Goal: Communication & Community: Answer question/provide support

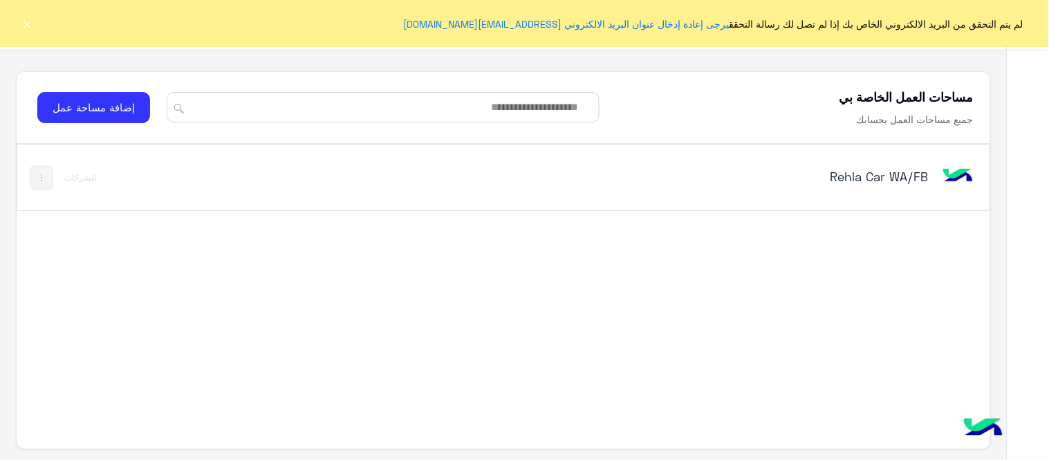
click at [848, 178] on h5 "Rehla Car WA/FB" at bounding box center [757, 176] width 341 height 17
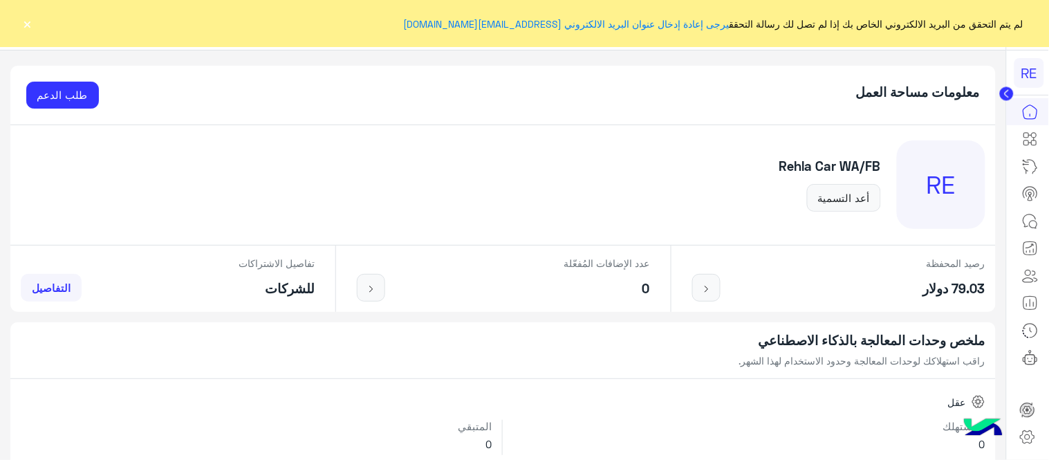
click at [23, 24] on button "×" at bounding box center [28, 24] width 14 height 14
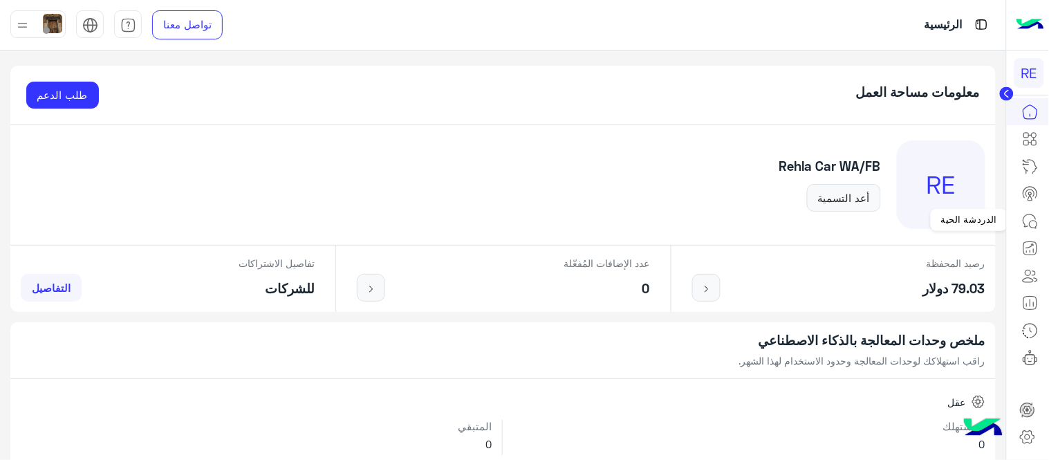
click at [1023, 220] on icon at bounding box center [1030, 221] width 17 height 17
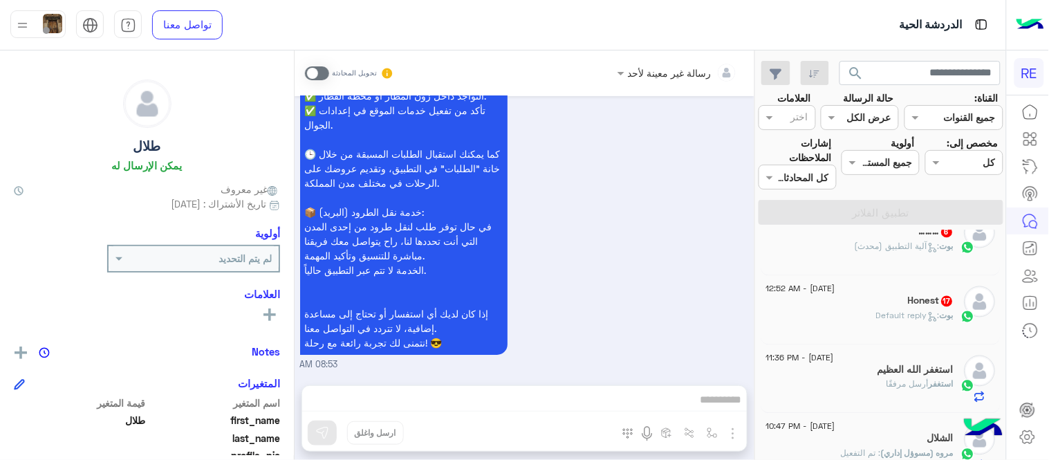
scroll to position [691, 0]
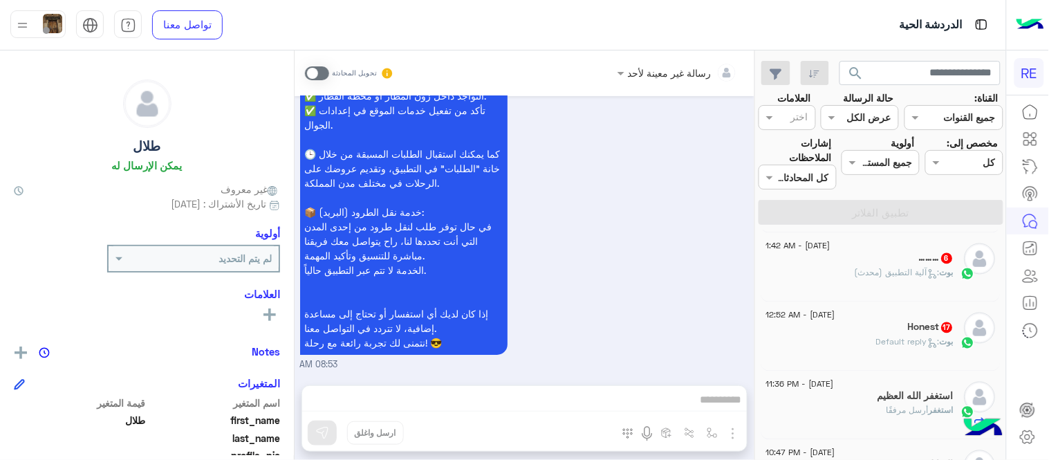
click at [834, 350] on div "[PERSON_NAME] : Default reply" at bounding box center [860, 348] width 188 height 24
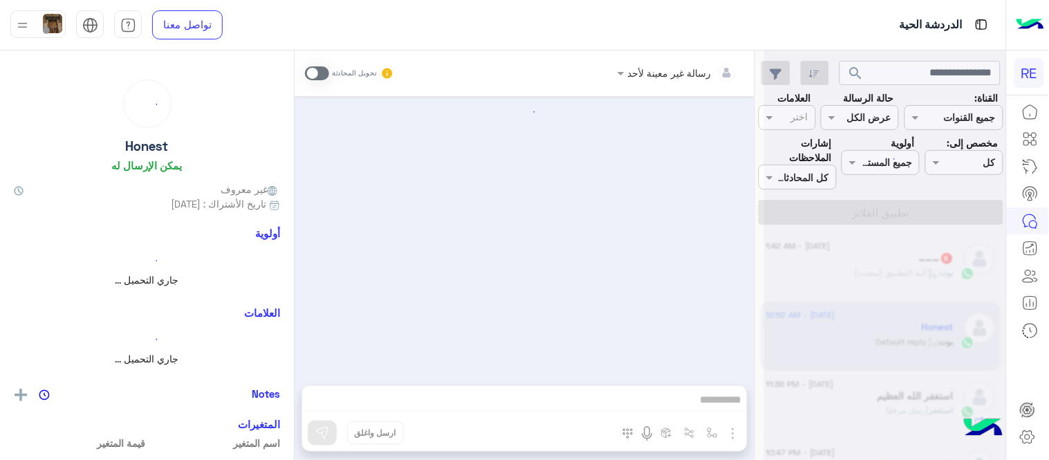
click at [834, 350] on div at bounding box center [885, 236] width 242 height 460
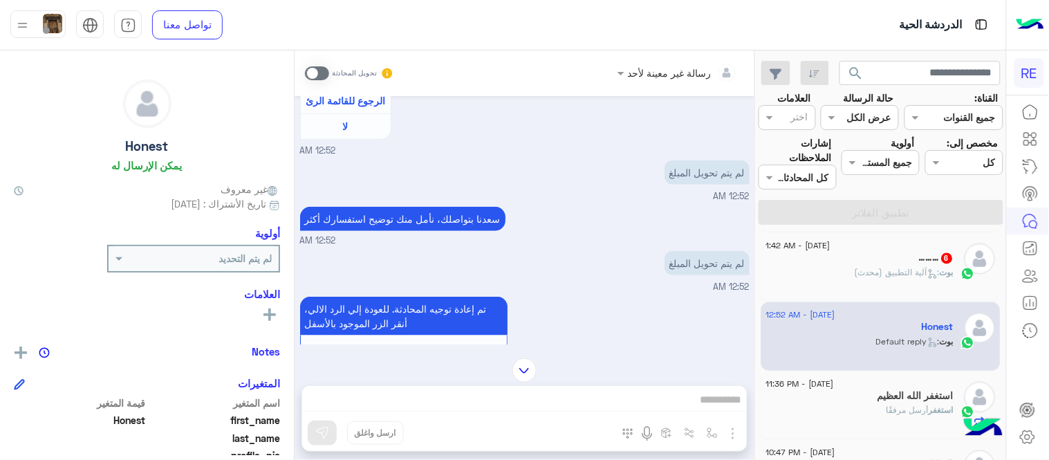
scroll to position [386, 0]
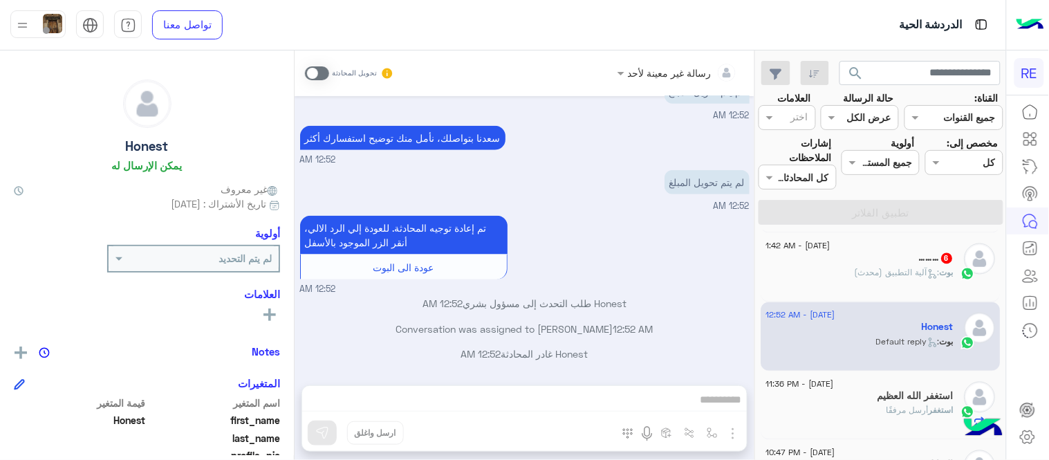
click at [313, 77] on span at bounding box center [317, 73] width 24 height 14
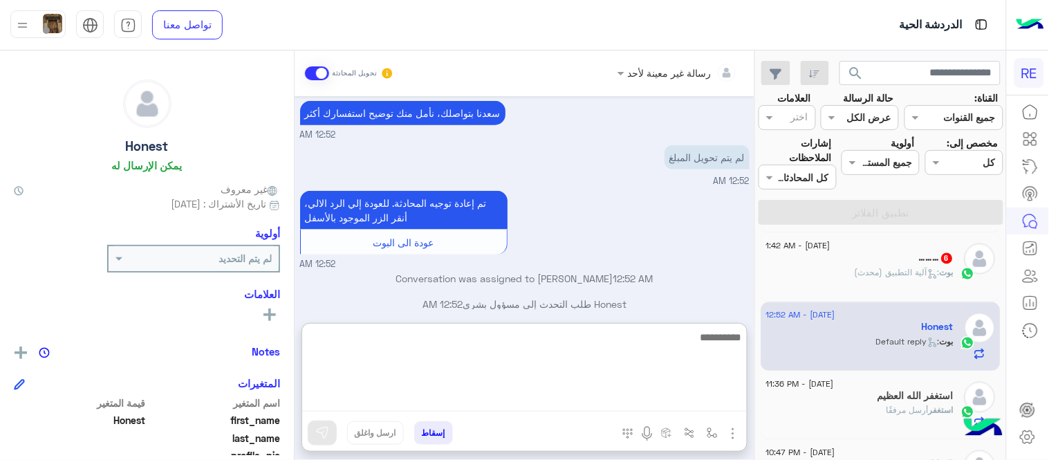
click at [472, 398] on textarea at bounding box center [524, 369] width 445 height 83
type textarea "*"
type textarea "**********"
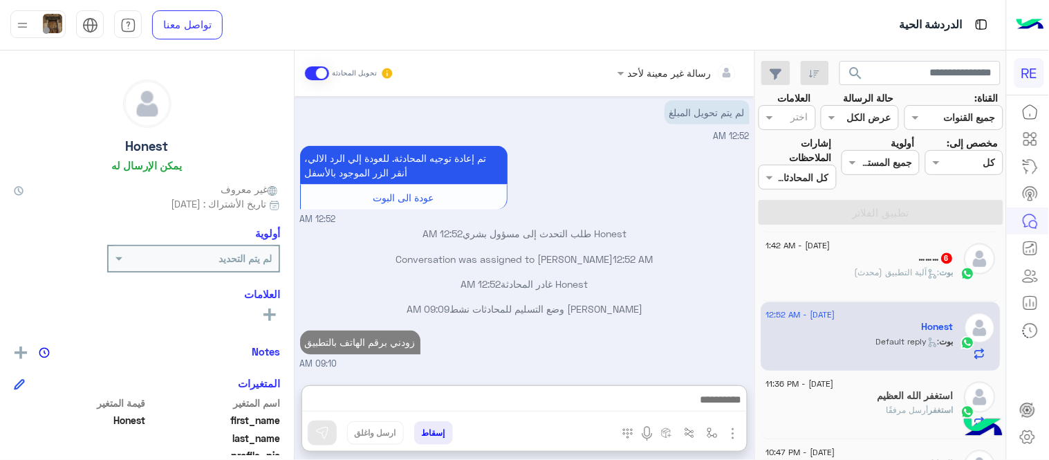
click at [546, 290] on div "[DATE] فضلا اختر نوع الشكوى ماليه تقنية اخرى 12:52 AM ماليه 12:52 AM عزيزي العم…" at bounding box center [525, 233] width 460 height 275
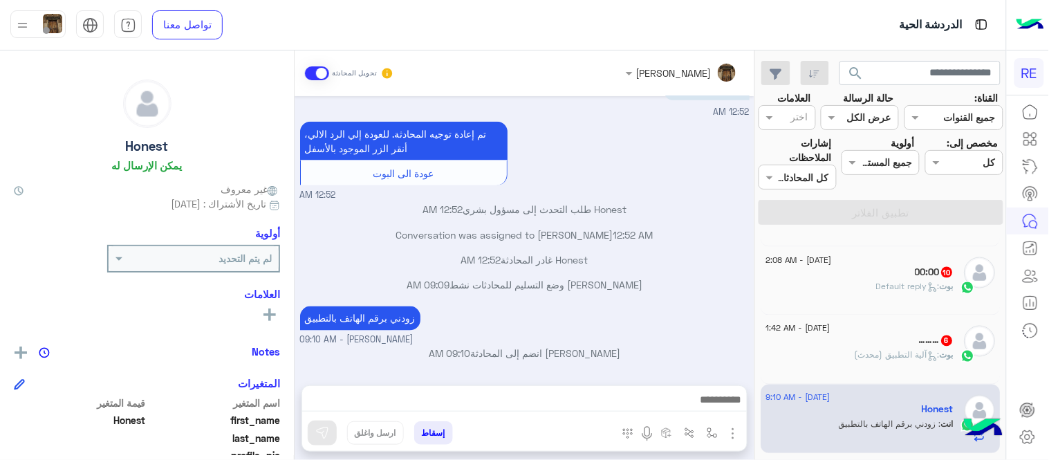
scroll to position [596, 0]
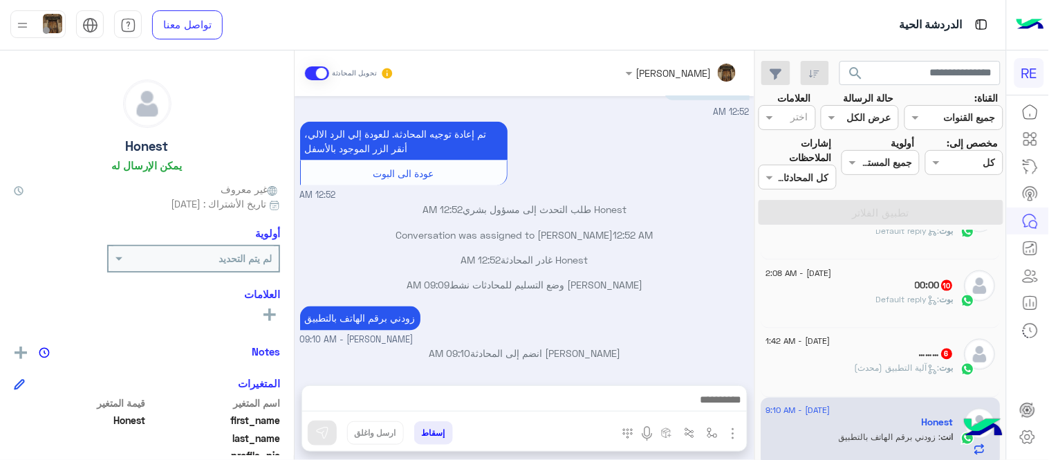
click at [889, 367] on span ": آلية التطبيق (محدث)" at bounding box center [897, 368] width 85 height 10
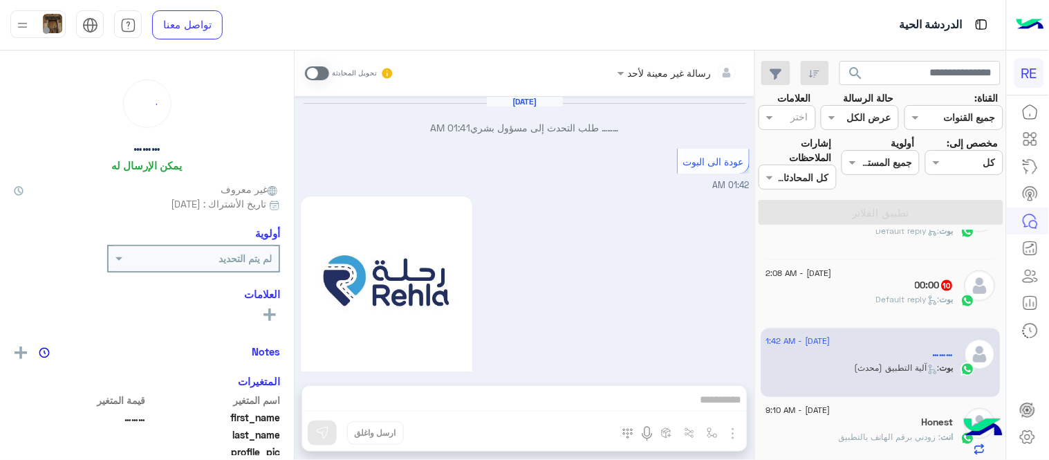
scroll to position [1148, 0]
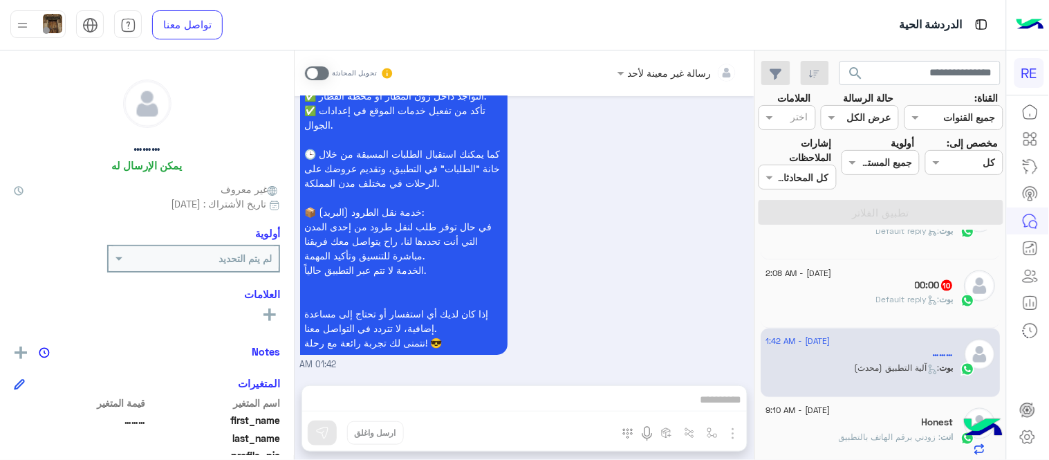
click at [319, 71] on span at bounding box center [317, 73] width 24 height 14
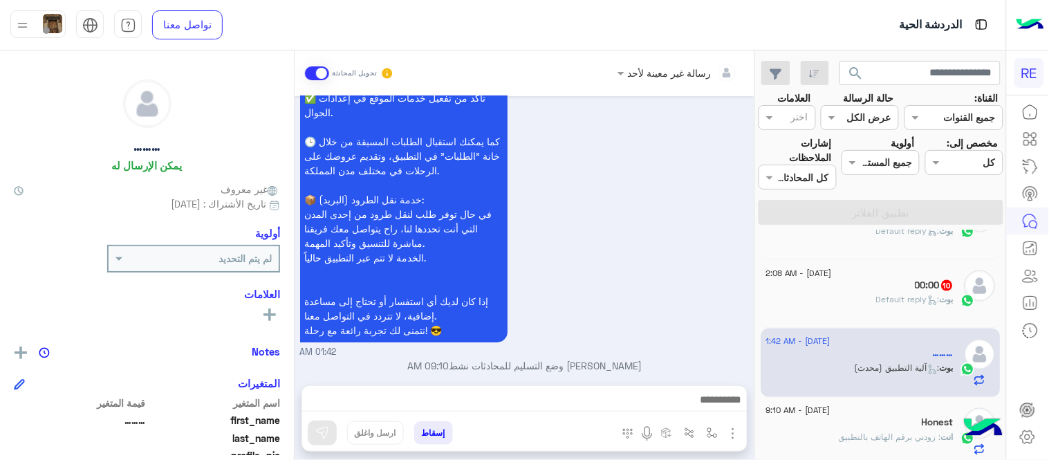
scroll to position [1173, 0]
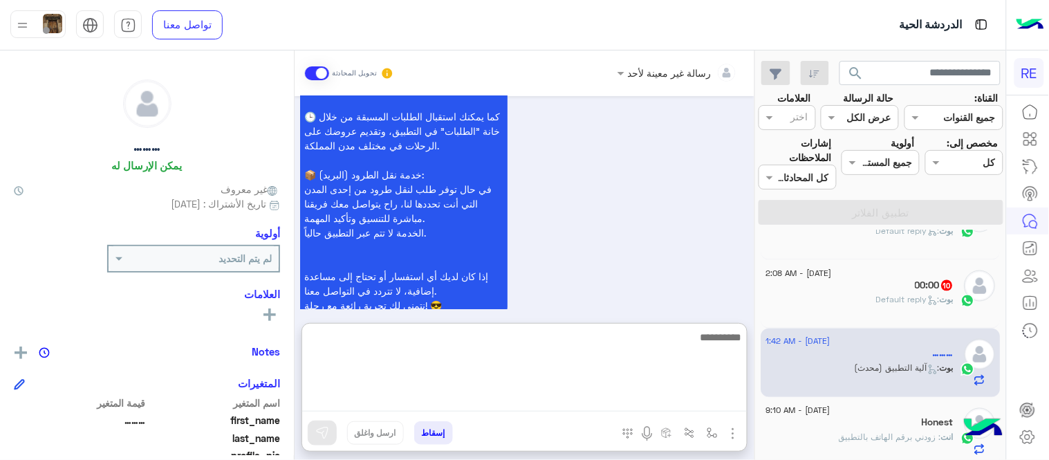
click at [565, 405] on textarea at bounding box center [524, 369] width 445 height 83
type textarea "**********"
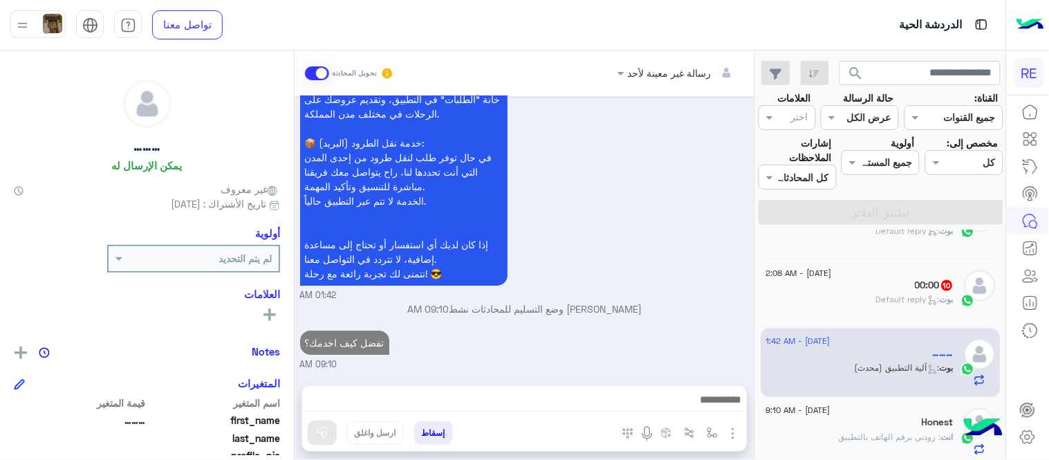
scroll to position [1233, 0]
click at [814, 281] on div "00:00 10" at bounding box center [860, 286] width 188 height 15
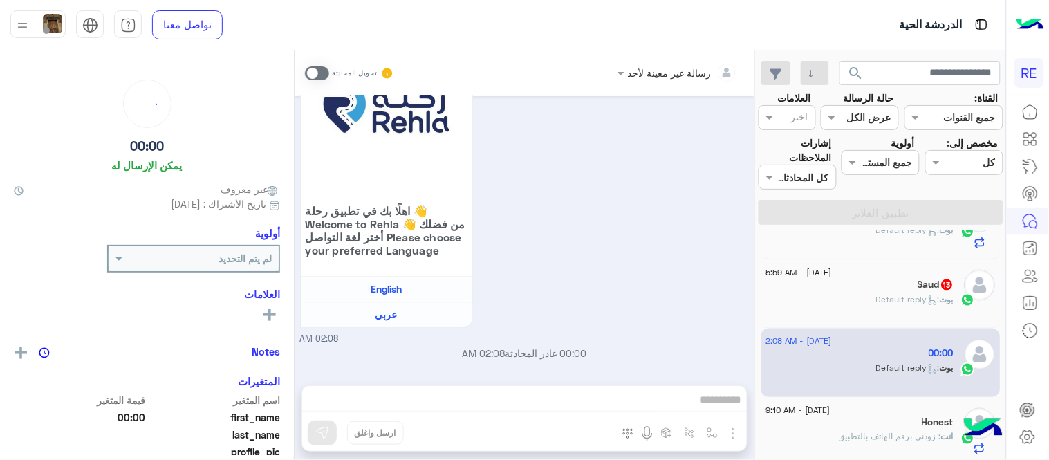
scroll to position [595, 0]
click at [321, 66] on span at bounding box center [317, 73] width 24 height 14
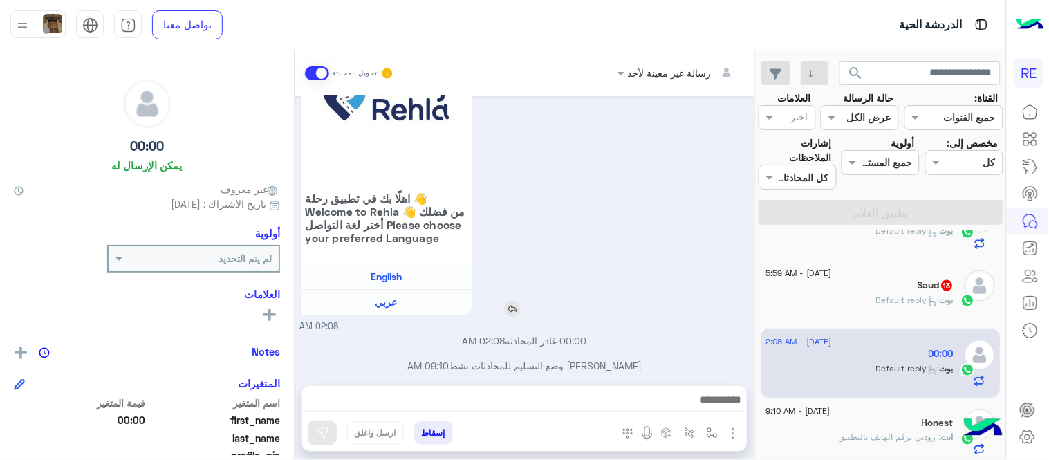
scroll to position [693, 0]
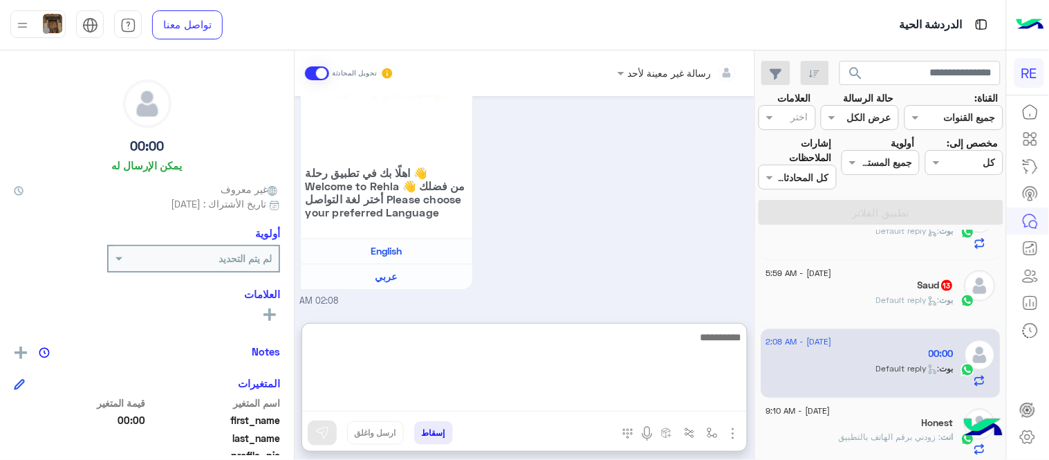
click at [426, 398] on textarea at bounding box center [524, 369] width 445 height 83
type textarea "**********"
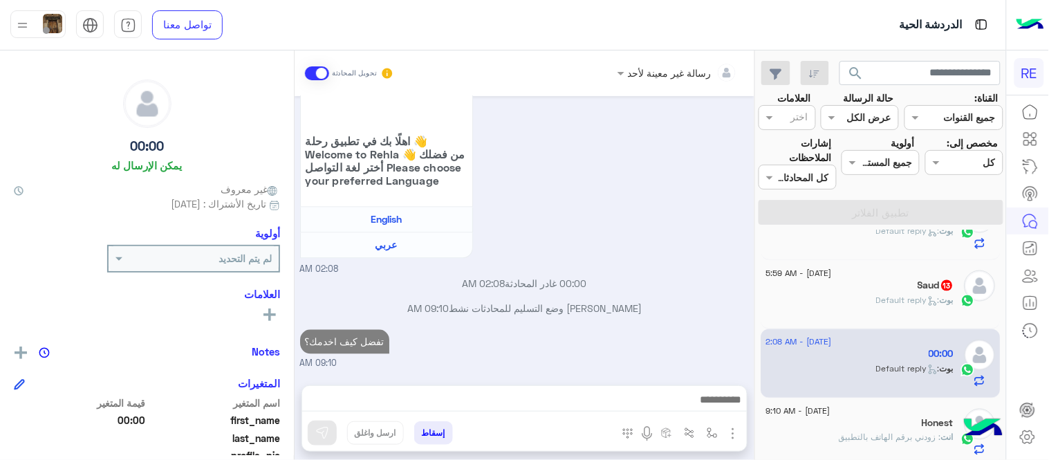
click at [668, 256] on div "[DATE] مرحبا بك، اترك لنا استفسارك وسيتم مراجعته وابلاغك في أقرب وقت شكرا لتواص…" at bounding box center [525, 233] width 460 height 275
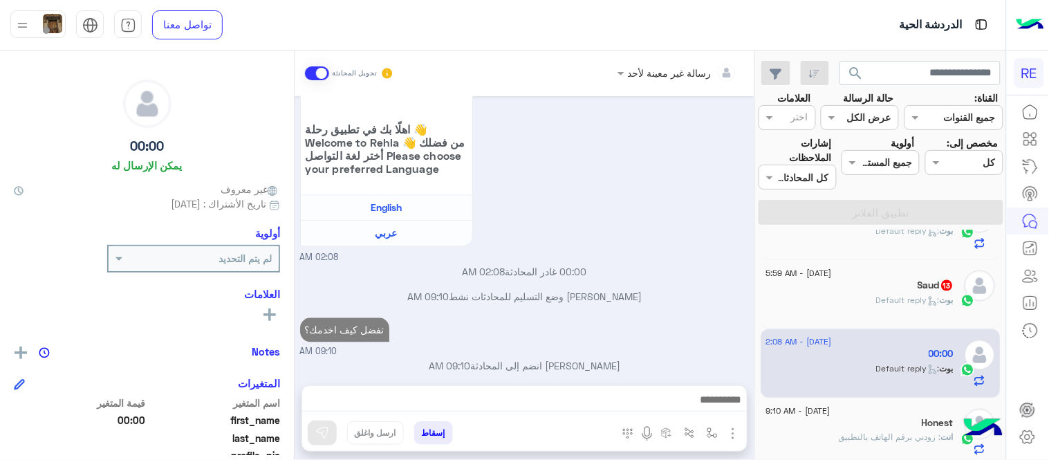
scroll to position [762, 0]
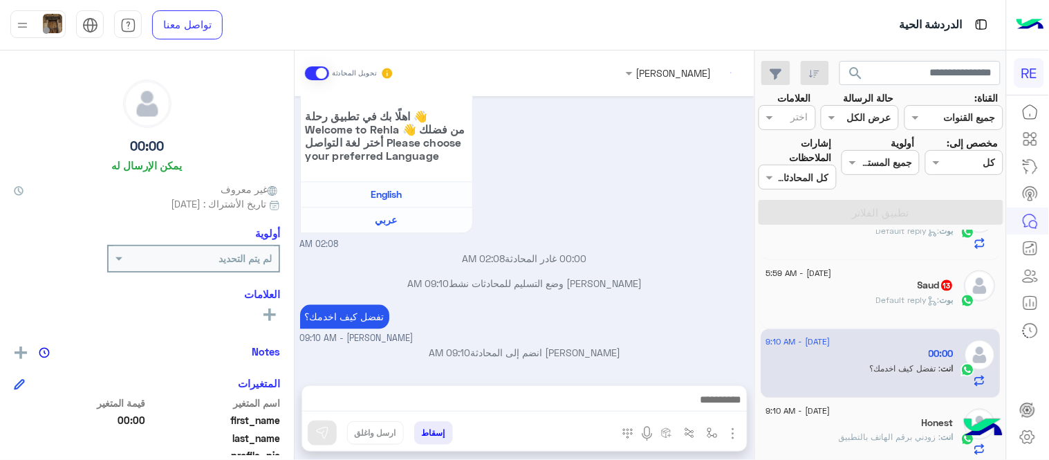
click at [826, 288] on div "Saud 13" at bounding box center [860, 286] width 188 height 15
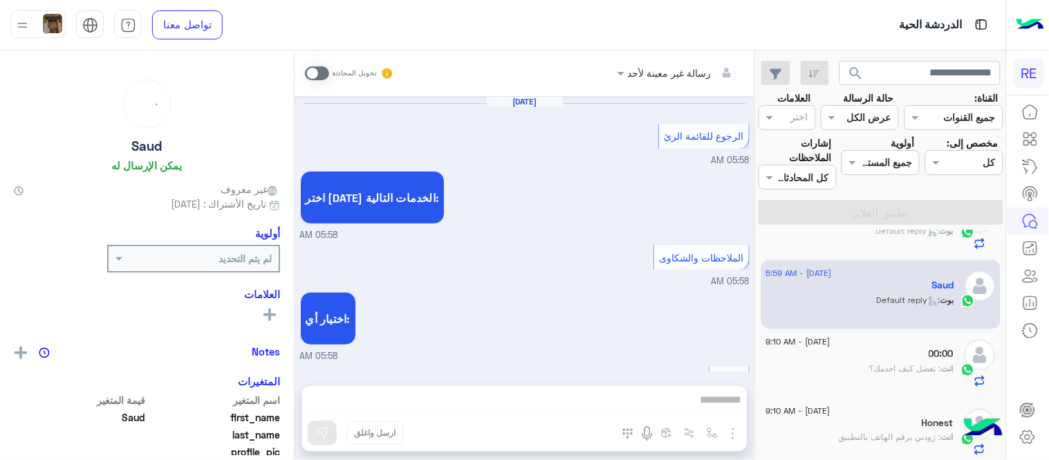
scroll to position [541, 0]
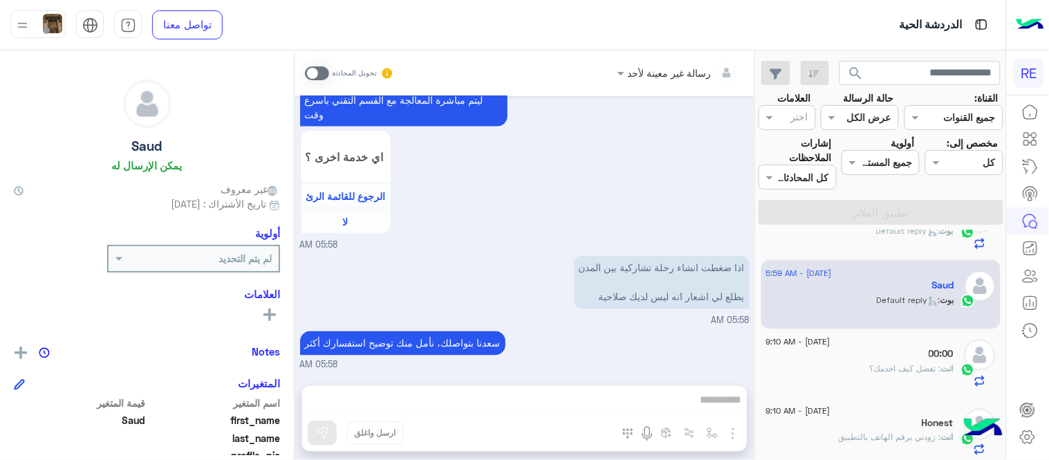
click at [312, 69] on span at bounding box center [317, 73] width 24 height 14
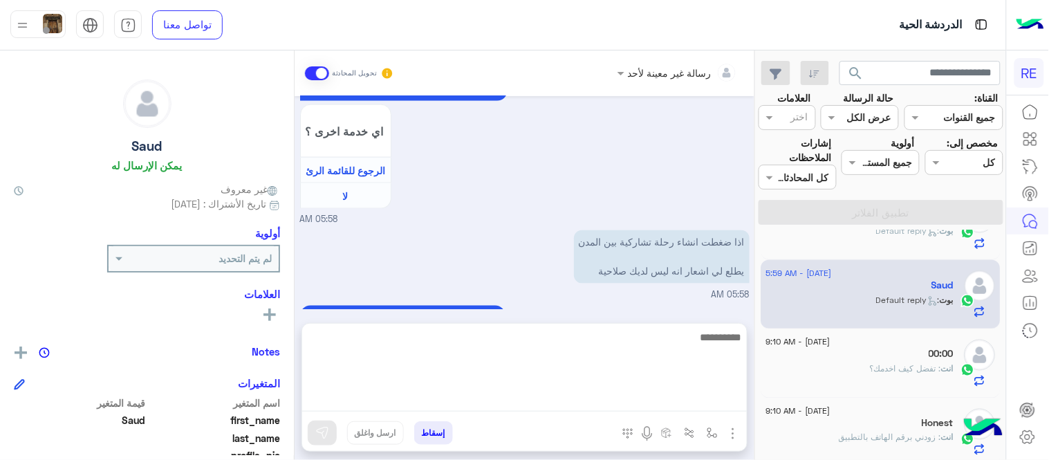
click at [494, 405] on textarea at bounding box center [524, 369] width 445 height 83
type textarea "**********"
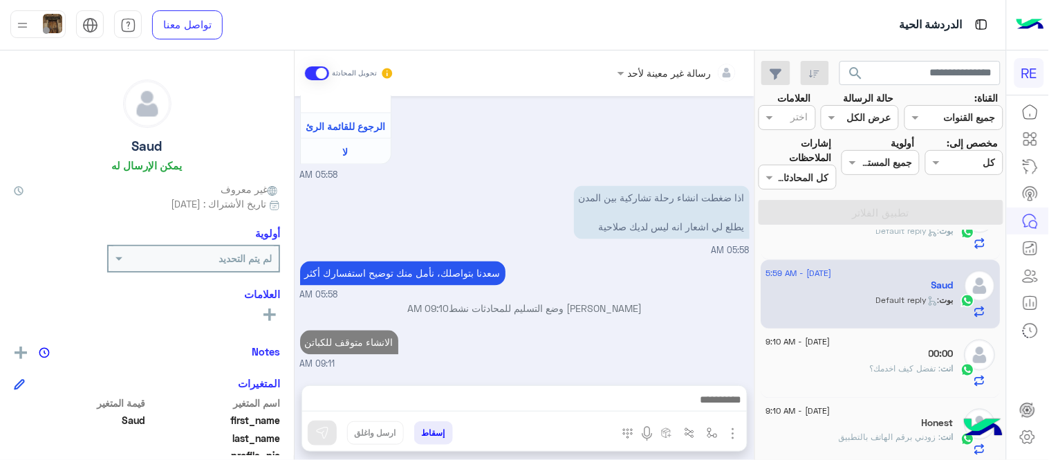
scroll to position [610, 0]
click at [632, 314] on div "رسالة غير معينة لأحد تحويل المحادثة [DATE] الرجوع للقائمة الرئ 05:58 AM اختر [D…" at bounding box center [525, 257] width 460 height 415
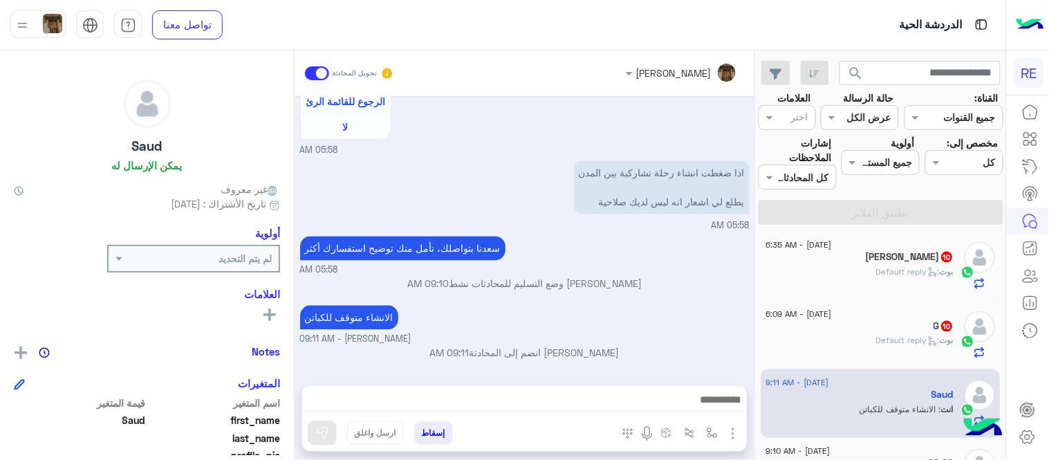
scroll to position [468, 0]
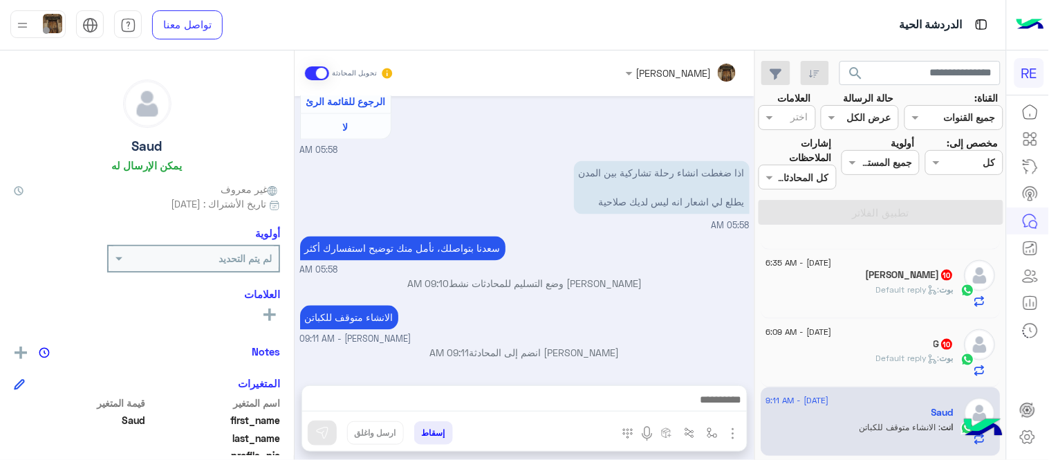
click at [840, 353] on div "[PERSON_NAME] : Default reply" at bounding box center [860, 364] width 188 height 24
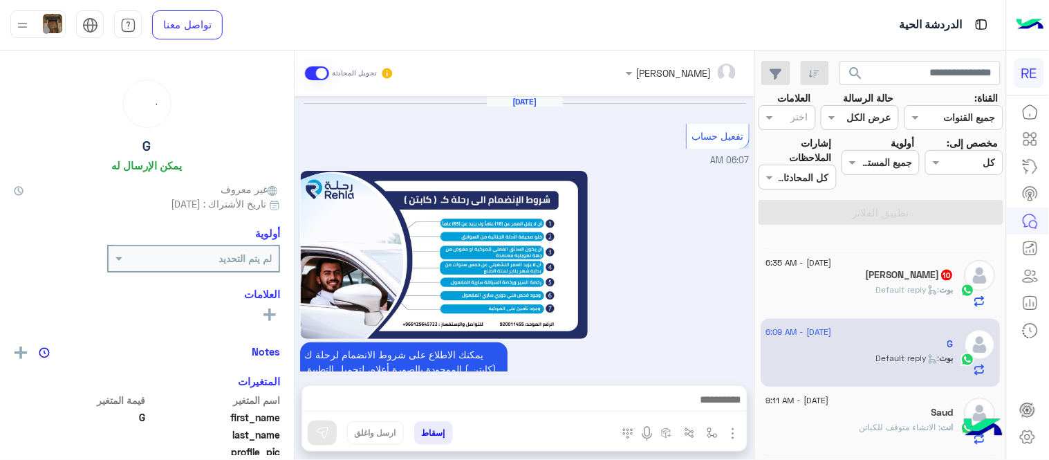
scroll to position [866, 0]
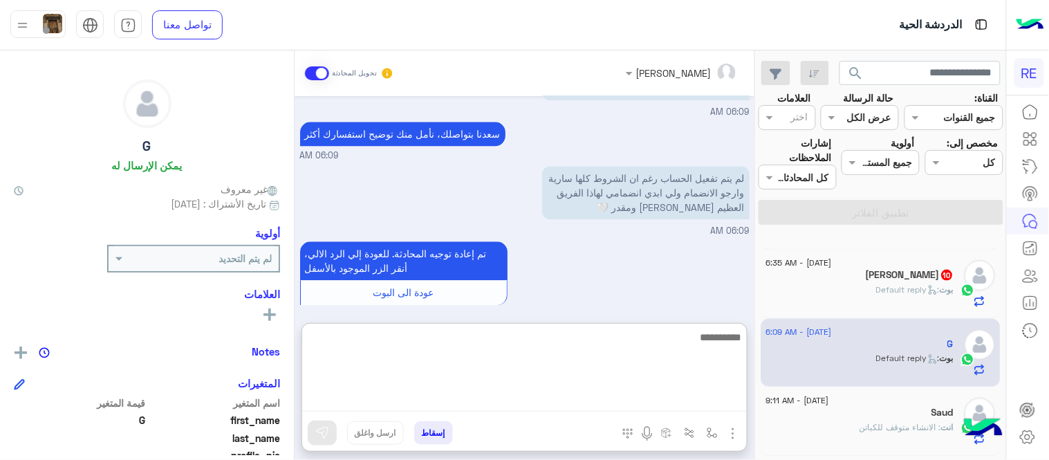
click at [441, 392] on textarea at bounding box center [524, 369] width 445 height 83
type textarea "**********"
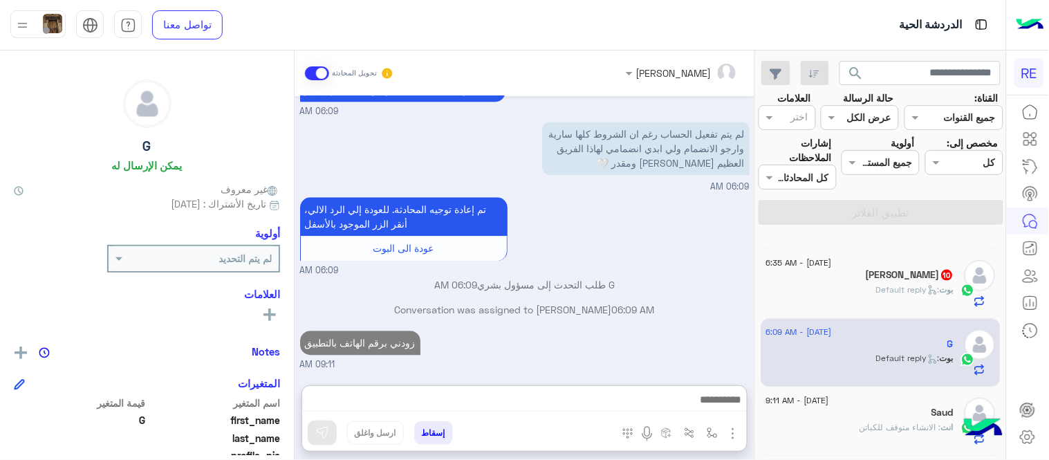
click at [667, 272] on div "[DATE] تفعيل حساب 06:07 AM يمكنك الاطلاع على شروط الانضمام لرحلة ك (كابتن ) الم…" at bounding box center [525, 233] width 460 height 275
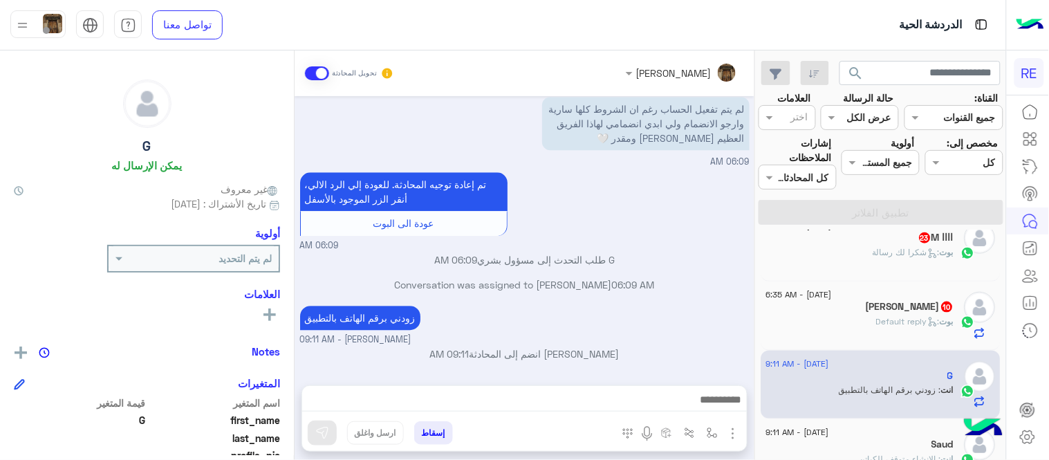
scroll to position [422, 0]
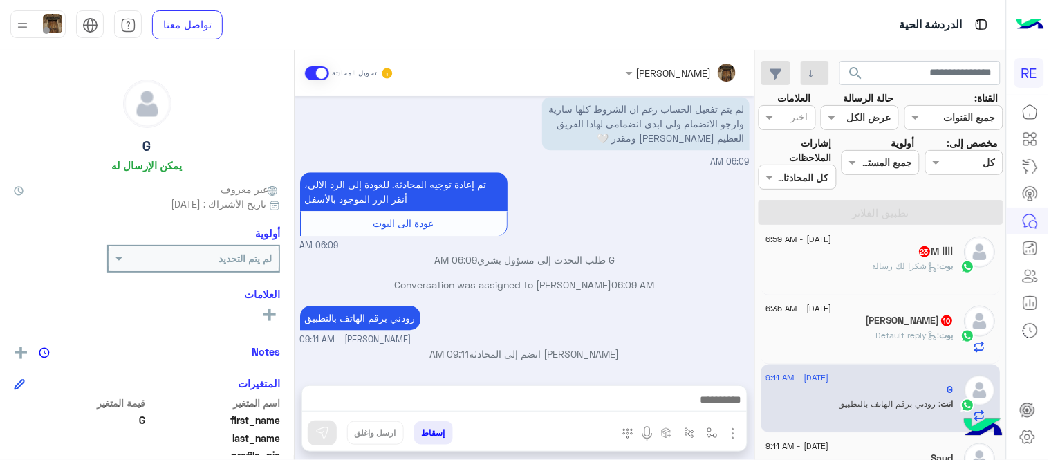
click at [835, 330] on div "[PERSON_NAME] : Default reply" at bounding box center [860, 341] width 188 height 24
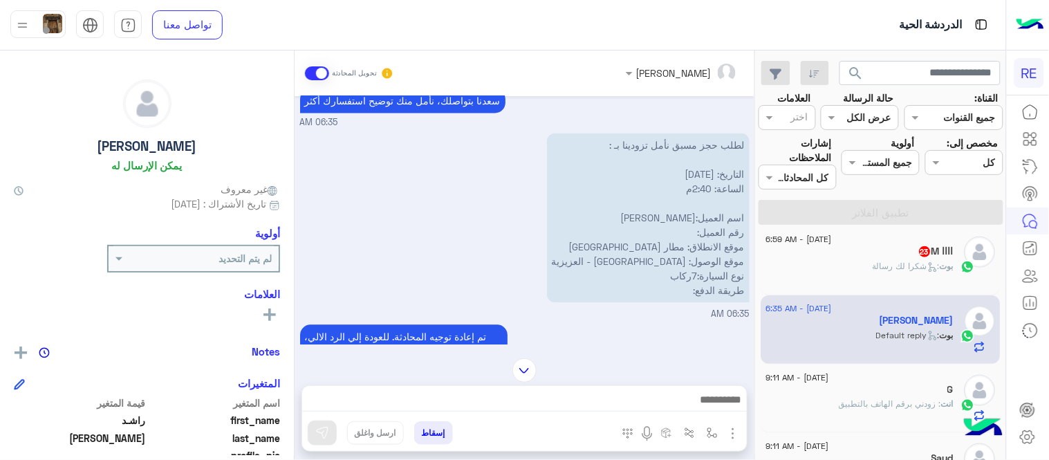
scroll to position [722, 0]
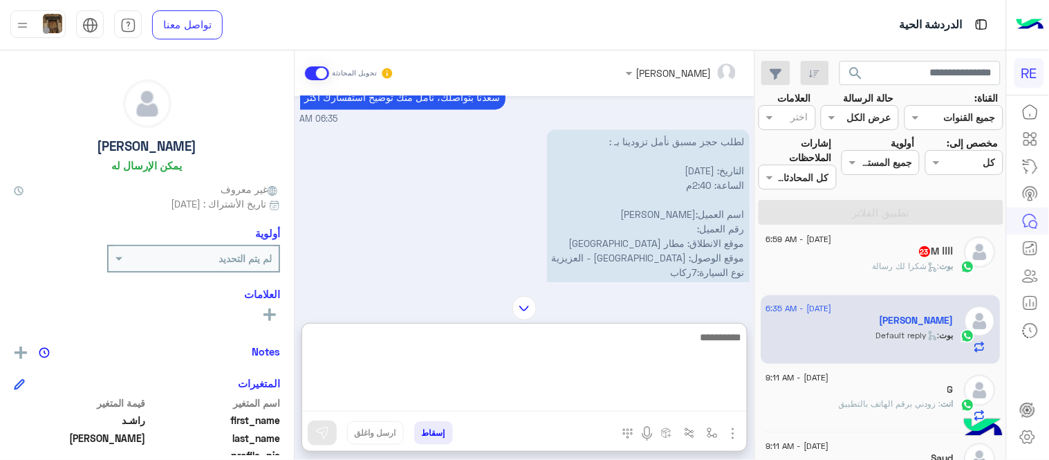
click at [510, 406] on textarea at bounding box center [524, 369] width 445 height 83
type textarea "*"
type textarea "**********"
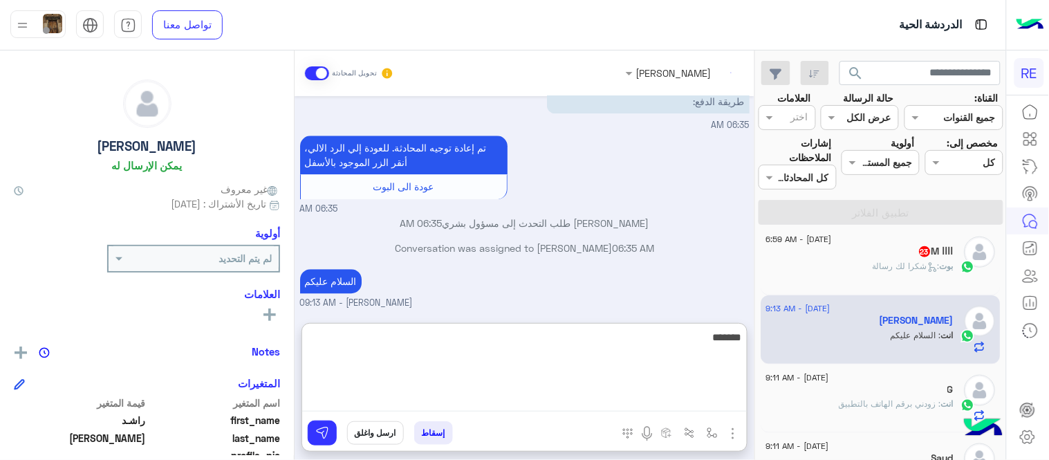
scroll to position [934, 0]
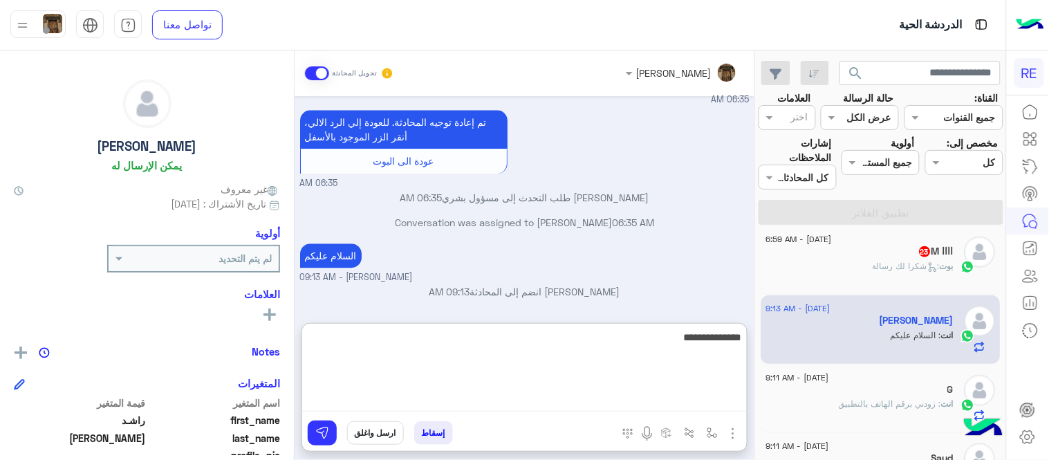
type textarea "**********"
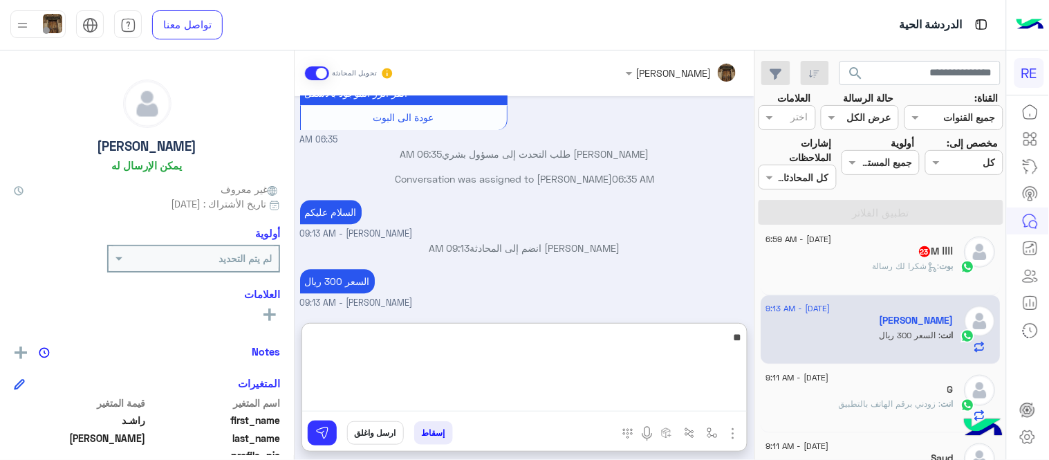
type textarea "*"
type textarea "**********"
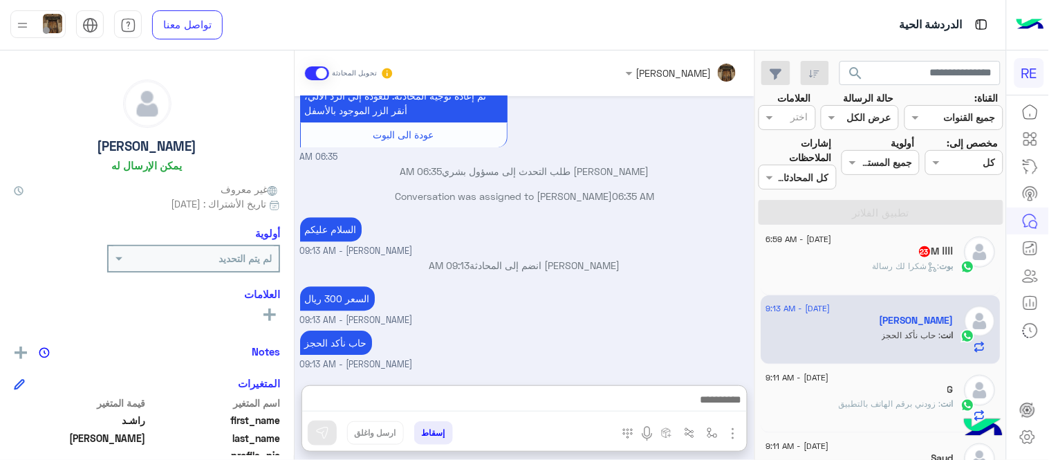
click at [590, 220] on div "[DATE] لطلب حجز مسبق نأمل تزودينا بـ : التاريخ: [DATE] الساعة: 2:40م اسم العميل…" at bounding box center [525, 233] width 460 height 275
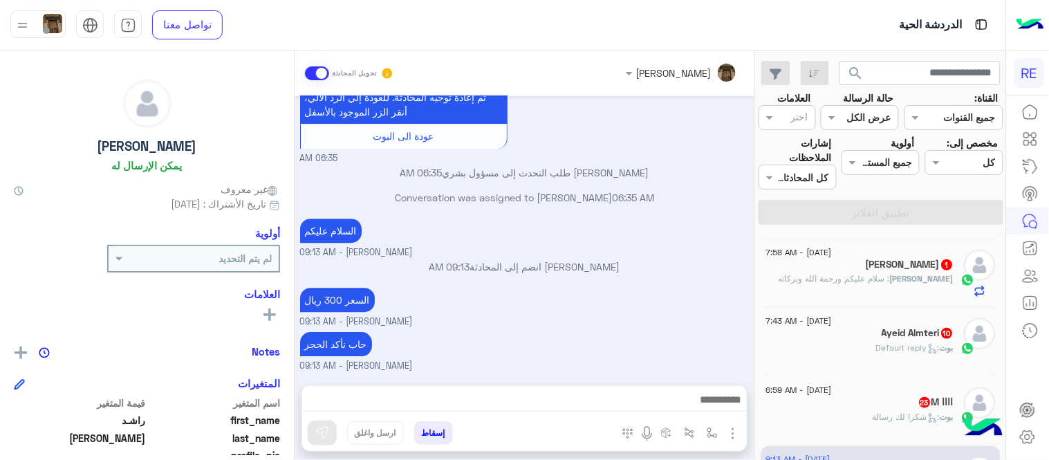
click at [866, 391] on div "[DATE] - 6:59 AM" at bounding box center [860, 391] width 188 height 9
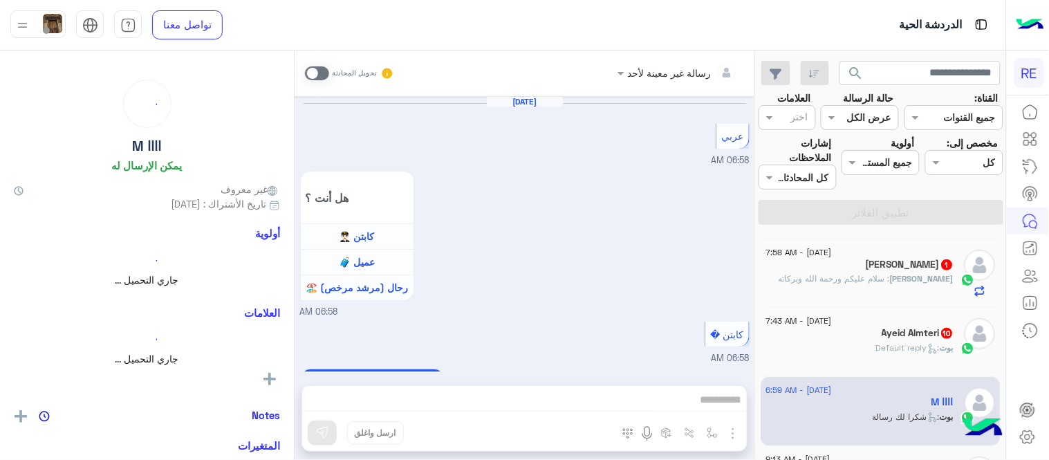
scroll to position [1006, 0]
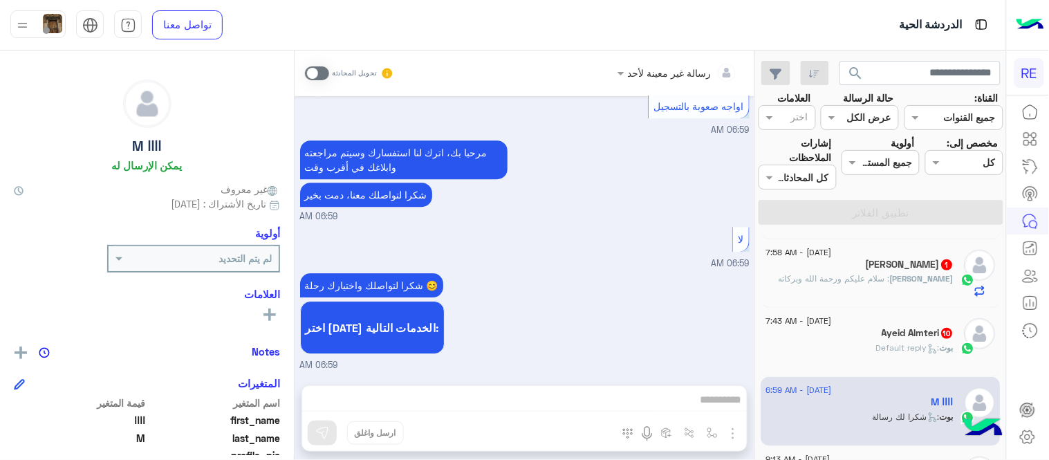
click at [321, 78] on span at bounding box center [317, 73] width 24 height 14
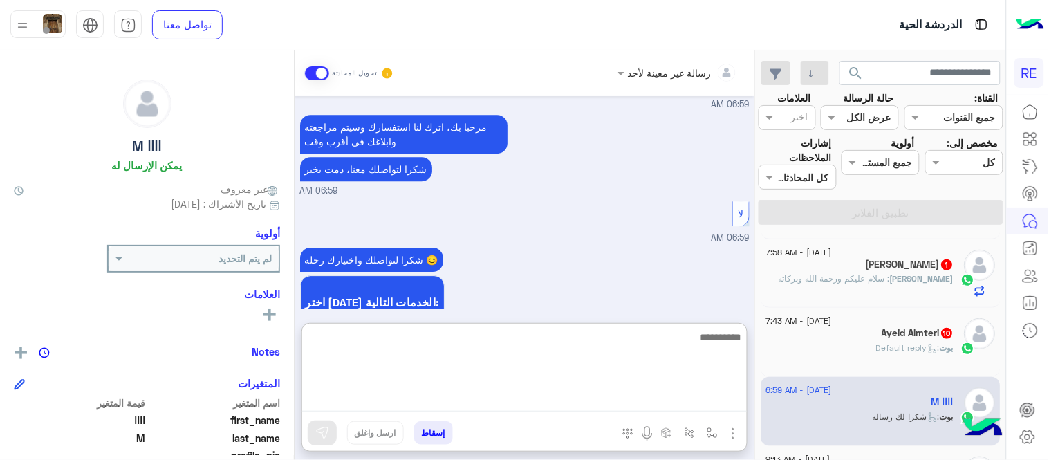
click at [553, 391] on textarea at bounding box center [524, 369] width 445 height 83
type textarea "**********"
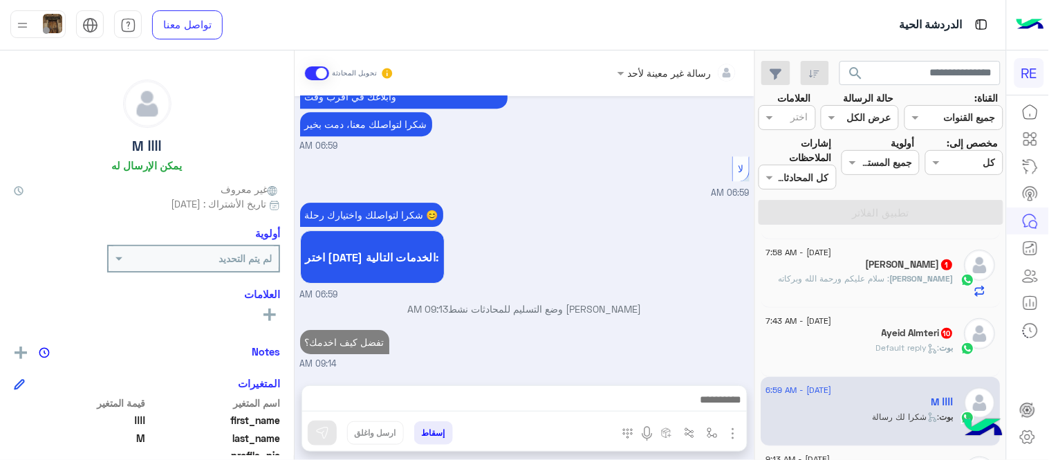
scroll to position [1076, 0]
click at [724, 253] on div "[DATE] عربي 06:58 AM هل أنت ؟ كابتن 👨🏻‍✈️ عميل 🧳 رحال (مرشد مرخص) 🏖️ 06:58 AM ك…" at bounding box center [525, 233] width 460 height 275
click at [862, 333] on div "Ayeid Almteri 10" at bounding box center [860, 334] width 188 height 15
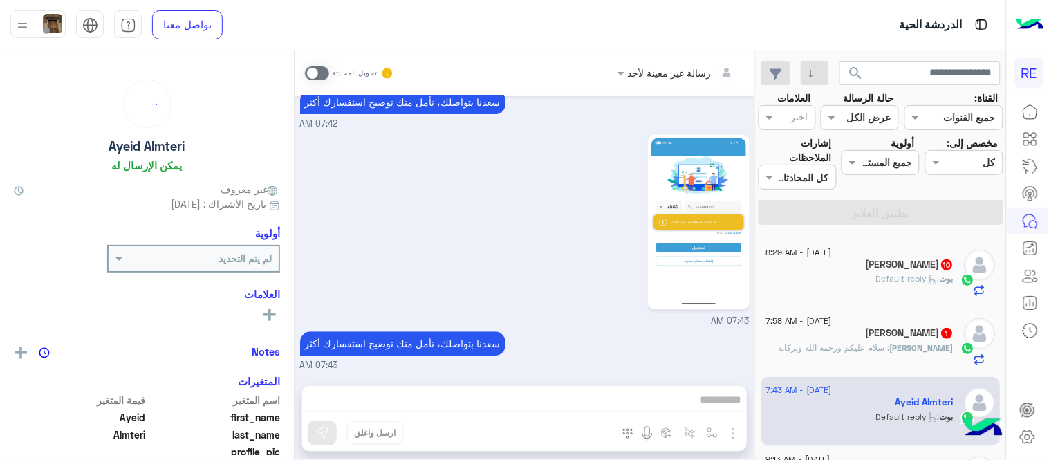
scroll to position [751, 0]
click at [315, 66] on span at bounding box center [317, 73] width 24 height 14
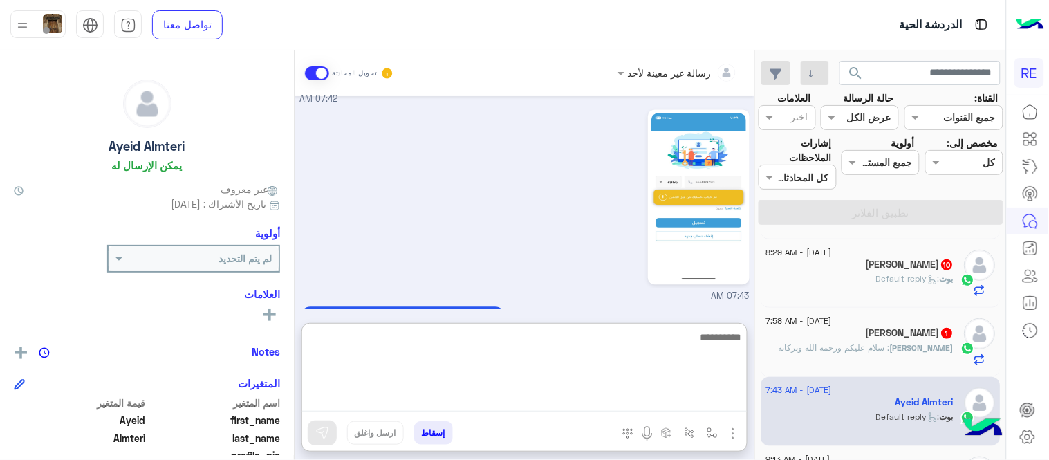
click at [541, 398] on textarea at bounding box center [524, 369] width 445 height 83
type textarea "**********"
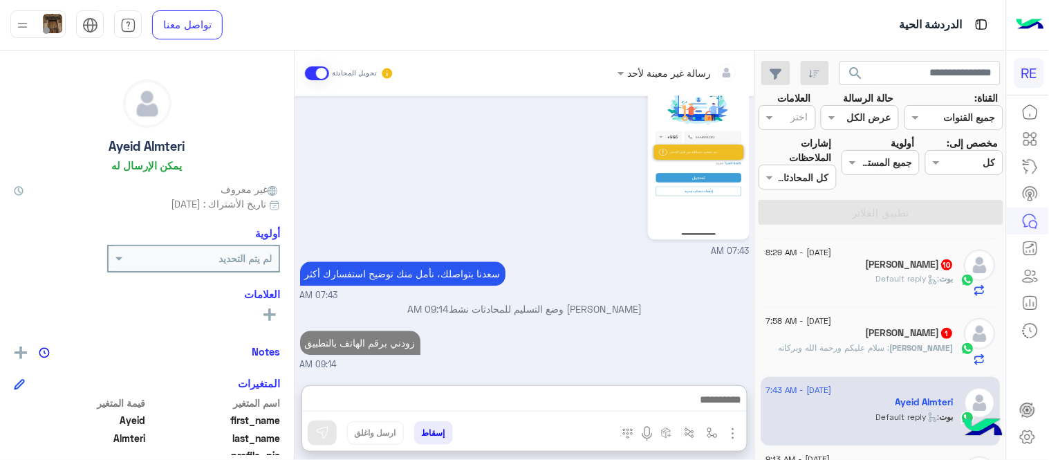
click at [691, 287] on div "[DATE] شكاوى 07:41 AM فضلا اختر نوع الشكوى ماليه تقنية اخرى 07:41 AM 07:41 AM س…" at bounding box center [525, 233] width 460 height 275
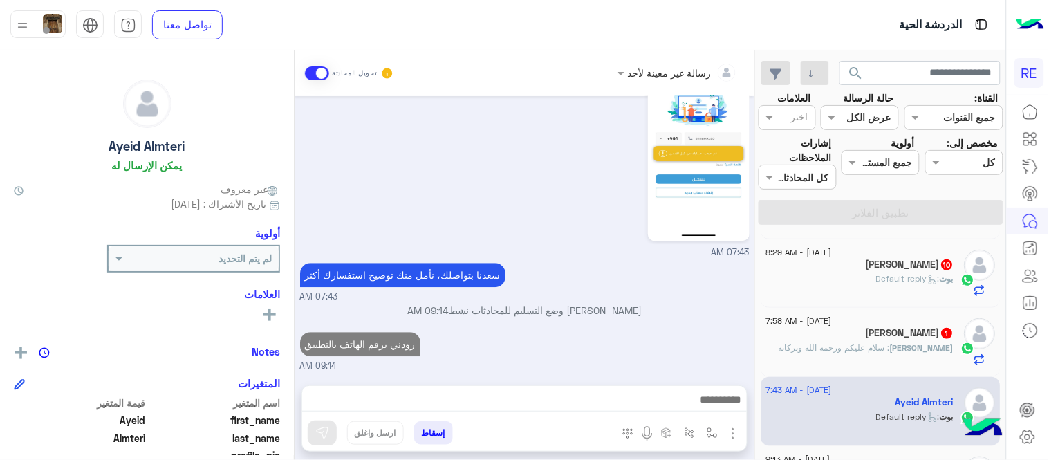
scroll to position [846, 0]
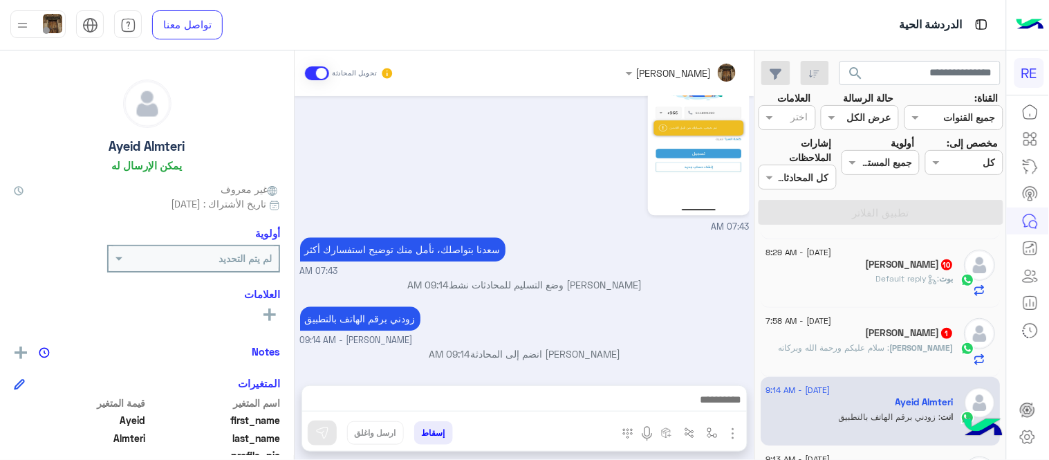
click at [831, 343] on span ": ‏سلام عليكم ورحمة الله وبركاته" at bounding box center [834, 347] width 111 height 10
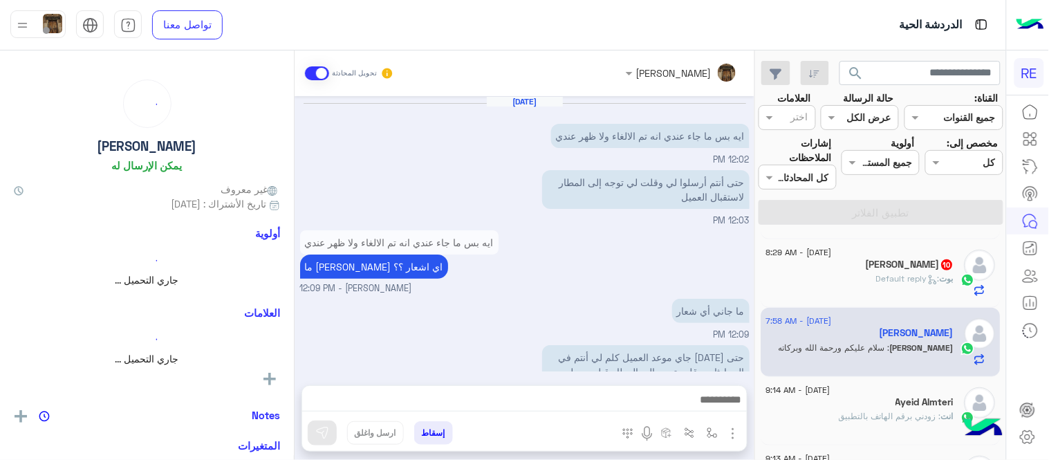
scroll to position [749, 0]
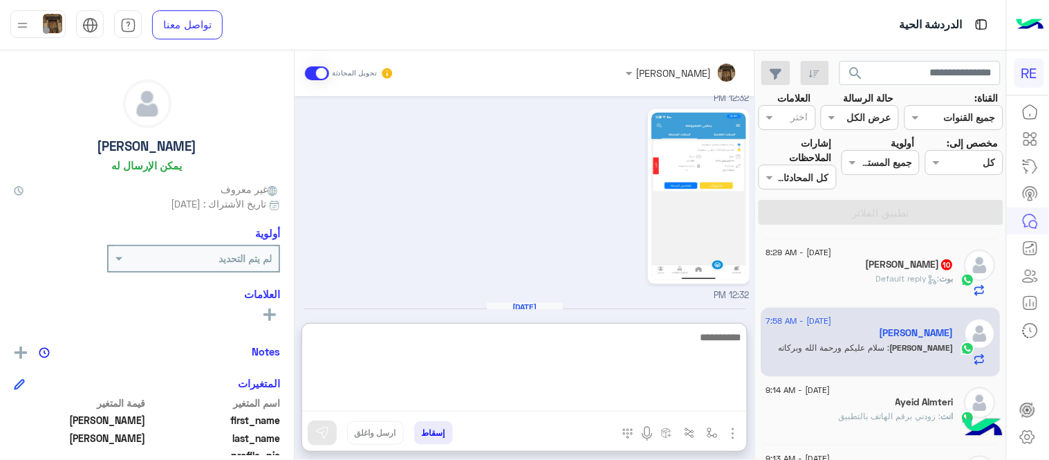
click at [640, 398] on textarea at bounding box center [524, 369] width 445 height 83
type textarea "**********"
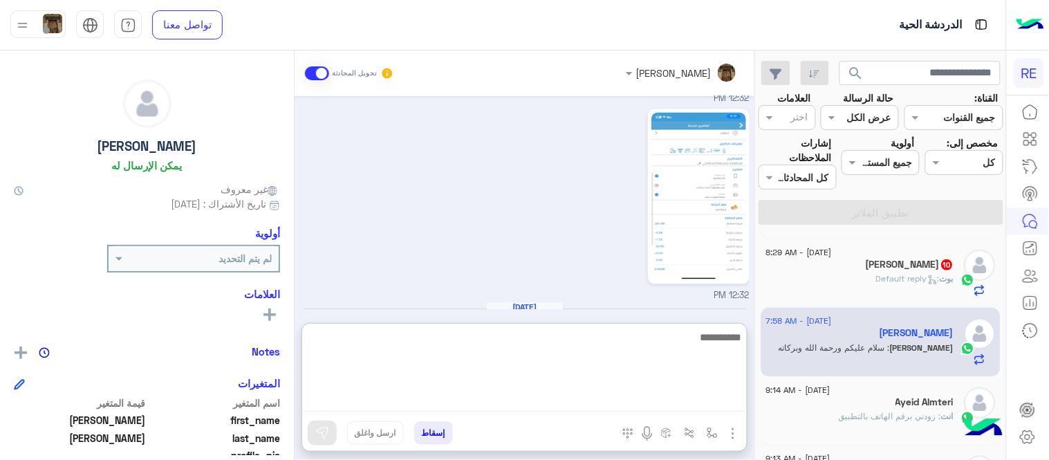
scroll to position [855, 0]
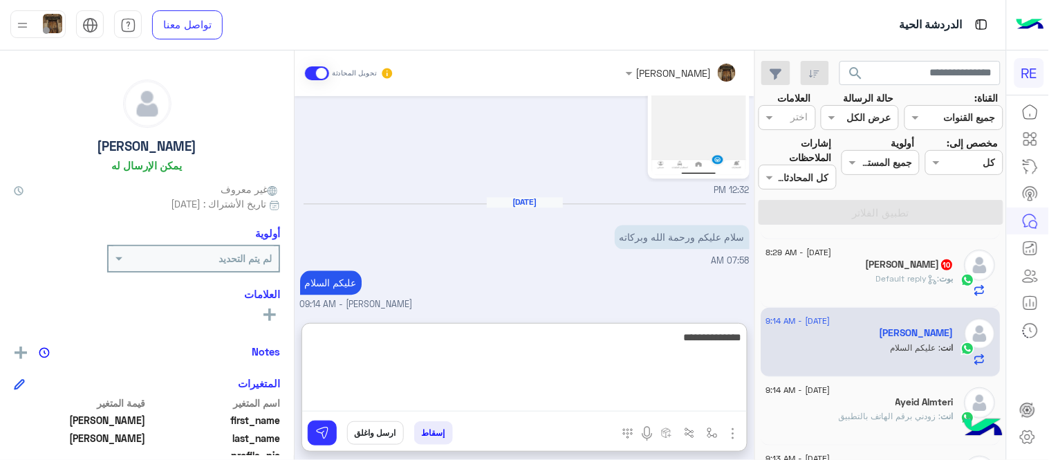
type textarea "**********"
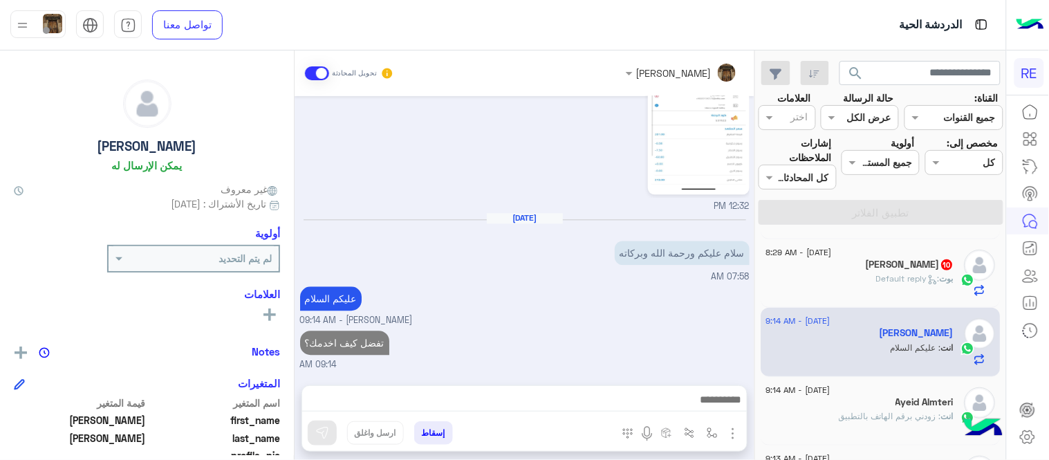
scroll to position [837, 0]
click at [709, 286] on div "[DATE] ‏ايه بس ما جاء عندي انه تم الالغاء ولا ظهر عندي 12:02 PM ‏حتى أنتم أرسلو…" at bounding box center [525, 233] width 460 height 275
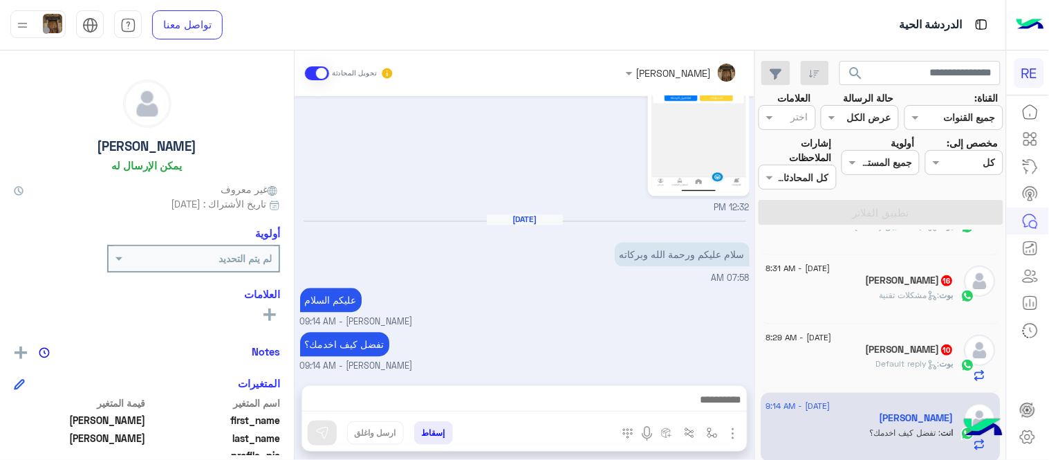
scroll to position [173, 0]
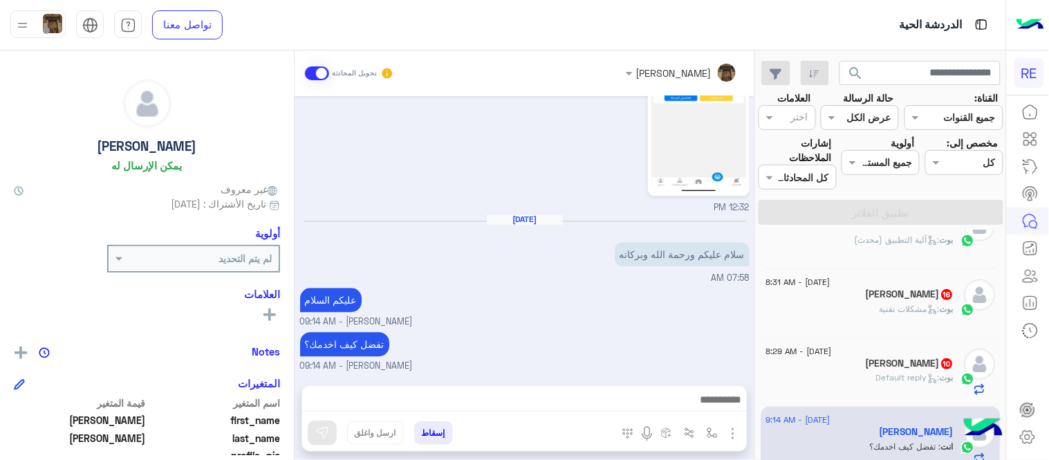
click at [852, 371] on div "[PERSON_NAME] 10" at bounding box center [860, 364] width 188 height 15
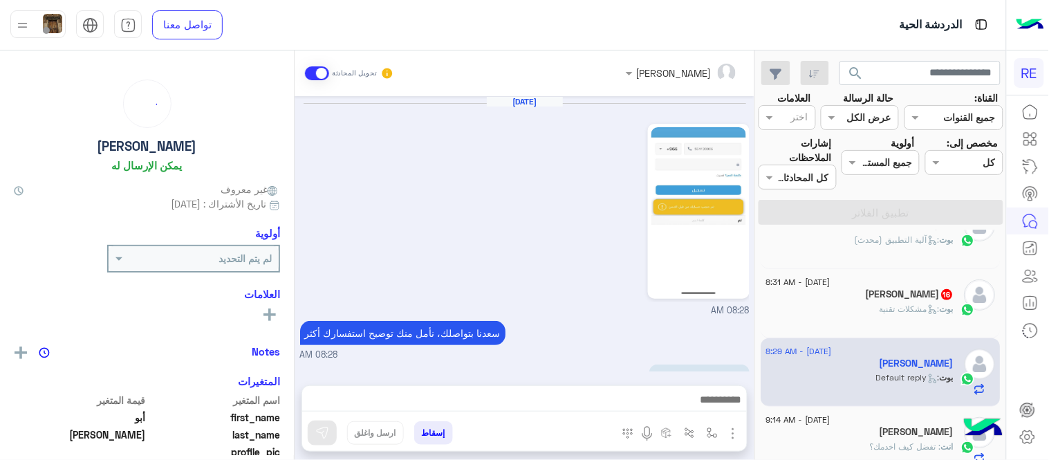
scroll to position [364, 0]
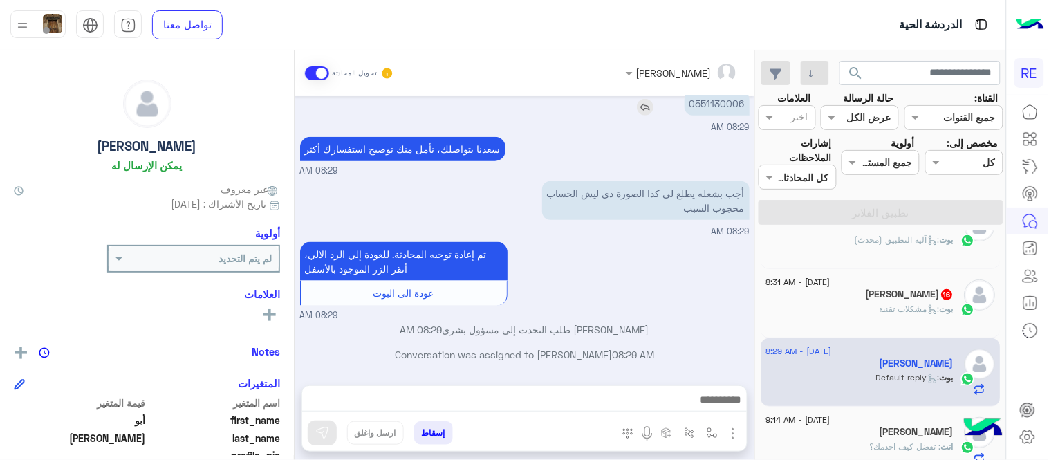
click at [713, 106] on p "0551130006" at bounding box center [716, 103] width 65 height 24
copy p "0551130006"
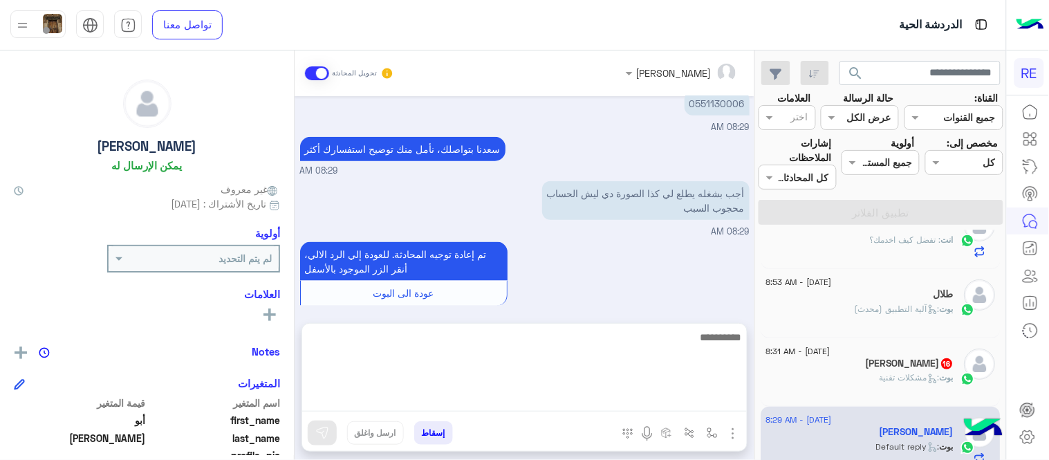
click at [616, 402] on textarea at bounding box center [524, 369] width 445 height 83
paste textarea "**********"
type textarea "**********"
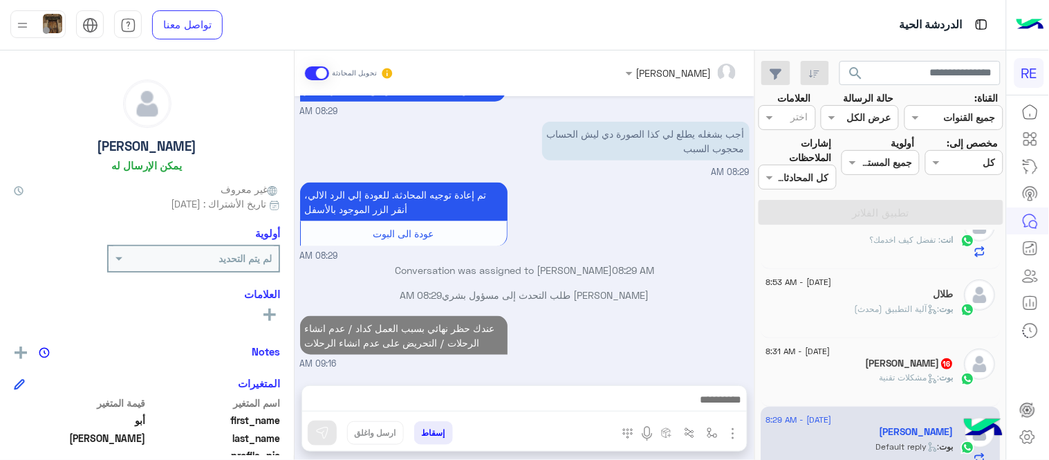
click at [645, 239] on div "[DATE] 08:28 AM [PERSON_NAME] بتواصلك، نأمل منك توضيح استفسارك أكثر 08:28 AM ‏ا…" at bounding box center [525, 233] width 460 height 275
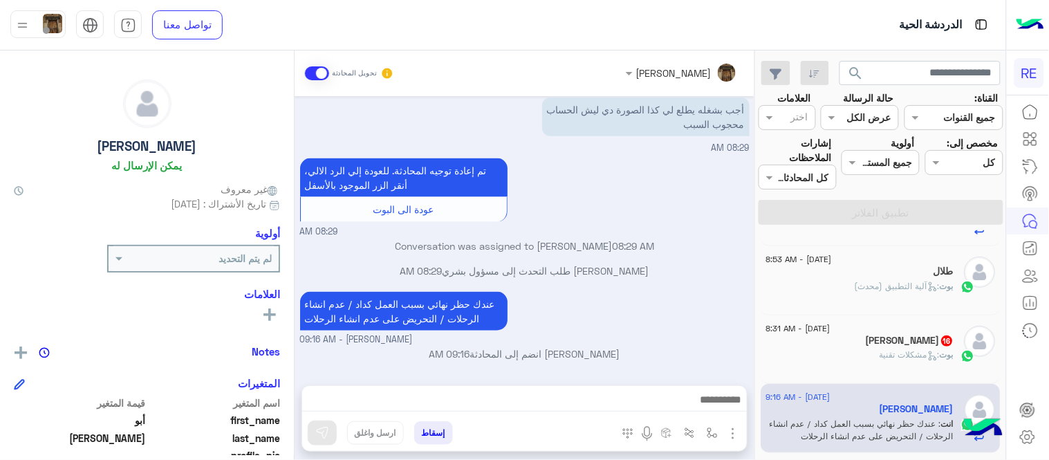
scroll to position [199, 0]
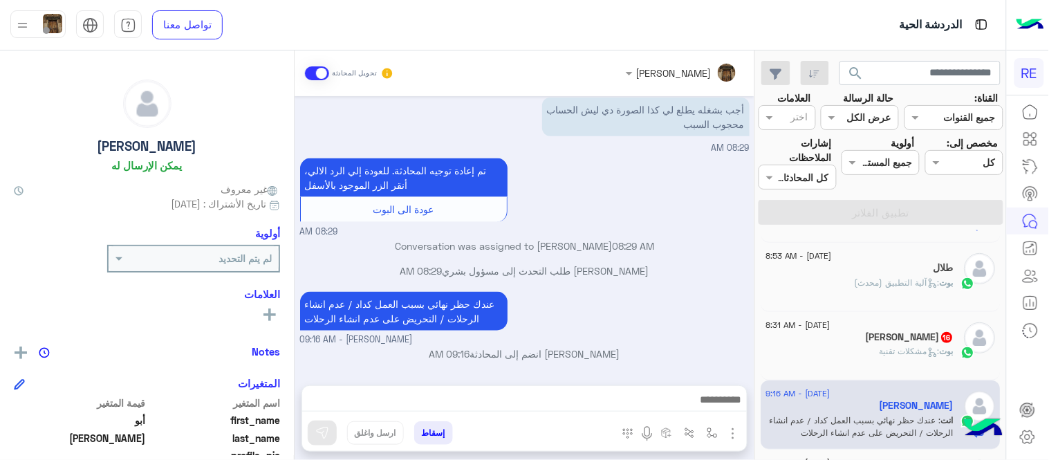
click at [865, 351] on div "بوت : مشكلات تقنية" at bounding box center [860, 357] width 188 height 24
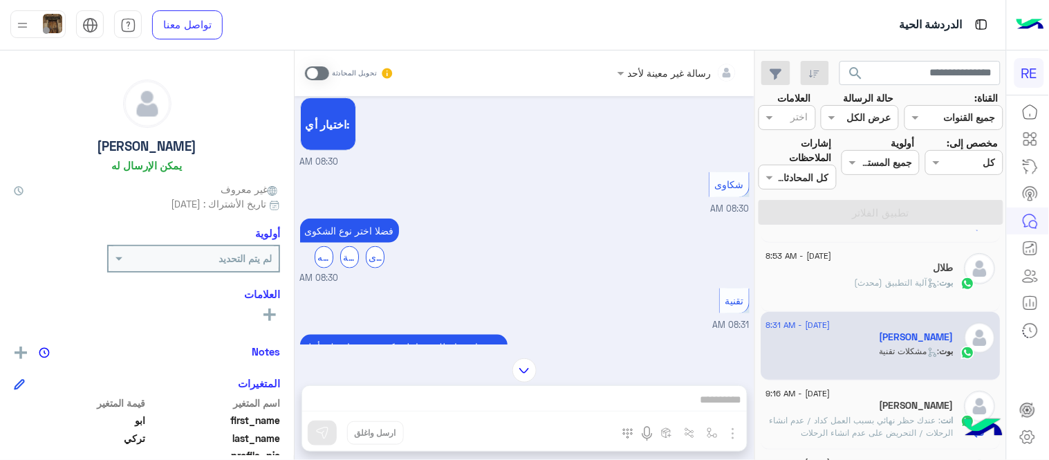
scroll to position [368, 0]
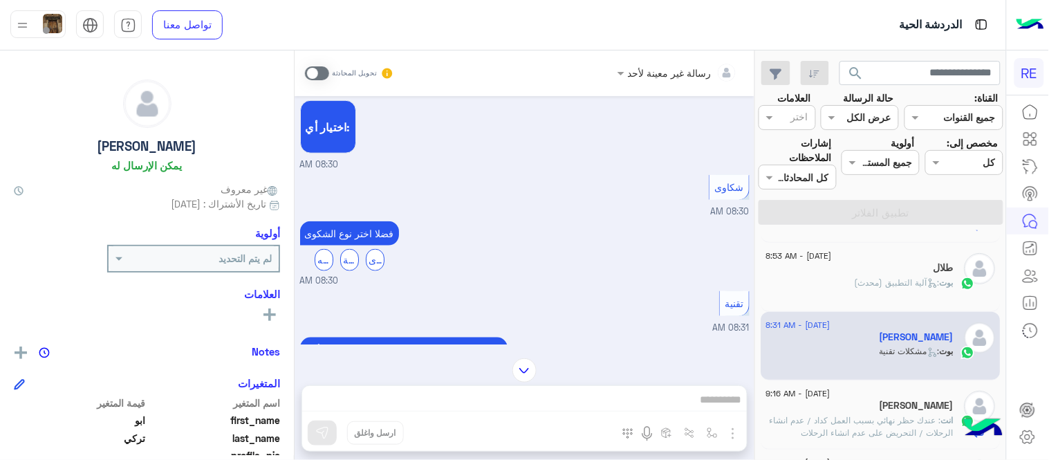
click at [315, 78] on span at bounding box center [317, 73] width 24 height 14
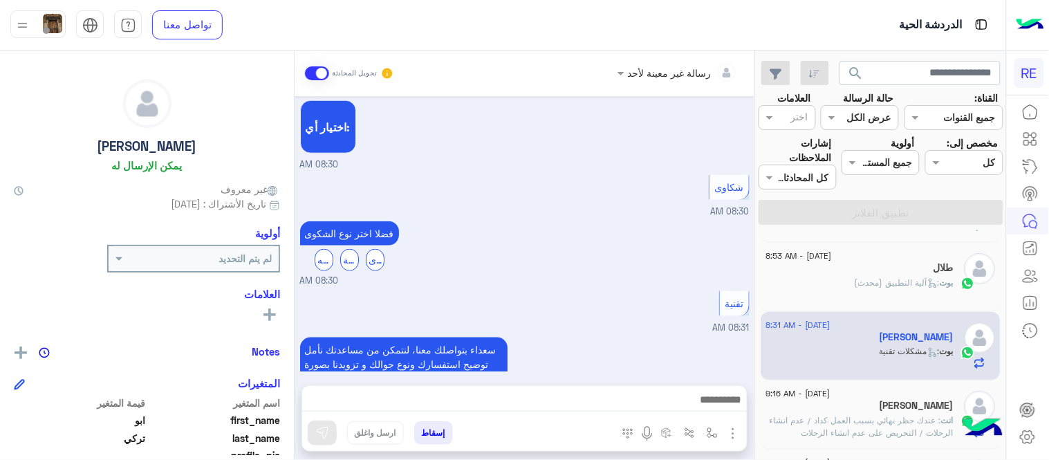
scroll to position [624, 0]
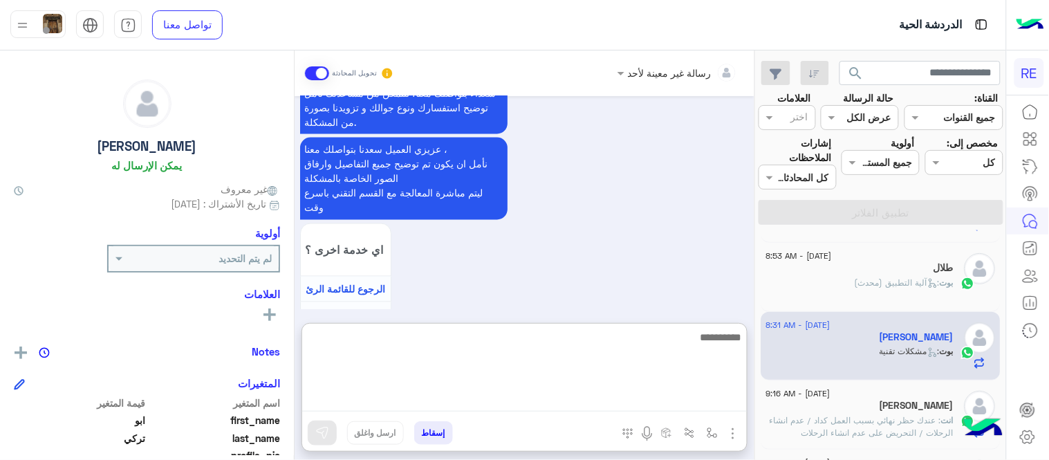
click at [523, 395] on textarea at bounding box center [524, 369] width 445 height 83
type textarea "**********"
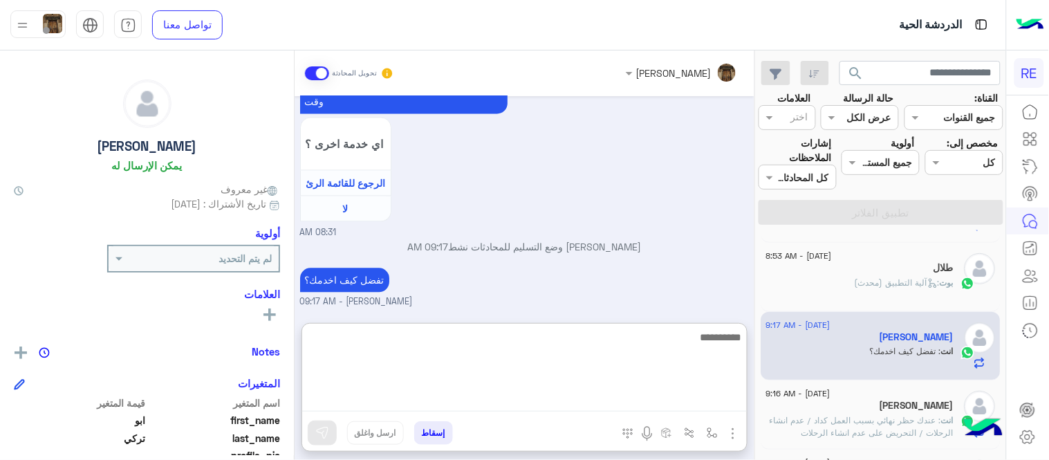
scroll to position [730, 0]
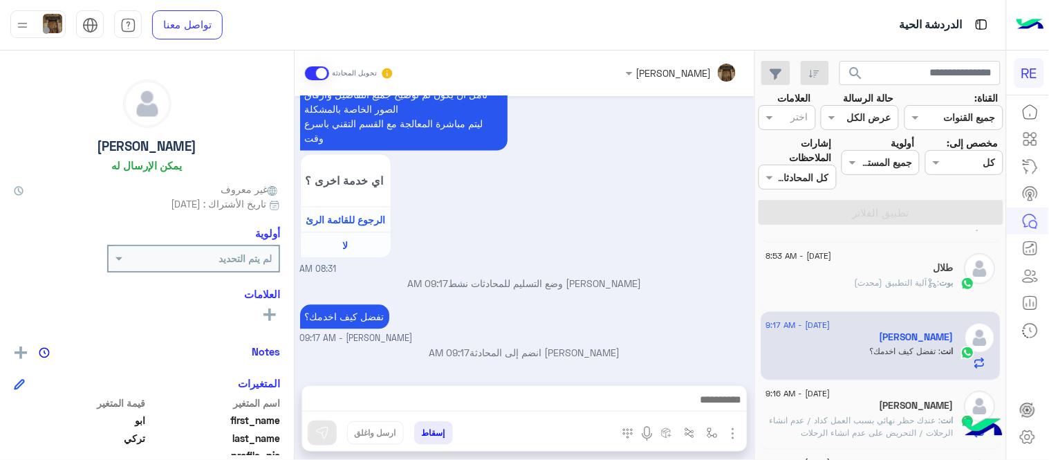
click at [669, 194] on div "سعداء بتواصلك معنا، لنتمكن من مساعدتك نأمل توضيح استفسارك ونوع جوالك و تزويدنا …" at bounding box center [524, 142] width 449 height 268
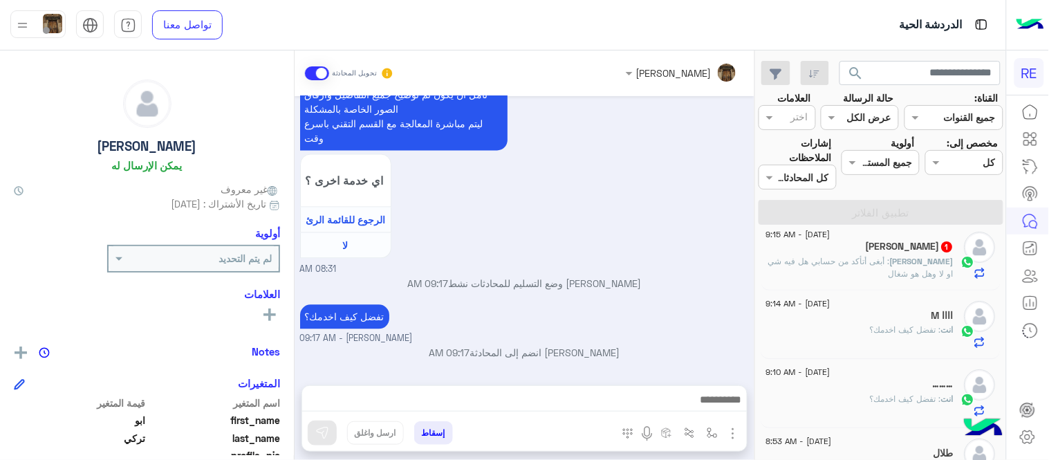
scroll to position [0, 0]
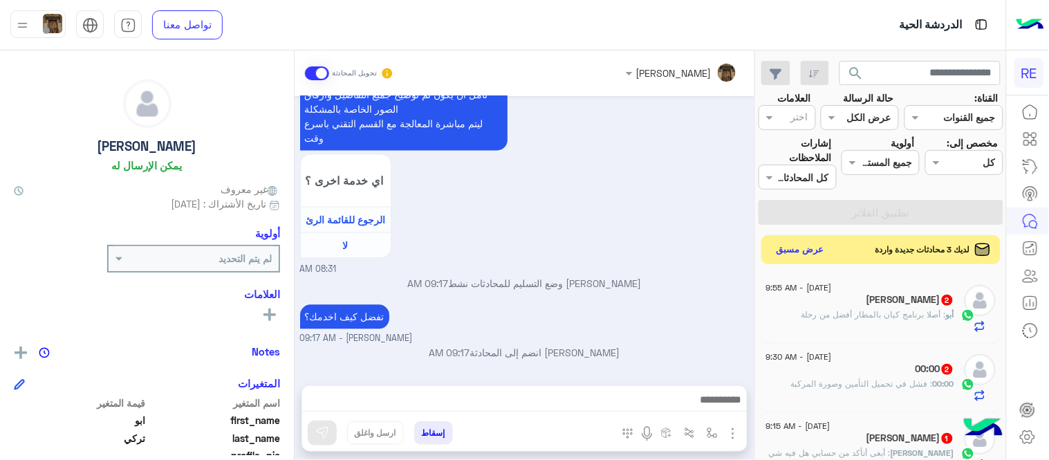
click at [784, 248] on button "عرض مسبق" at bounding box center [801, 250] width 58 height 19
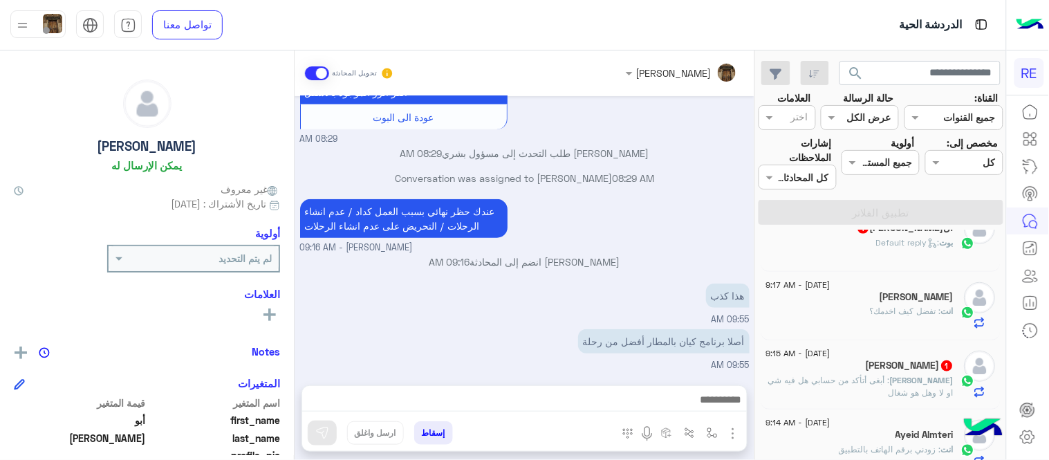
scroll to position [322, 0]
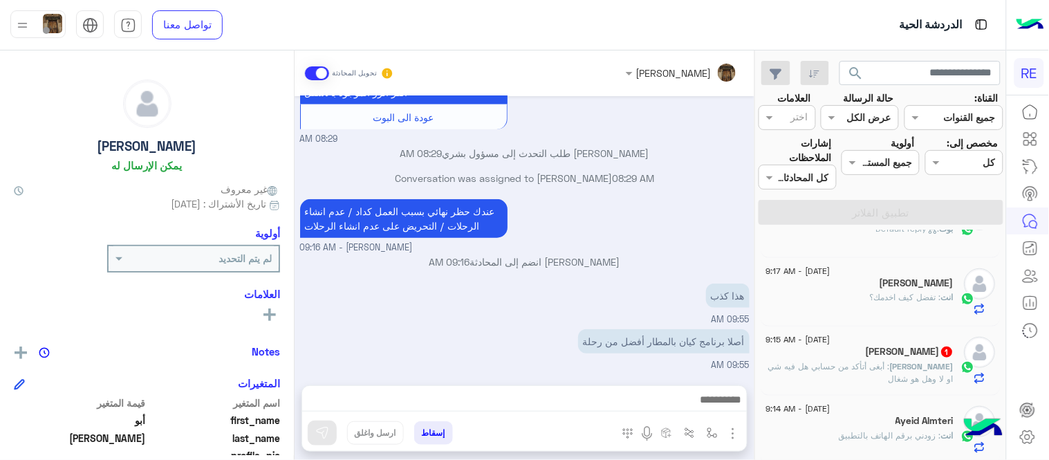
click at [871, 375] on p "[PERSON_NAME] : ‏أبغى أتأكد من حسابي هل فيه شي او لا وهل هو شغال" at bounding box center [860, 372] width 188 height 25
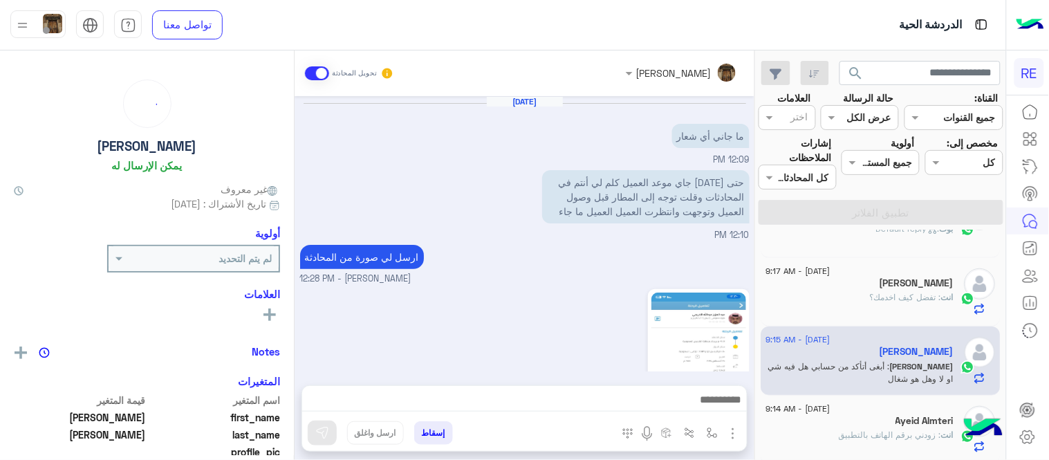
scroll to position [722, 0]
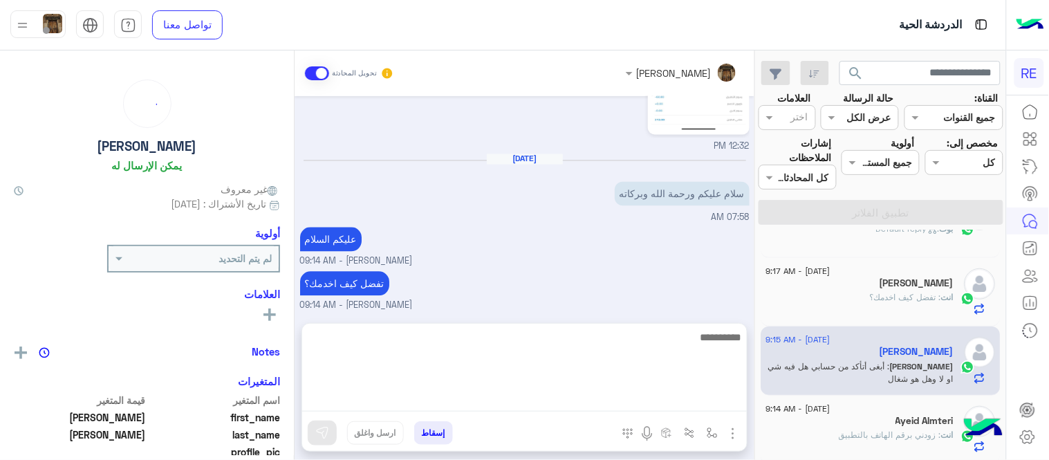
click at [603, 394] on textarea at bounding box center [524, 369] width 445 height 83
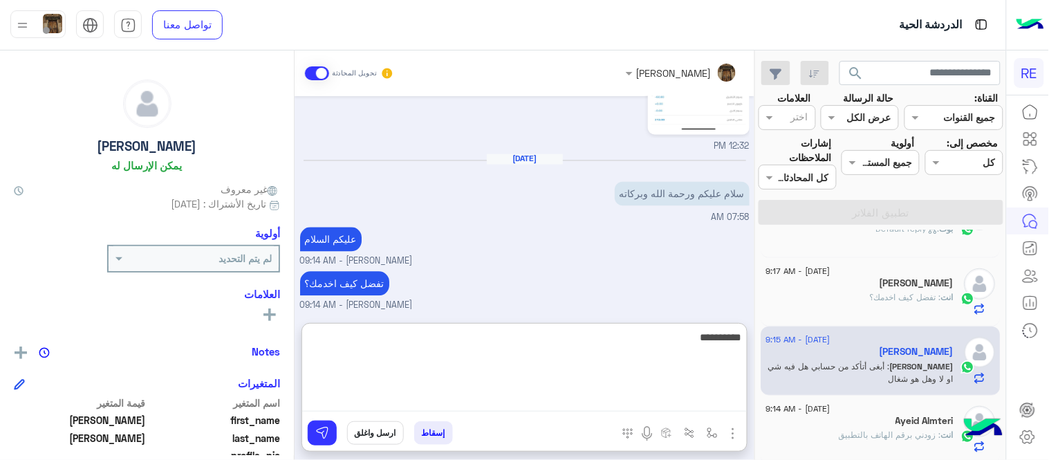
type textarea "**********"
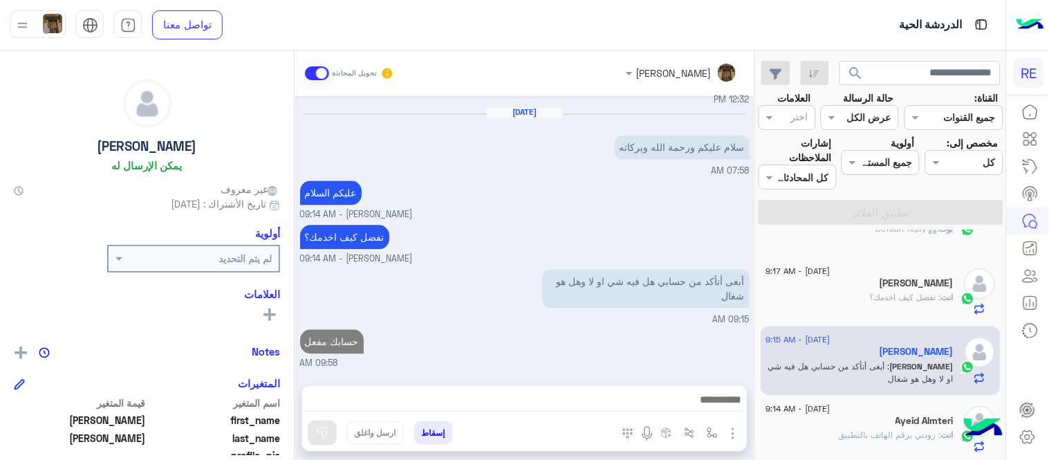
click at [624, 287] on div "[DATE] ‏ما جاني أي شعار 12:09 PM ‏حتى [DATE] جاي موعد العميل كلم لي أنتم في الم…" at bounding box center [525, 233] width 460 height 275
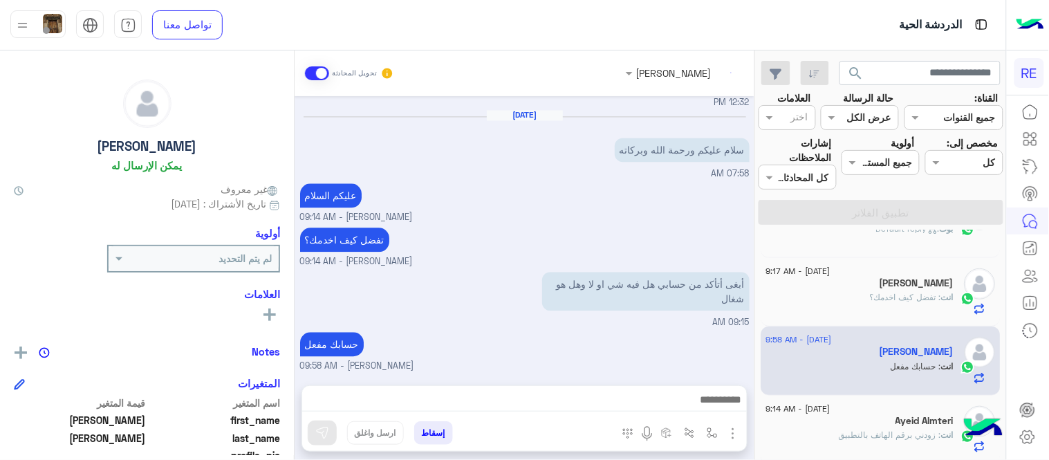
click at [761, 311] on div "[DATE] - 9:55 AM [PERSON_NAME] : ‏أصلا برنامج كيان بالمطار أفضل من رحلة [DATE] …" at bounding box center [881, 347] width 250 height 235
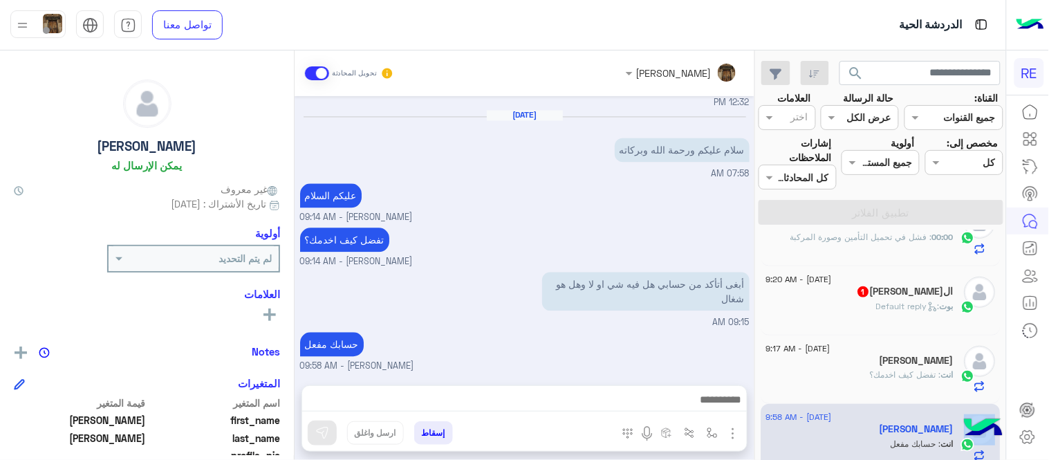
scroll to position [167, 0]
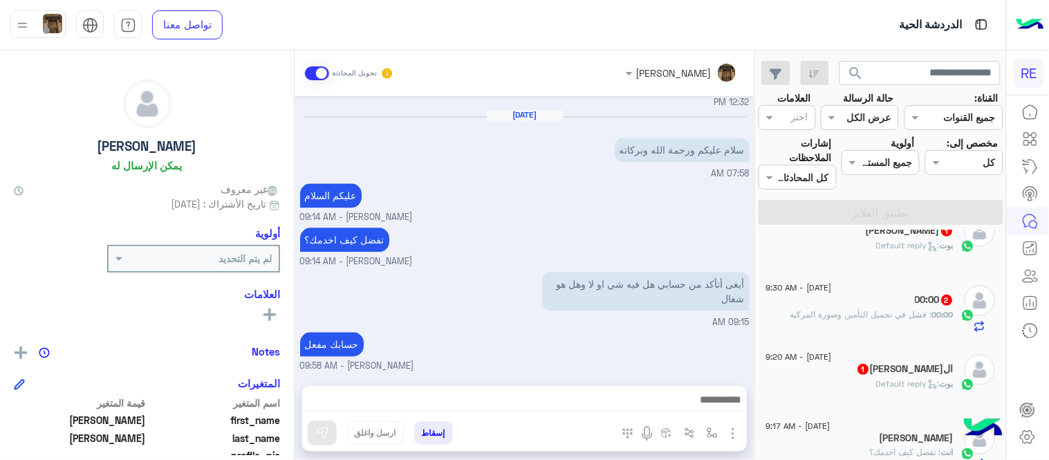
click at [857, 373] on div "ال[PERSON_NAME] 1" at bounding box center [860, 370] width 188 height 15
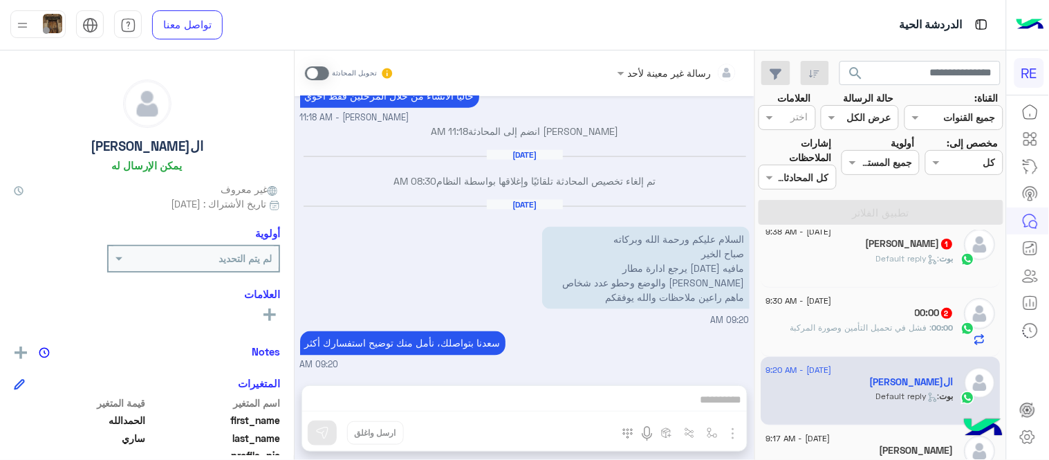
scroll to position [163, 0]
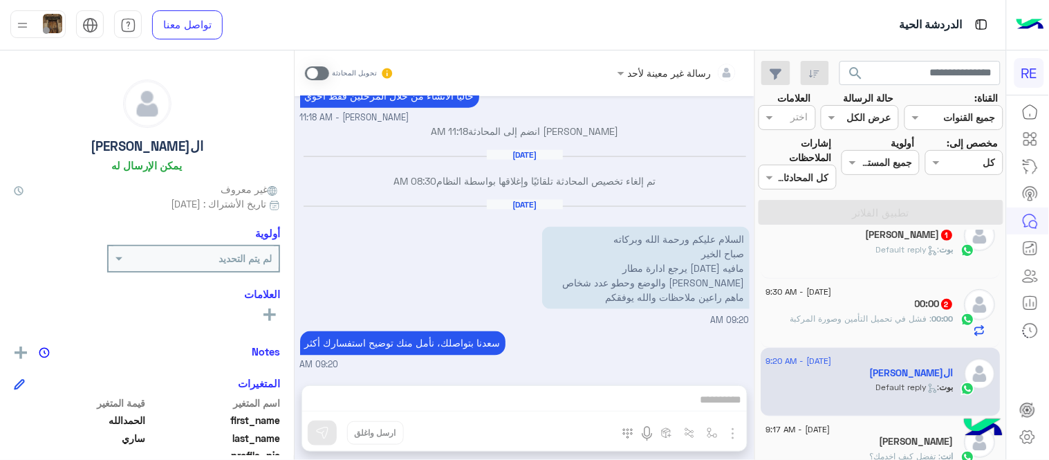
click at [825, 339] on div "[DATE] - 9:30 AM 00:00 2 00:00 : فشل في تحميل التأمين وصورة المركبة" at bounding box center [881, 313] width 240 height 69
click at [845, 306] on div "00:00 2" at bounding box center [860, 305] width 188 height 15
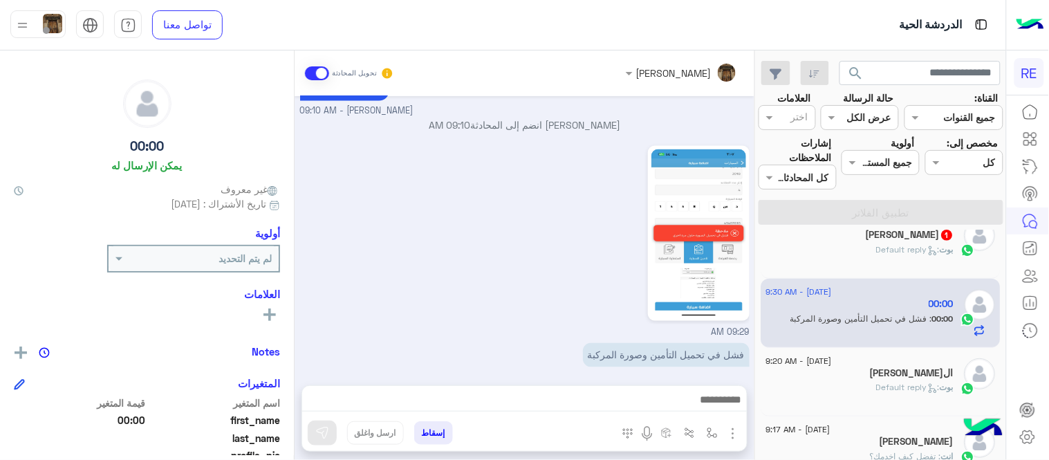
scroll to position [548, 0]
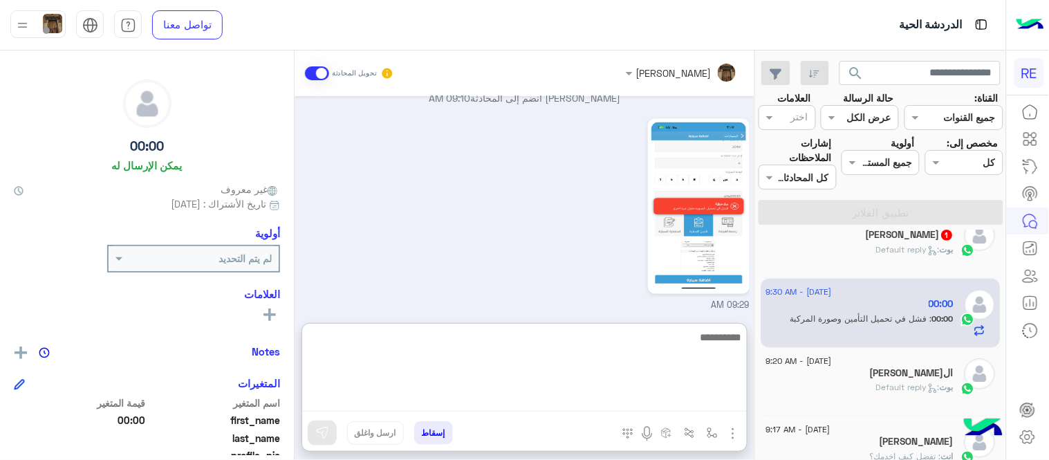
click at [549, 398] on textarea at bounding box center [524, 369] width 445 height 83
type textarea "**********"
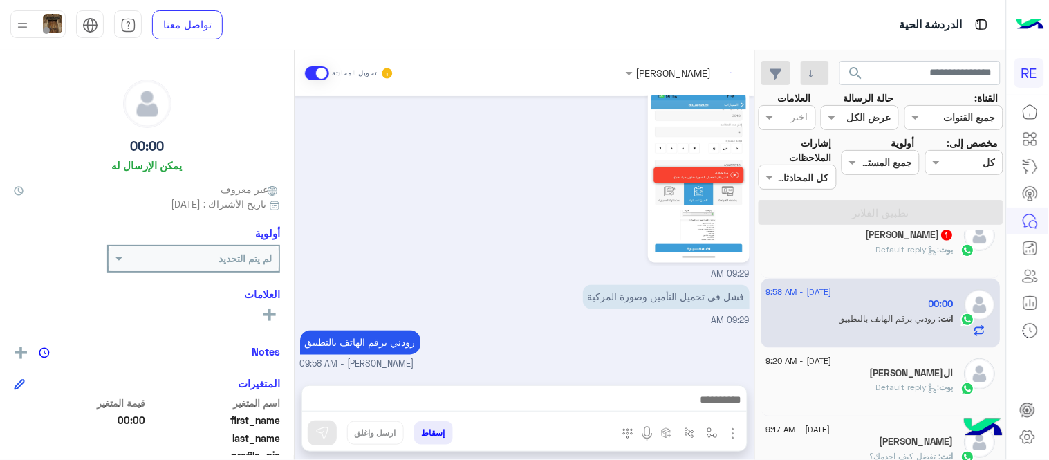
click at [586, 306] on div "[DATE] 00:00 طلب التحدث إلى مسؤول بشري 02:08 AM Conversation was assigned to [P…" at bounding box center [525, 233] width 460 height 275
drag, startPoint x: 586, startPoint y: 306, endPoint x: 664, endPoint y: 356, distance: 93.2
click at [664, 356] on div "[DATE] 00:00 طلب التحدث إلى مسؤول بشري 02:08 AM Conversation was assigned to [P…" at bounding box center [525, 233] width 460 height 275
click at [664, 356] on div "زودني برقم الهاتف بالتطبيق [PERSON_NAME] - 09:58 AM" at bounding box center [524, 349] width 449 height 44
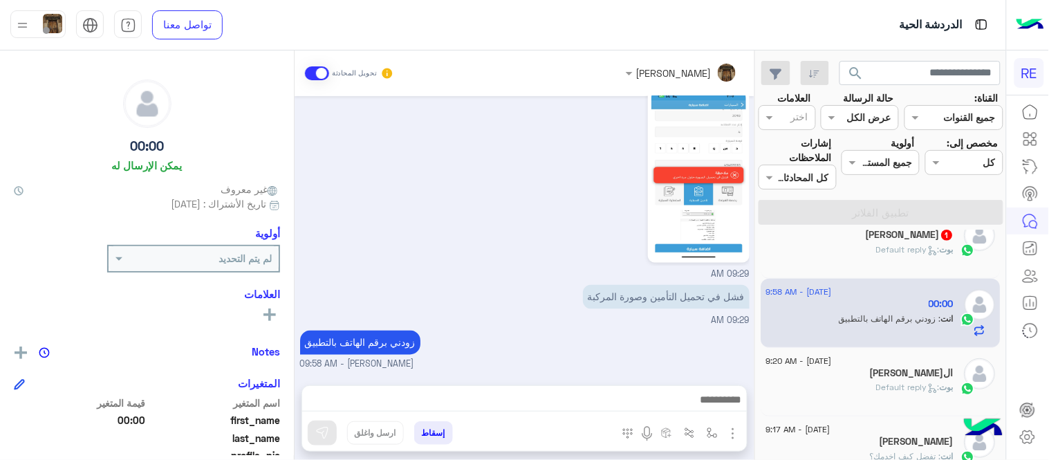
click at [755, 288] on mat-drawer "[PERSON_NAME] تحويل المحادثة [DATE] 00:00 طلب التحدث إلى مسؤول بشري 02:08 AM Co…" at bounding box center [377, 257] width 755 height 415
drag, startPoint x: 761, startPoint y: 285, endPoint x: 756, endPoint y: 273, distance: 12.7
click at [756, 273] on div "[DATE] - 9:55 AM [PERSON_NAME] : ‏أصلا برنامج كيان بالمطار أفضل من رحلة [DATE] …" at bounding box center [881, 347] width 250 height 235
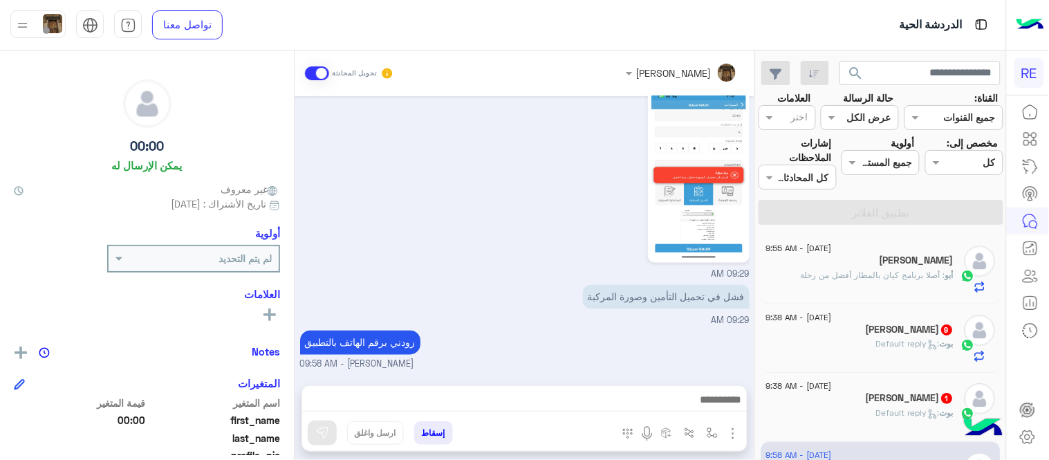
click at [928, 399] on h5 "[PERSON_NAME] 1" at bounding box center [910, 398] width 88 height 12
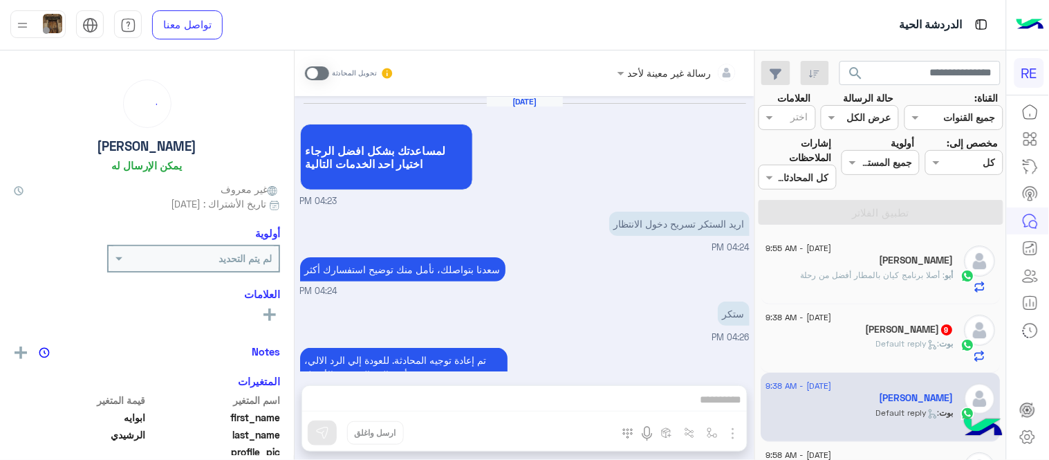
scroll to position [271, 0]
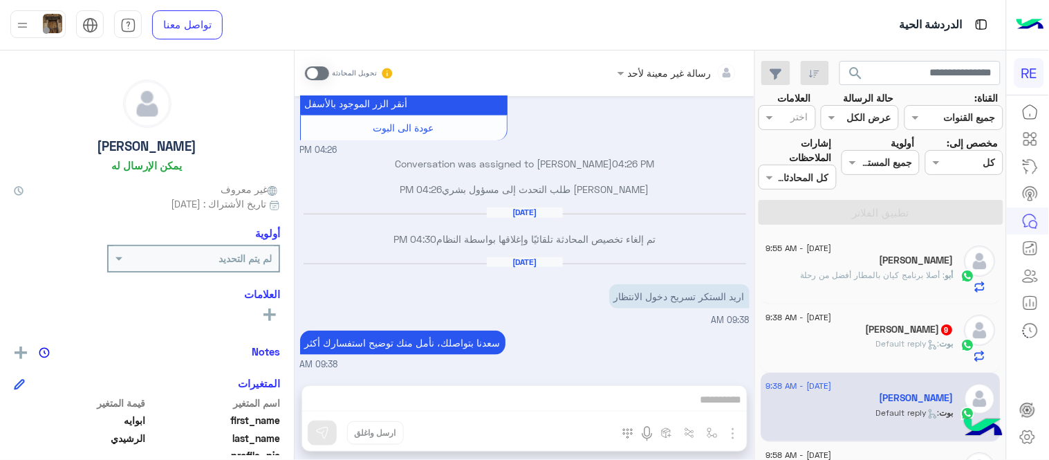
click at [319, 78] on span at bounding box center [317, 73] width 24 height 14
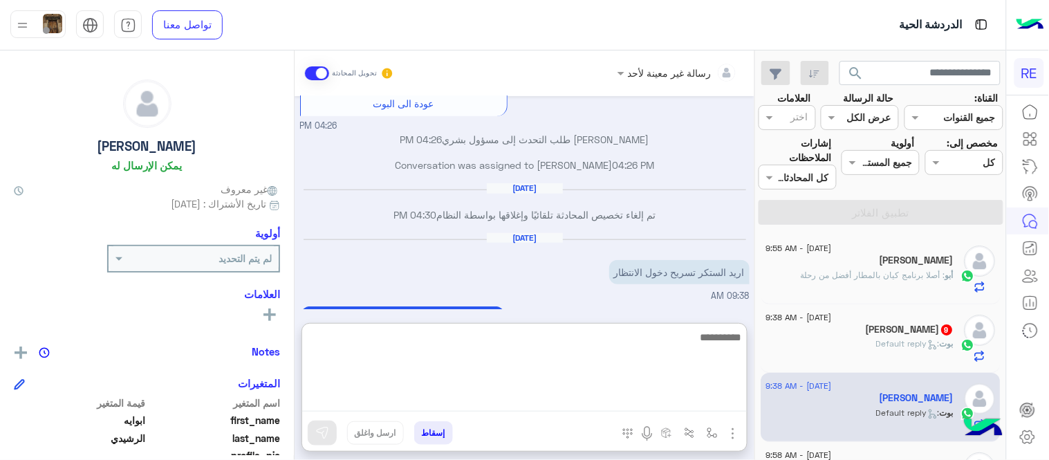
click at [588, 402] on textarea at bounding box center [524, 369] width 445 height 83
type textarea "**********"
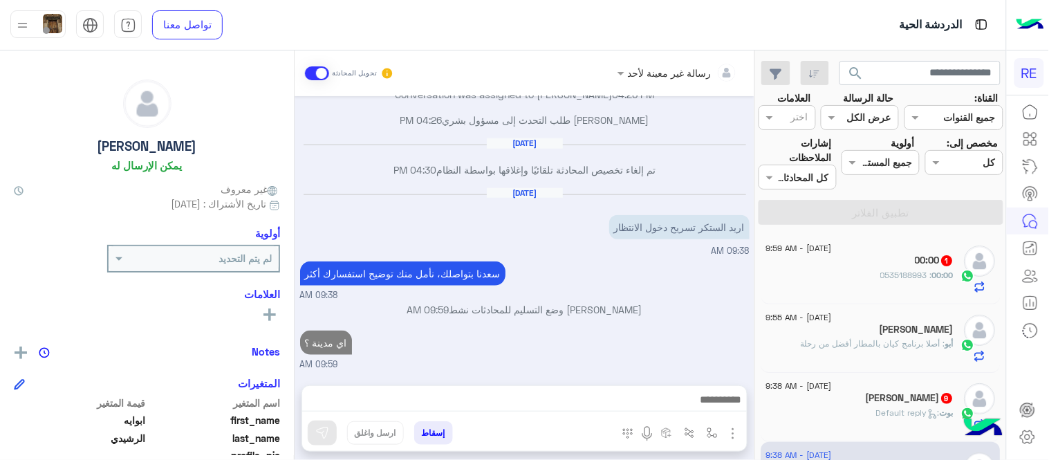
scroll to position [364, 0]
click at [882, 422] on div "[PERSON_NAME] : Default reply" at bounding box center [860, 419] width 188 height 24
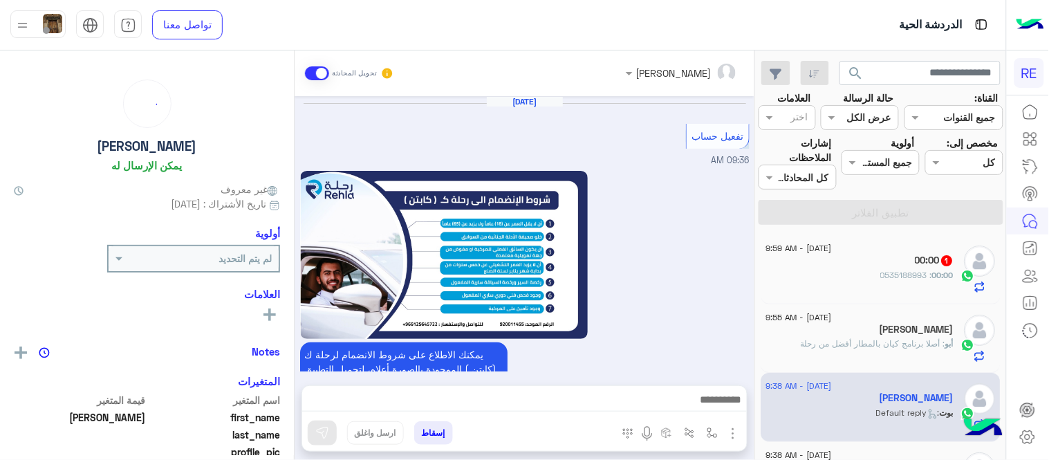
scroll to position [837, 0]
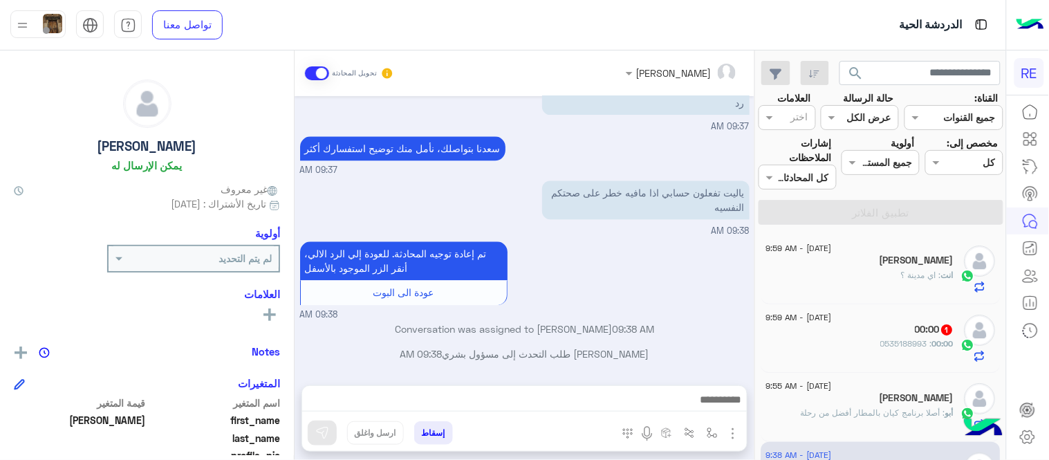
click at [294, 339] on mat-drawer "Yahya يمكن الإرسال له غير معروف تاريخ الأشتراك : [DATE] أولوية لم يتم التحديد ا…" at bounding box center [147, 257] width 295 height 415
click at [299, 342] on div "[DATE] تفعيل حساب 09:36 AM يمكنك الاطلاع على شروط الانضمام لرحلة ك (كابتن ) الم…" at bounding box center [525, 233] width 460 height 275
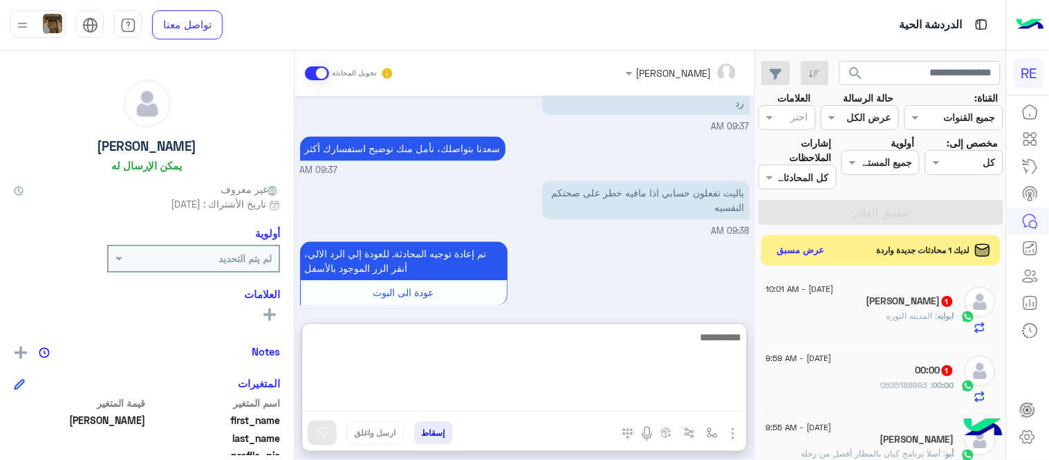
click at [644, 398] on textarea at bounding box center [524, 369] width 445 height 83
type textarea "**********"
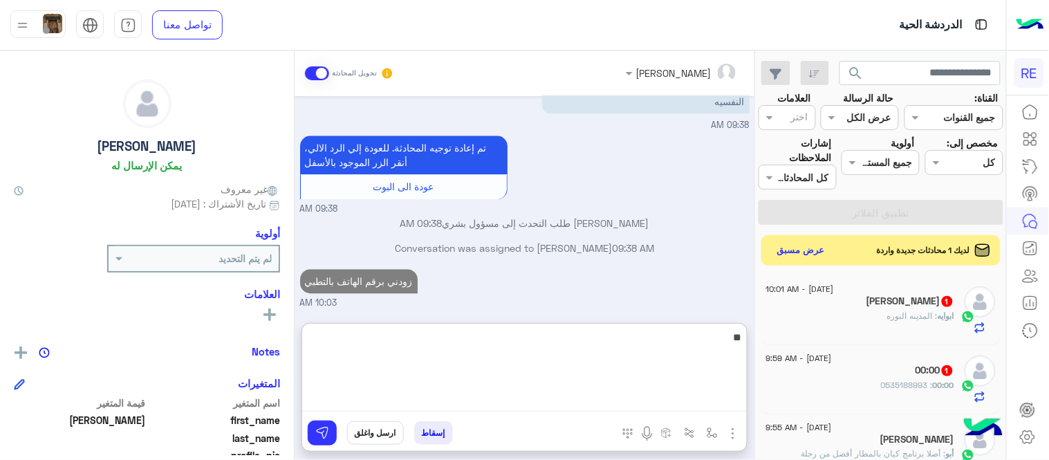
type textarea "*"
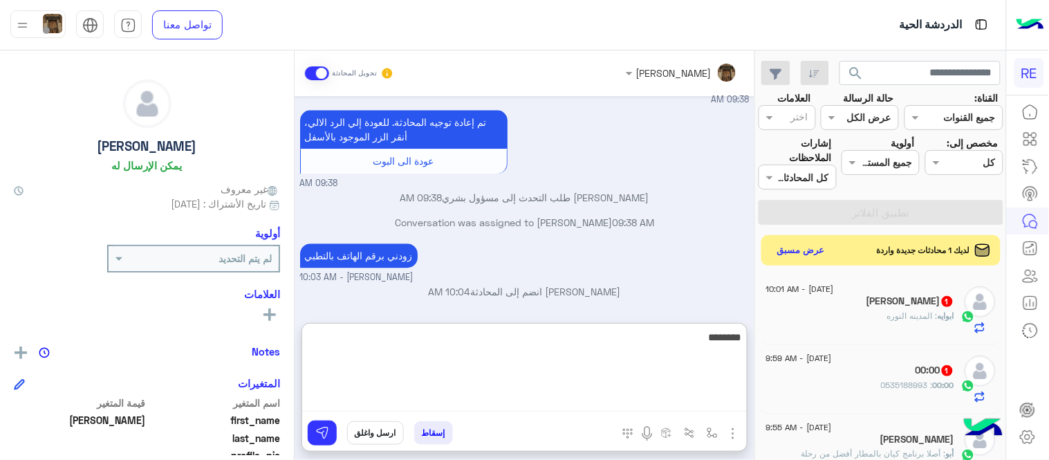
type textarea "********"
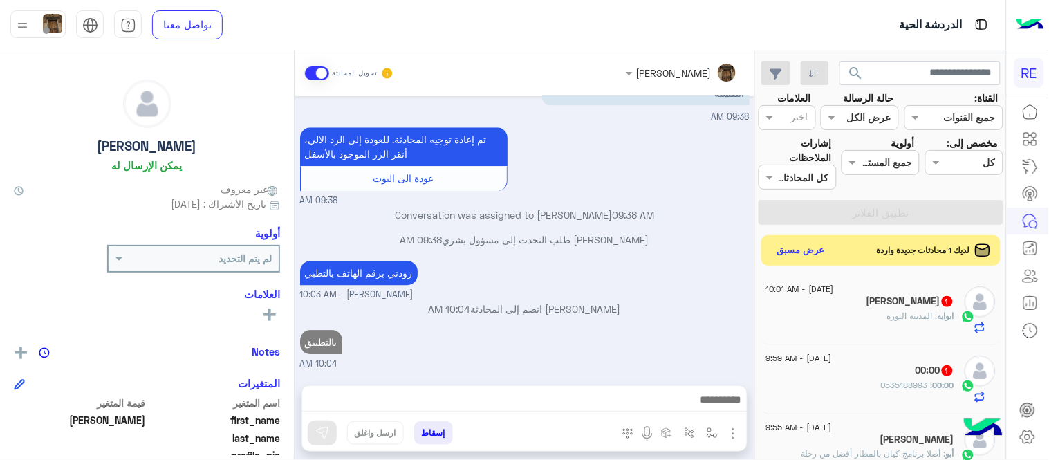
scroll to position [967, 0]
click at [827, 321] on div "ابوايه : المدينه النوره" at bounding box center [860, 322] width 188 height 24
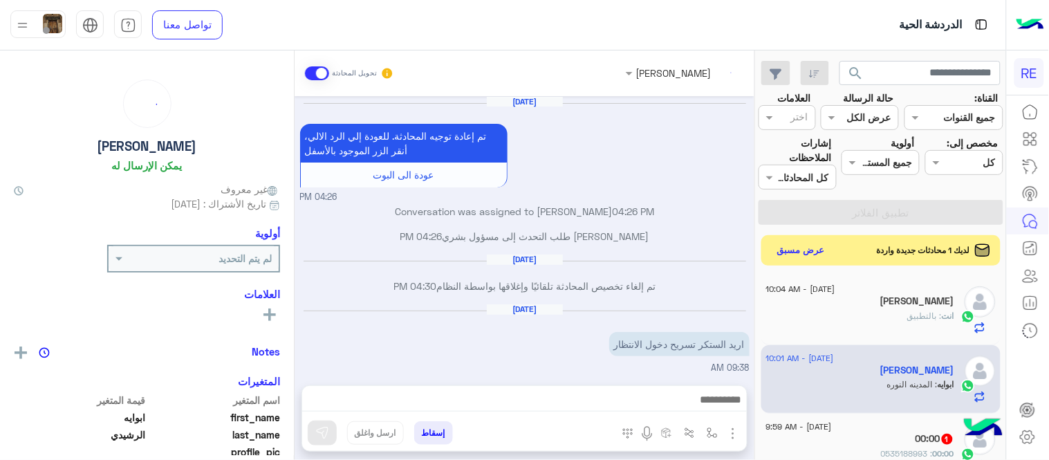
scroll to position [187, 0]
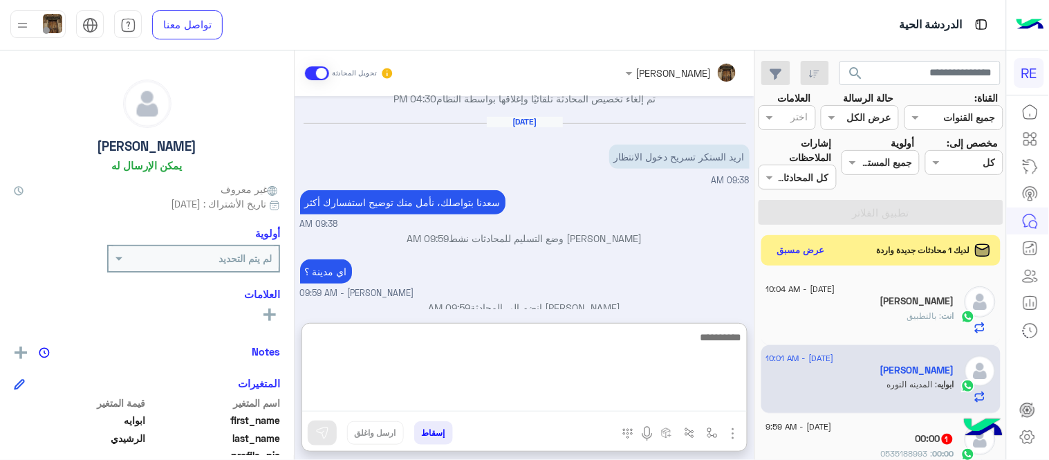
click at [622, 396] on textarea at bounding box center [524, 369] width 445 height 83
type textarea "**********"
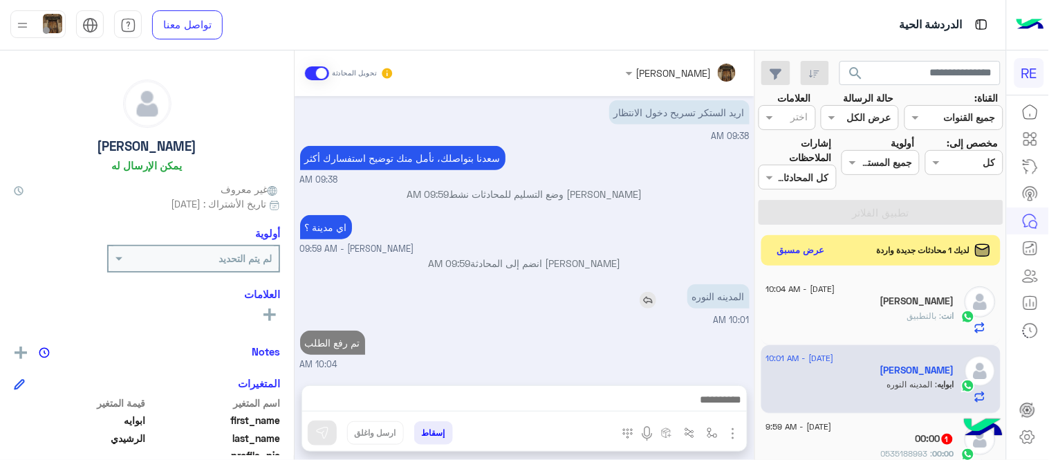
click at [616, 230] on div "[DATE] تم إعادة توجيه المحادثة. للعودة إلي الرد الالي، أنقر الزر الموجود بالأسف…" at bounding box center [525, 233] width 460 height 275
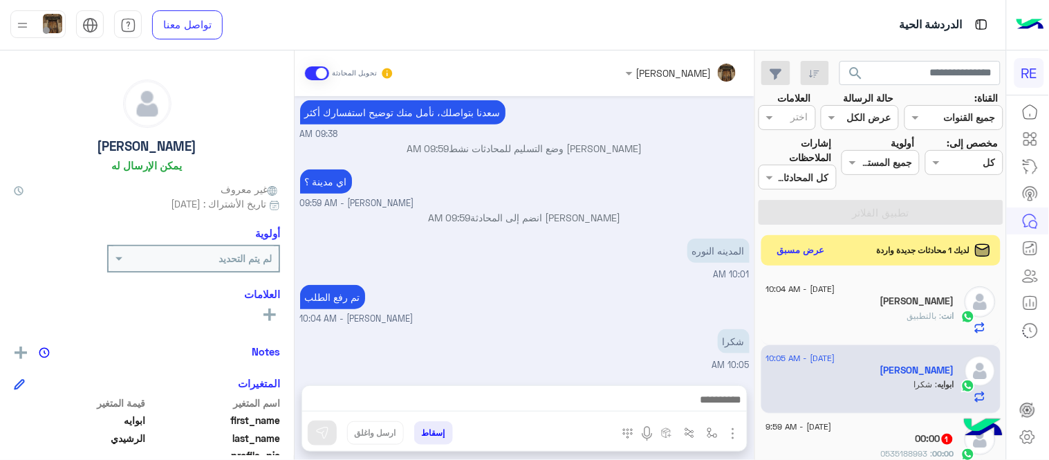
click at [625, 360] on div "شكرا 10:05 AM" at bounding box center [524, 349] width 449 height 46
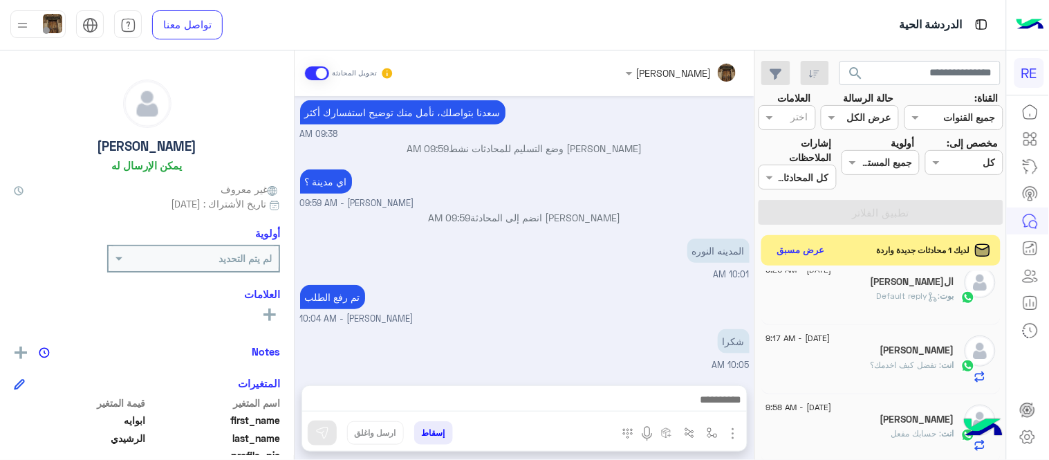
scroll to position [0, 0]
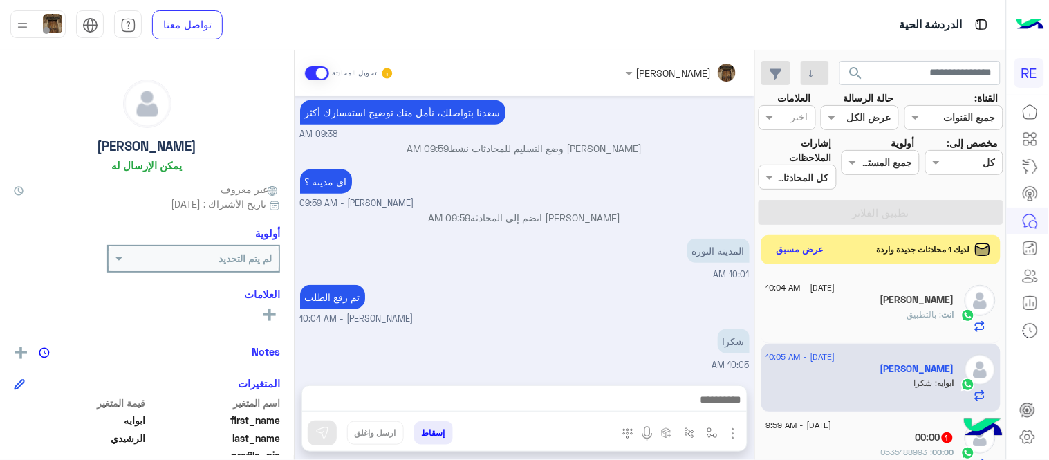
click at [799, 253] on button "عرض مسبق" at bounding box center [801, 250] width 58 height 19
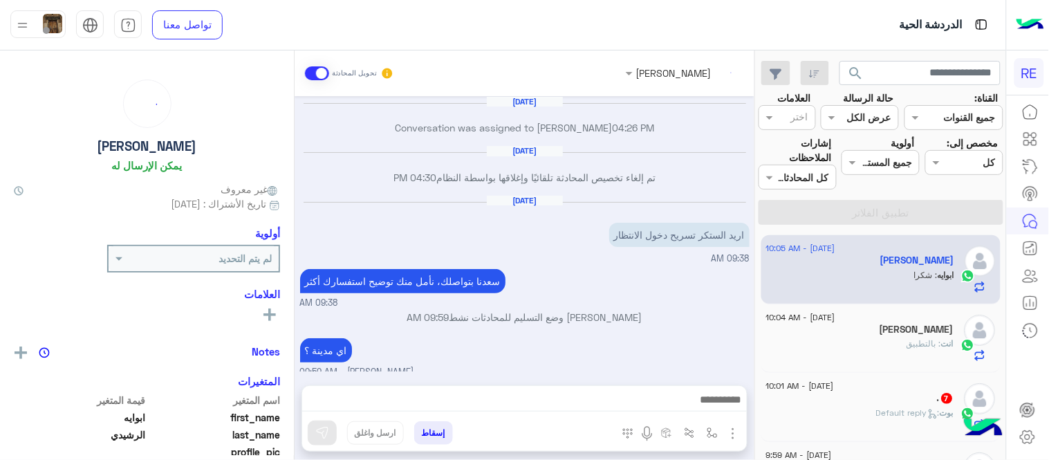
scroll to position [169, 0]
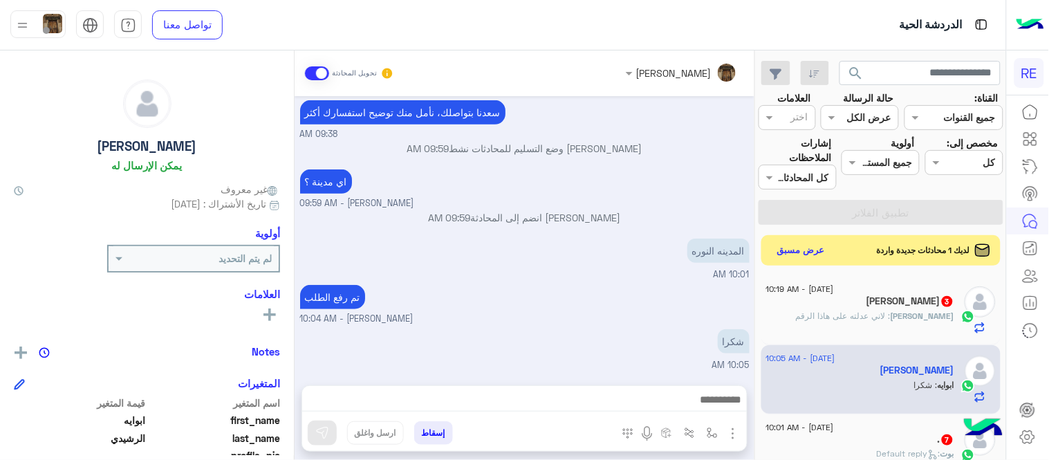
click at [529, 346] on div "شكرا 10:05 AM" at bounding box center [524, 349] width 449 height 46
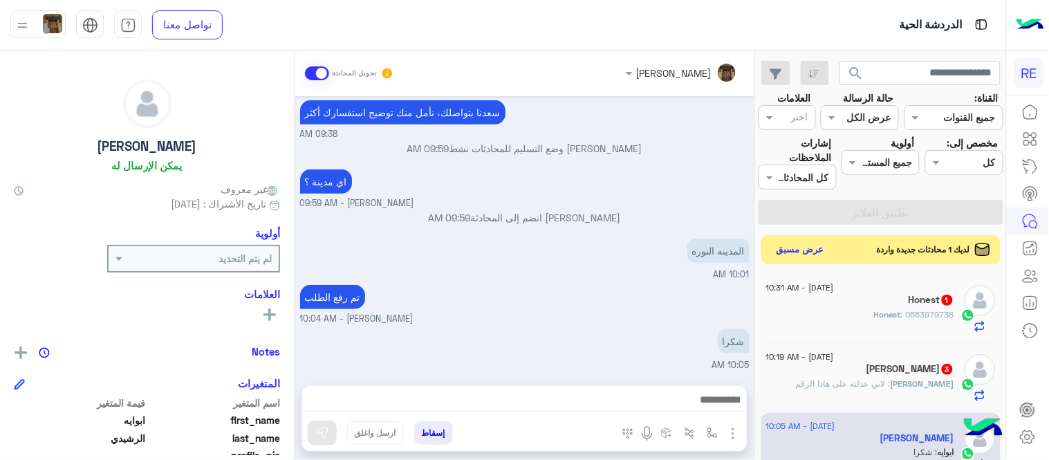
click at [809, 256] on button "عرض مسبق" at bounding box center [801, 250] width 58 height 19
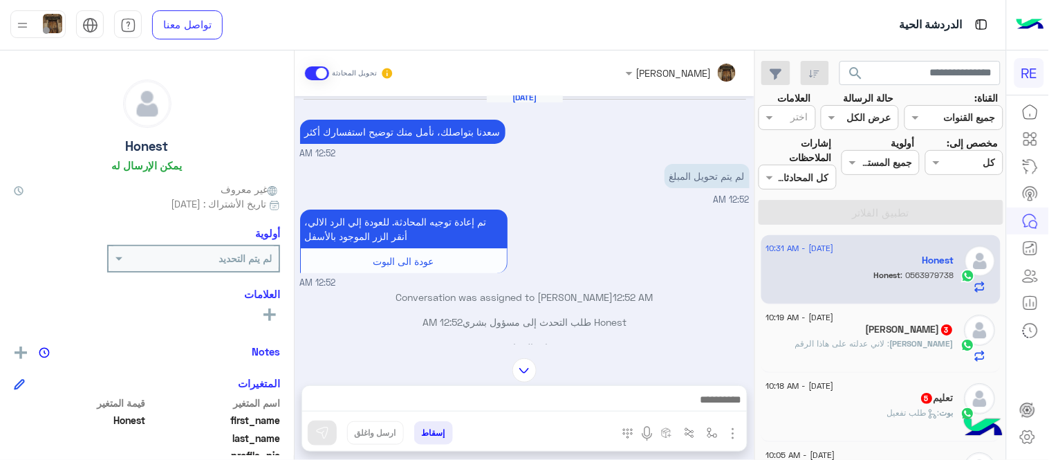
scroll to position [138, 0]
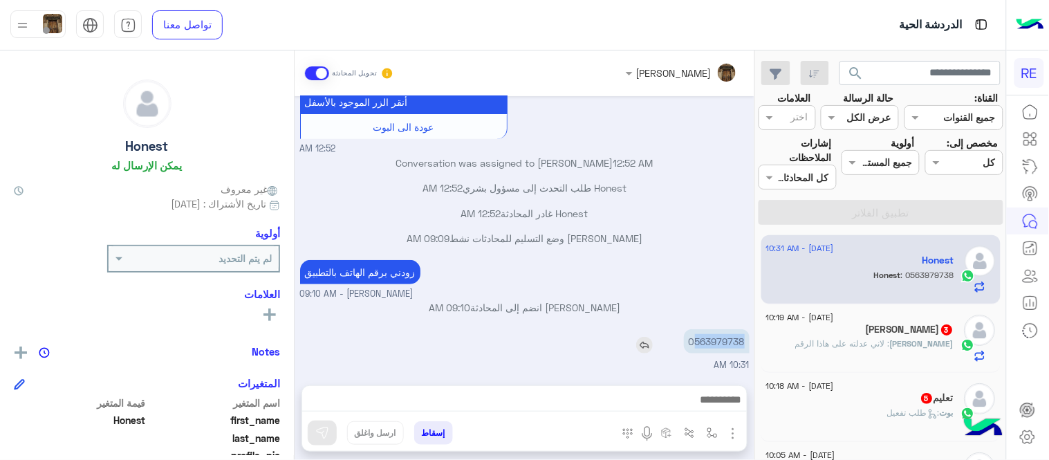
drag, startPoint x: 694, startPoint y: 337, endPoint x: 748, endPoint y: 339, distance: 54.0
click at [748, 339] on p "0563979738" at bounding box center [717, 341] width 66 height 24
copy p "563979738"
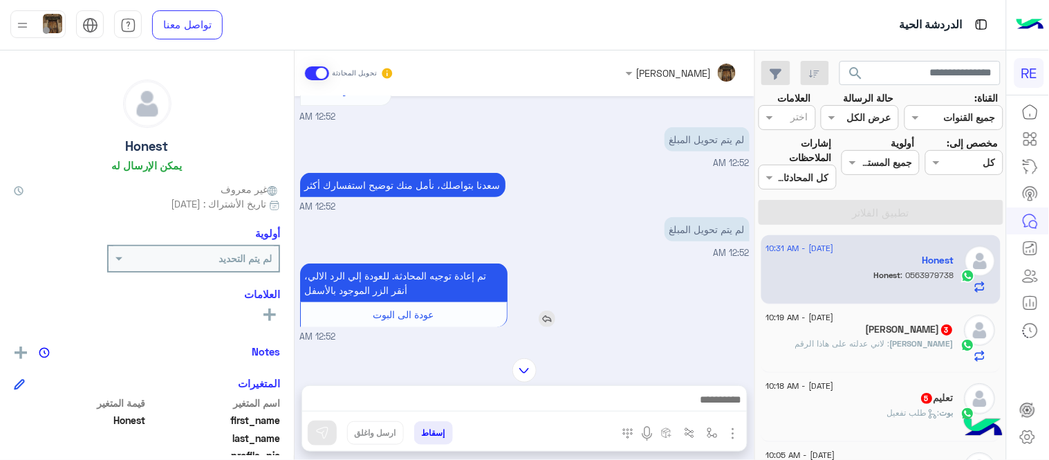
scroll to position [1512, 0]
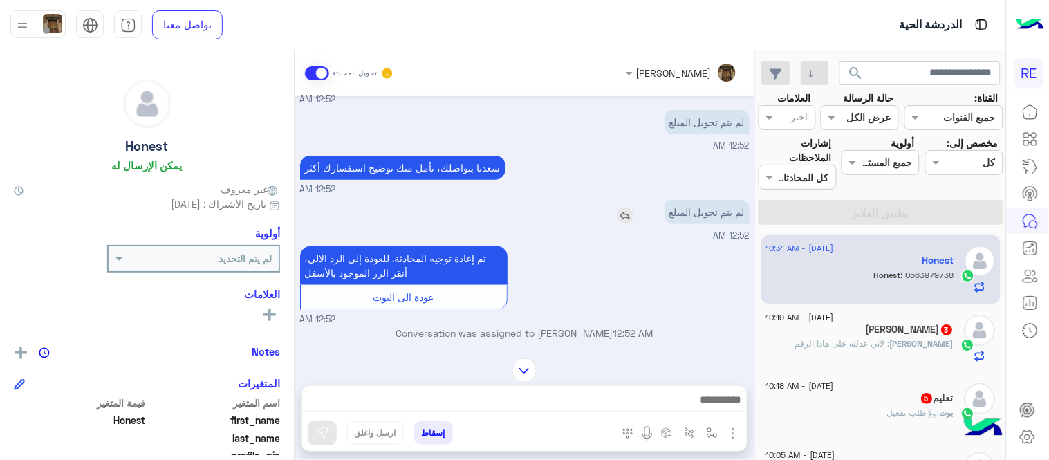
click at [626, 223] on img at bounding box center [625, 215] width 17 height 17
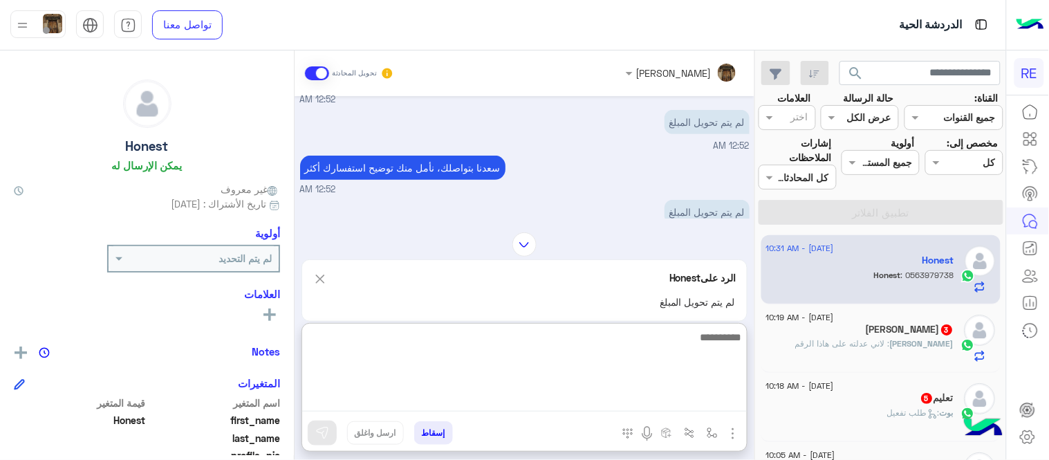
click at [592, 393] on textarea at bounding box center [524, 369] width 445 height 83
type textarea "**********"
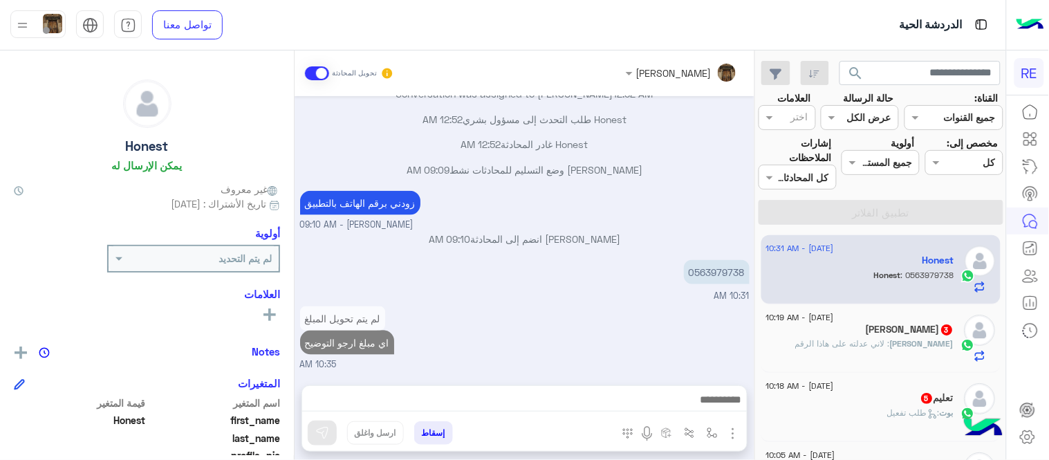
scroll to position [1763, 0]
click at [660, 310] on div "[PERSON_NAME] تحويل المحادثة [DATE] وصلت الرحلة هذي ولم يتم اضافة المبلغ لي 12:…" at bounding box center [525, 257] width 460 height 415
click at [840, 327] on div "[PERSON_NAME] 3" at bounding box center [860, 331] width 188 height 15
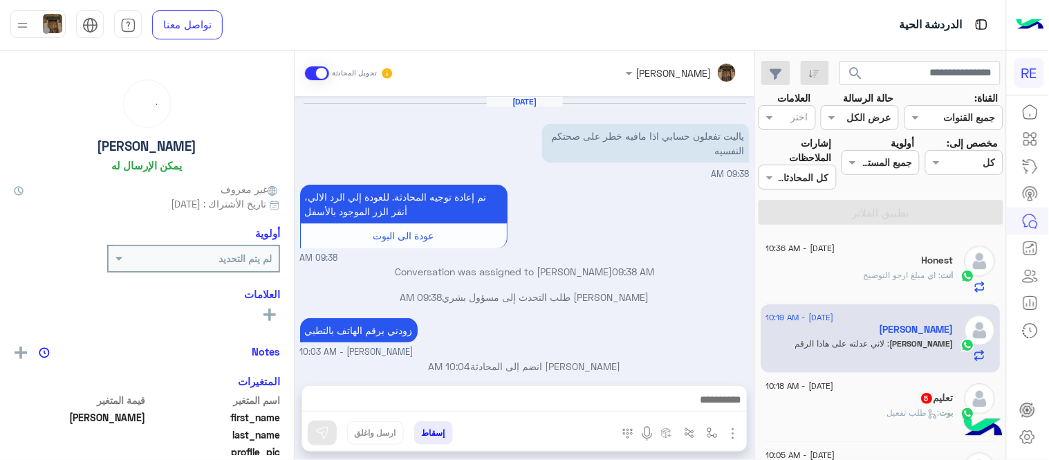
scroll to position [218, 0]
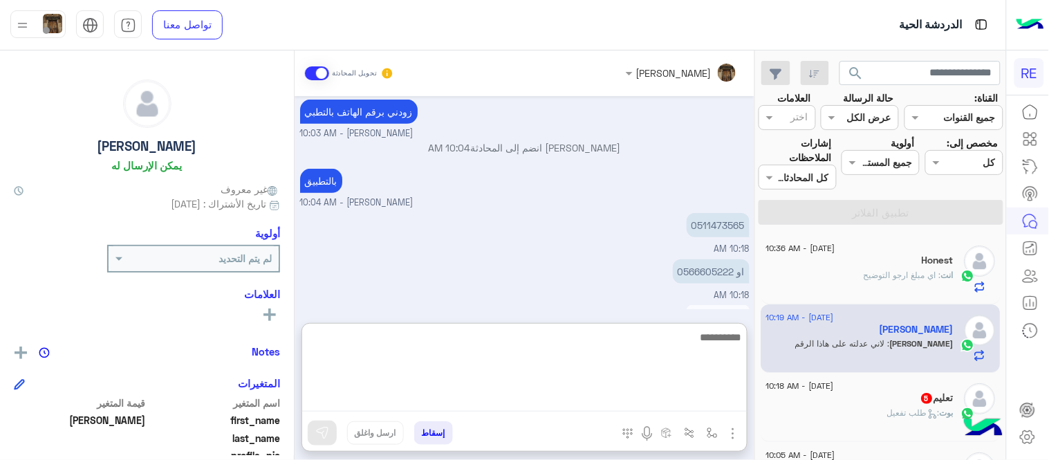
click at [588, 407] on textarea at bounding box center [524, 369] width 445 height 83
click at [628, 340] on textarea "**********" at bounding box center [524, 369] width 445 height 83
click at [557, 330] on textarea "**********" at bounding box center [524, 369] width 445 height 83
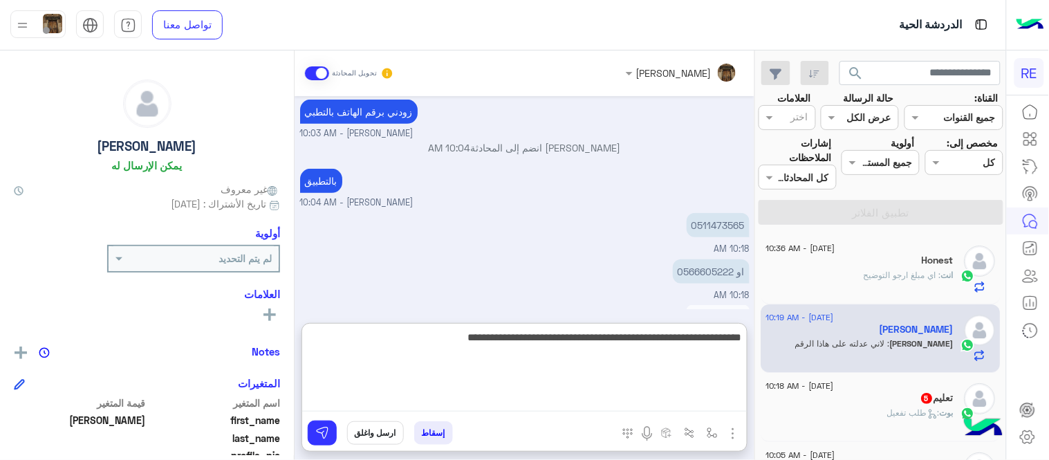
type textarea "**********"
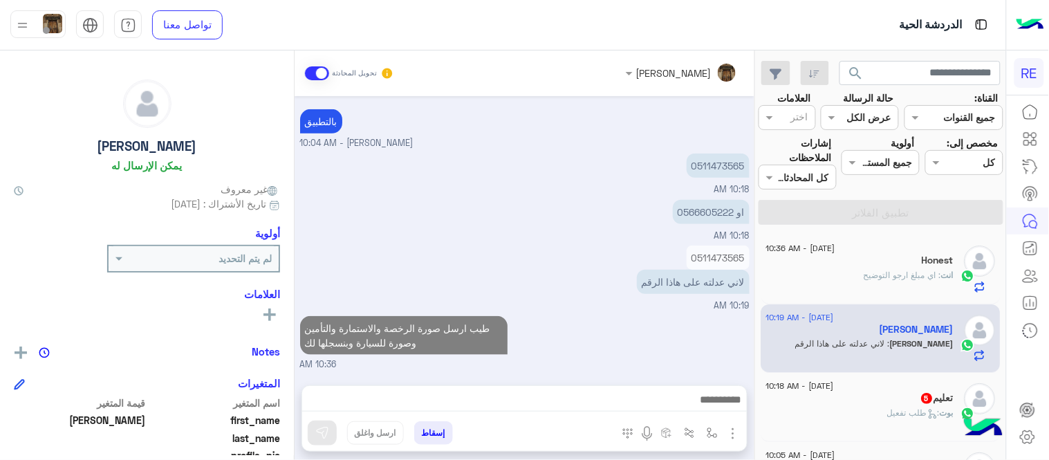
click at [620, 252] on div "[DATE] ياليت تفعلون حسابي اذا مافيه خطر على صحتكم النفسيه 09:38 AM تم إعادة توج…" at bounding box center [525, 233] width 460 height 275
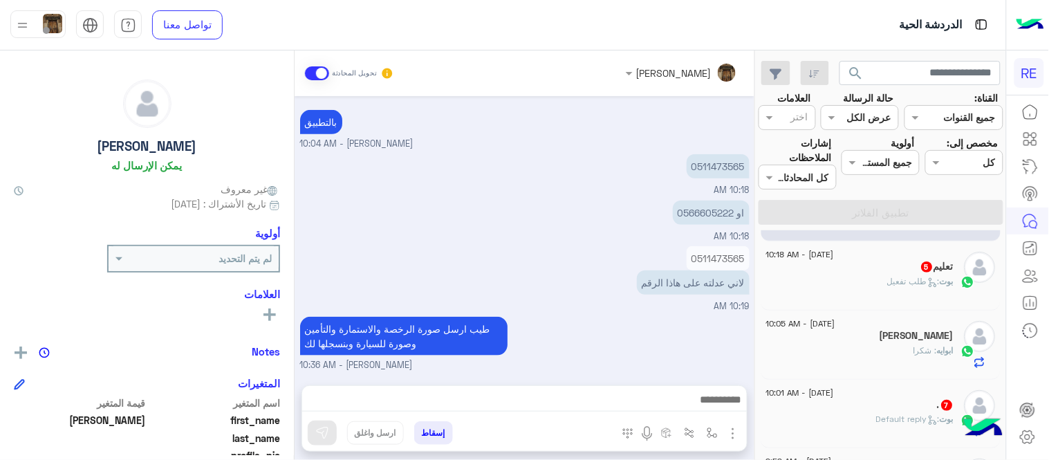
scroll to position [136, 0]
click at [870, 271] on div "بوت : طلب تفعيل" at bounding box center [860, 282] width 188 height 24
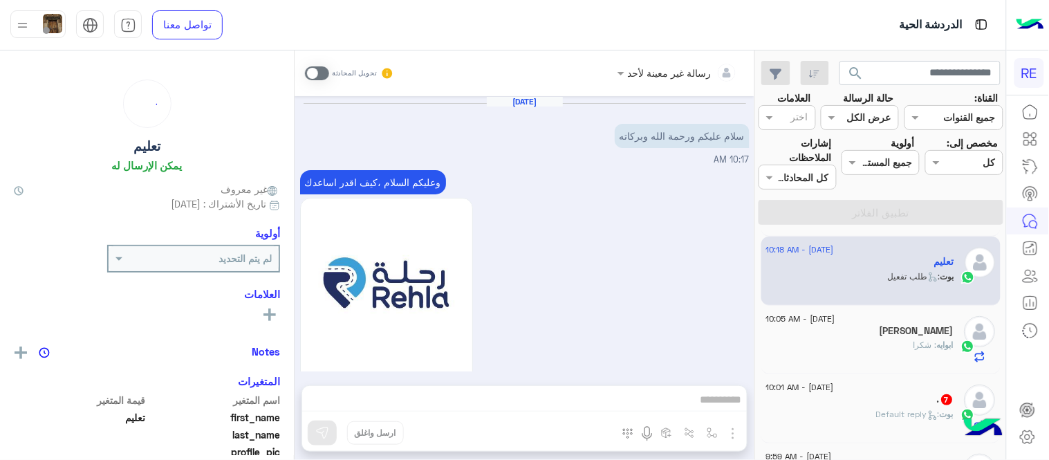
scroll to position [1286, 0]
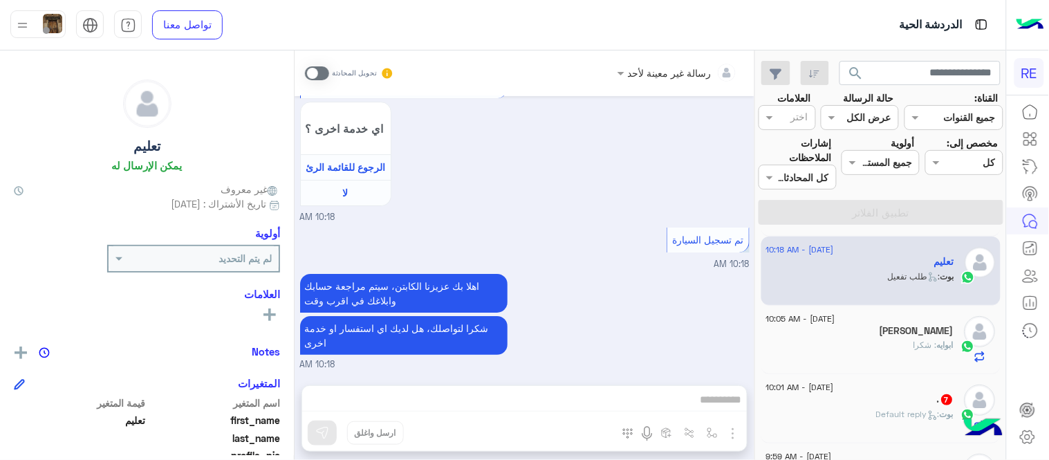
click at [317, 73] on span at bounding box center [317, 73] width 24 height 14
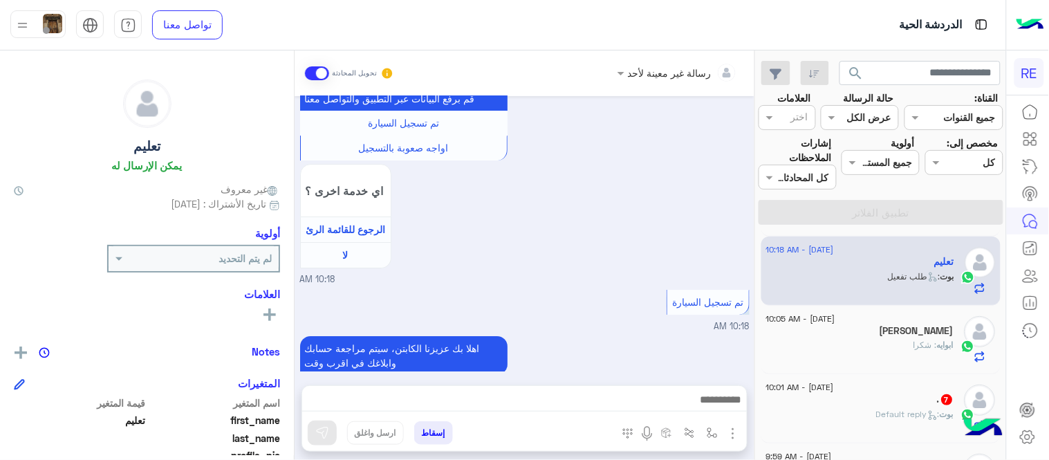
scroll to position [1311, 0]
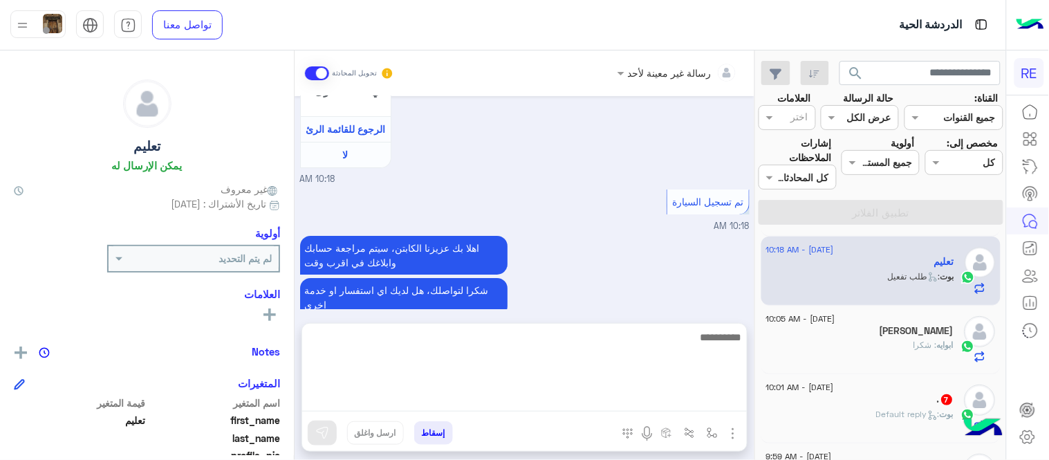
click at [465, 394] on textarea at bounding box center [524, 369] width 445 height 83
type textarea "**********"
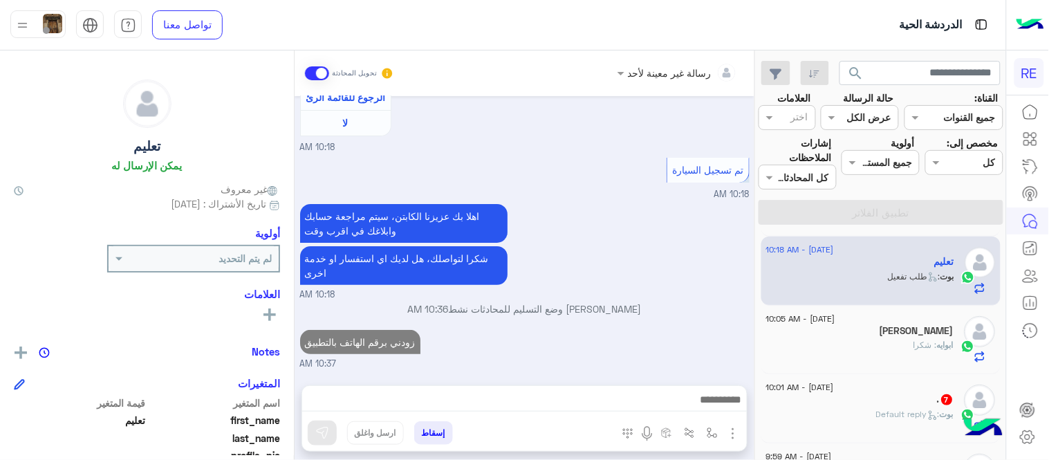
click at [702, 256] on div "[DATE] سلام عليكم ورحمة الله وبركاته 10:17 AM وعليكم السلام ،كيف اقدر اساعدك اه…" at bounding box center [525, 233] width 460 height 275
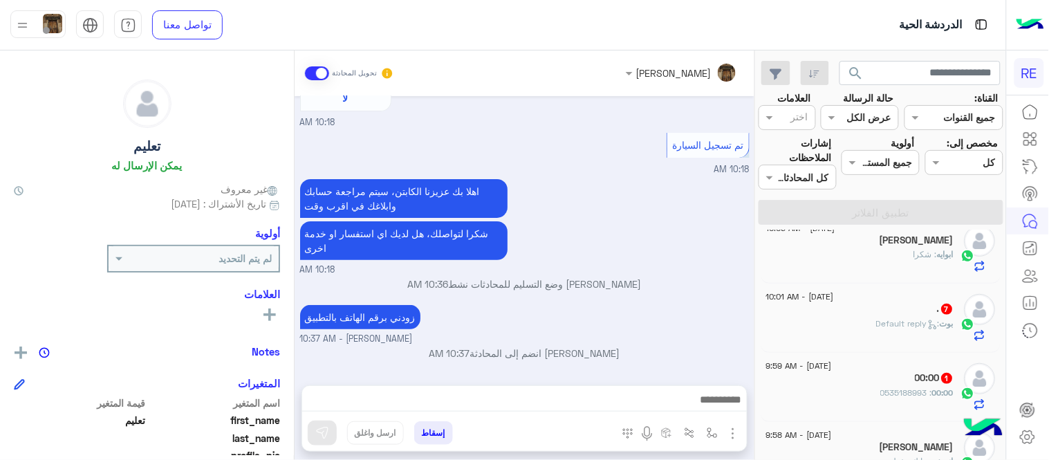
scroll to position [232, 0]
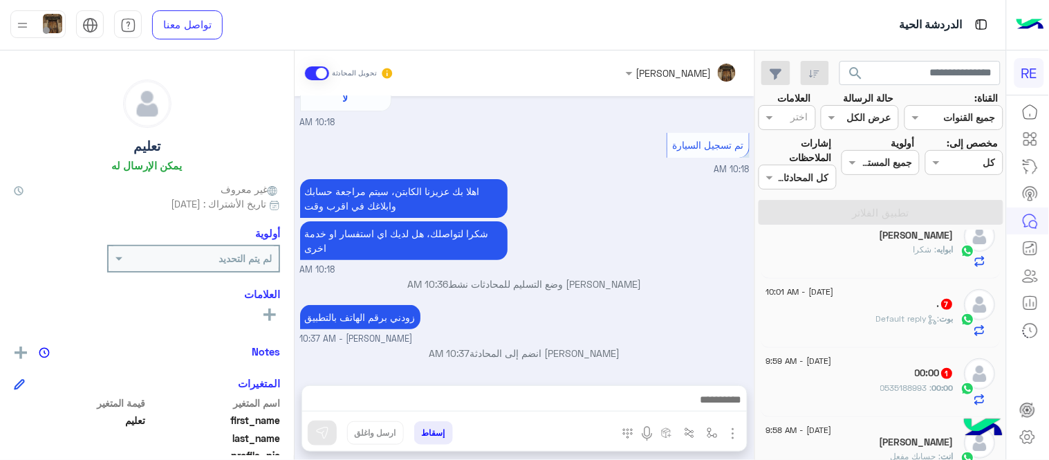
click at [850, 306] on div ". 7" at bounding box center [860, 305] width 188 height 15
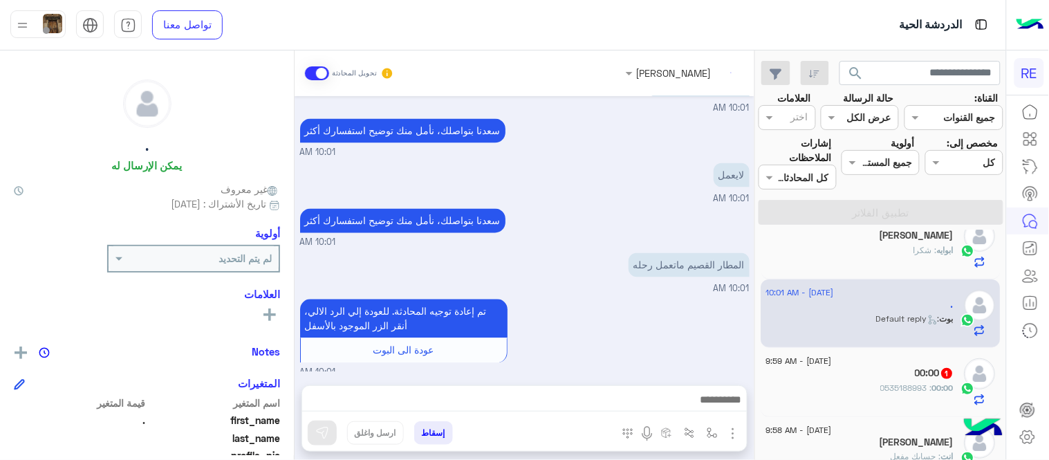
scroll to position [232, 0]
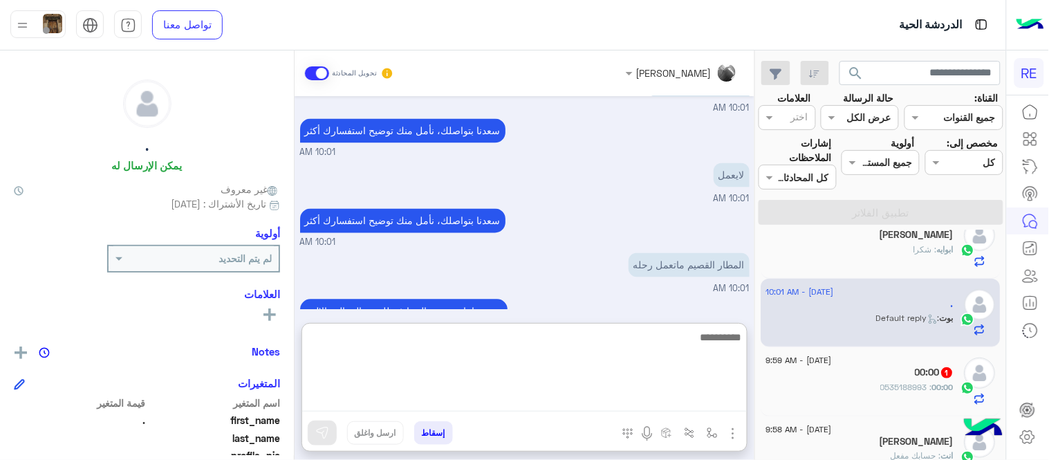
click at [703, 393] on textarea at bounding box center [524, 369] width 445 height 83
type textarea "**********"
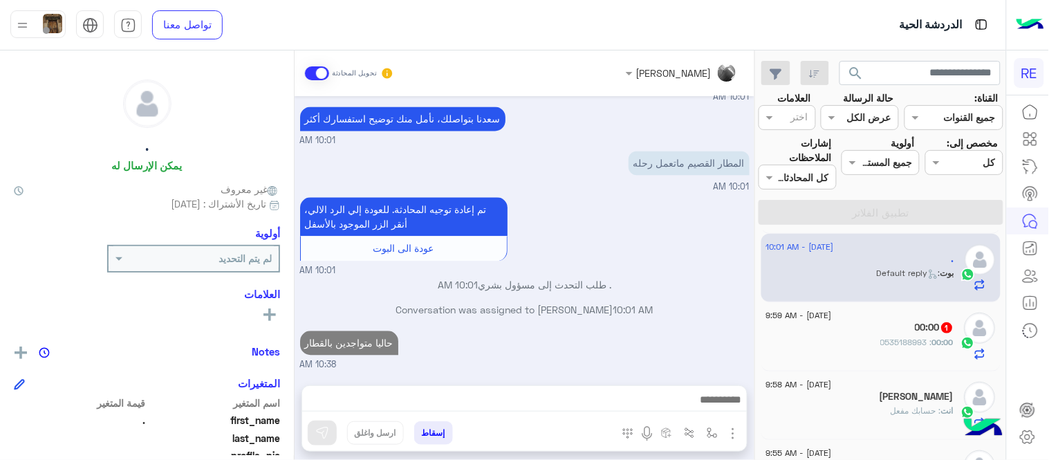
scroll to position [738, 0]
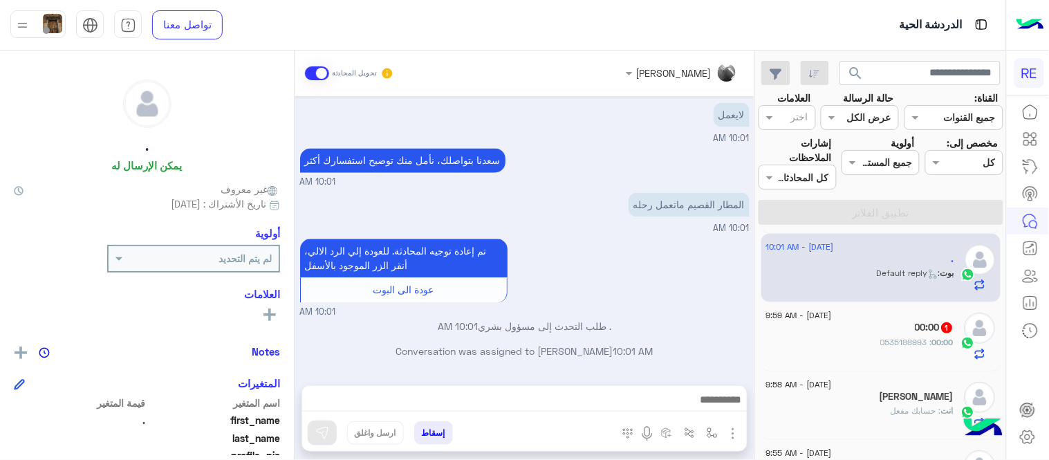
click at [839, 335] on div "00:00 1" at bounding box center [860, 328] width 188 height 15
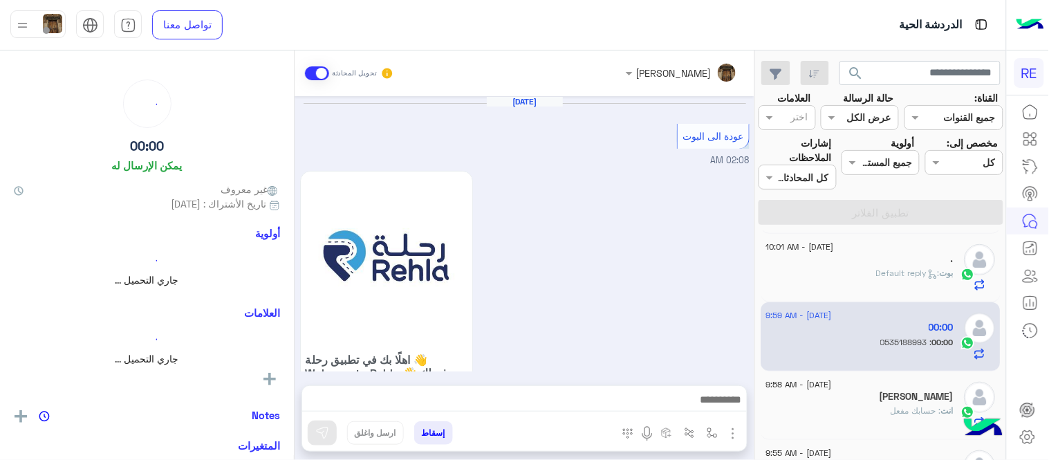
scroll to position [588, 0]
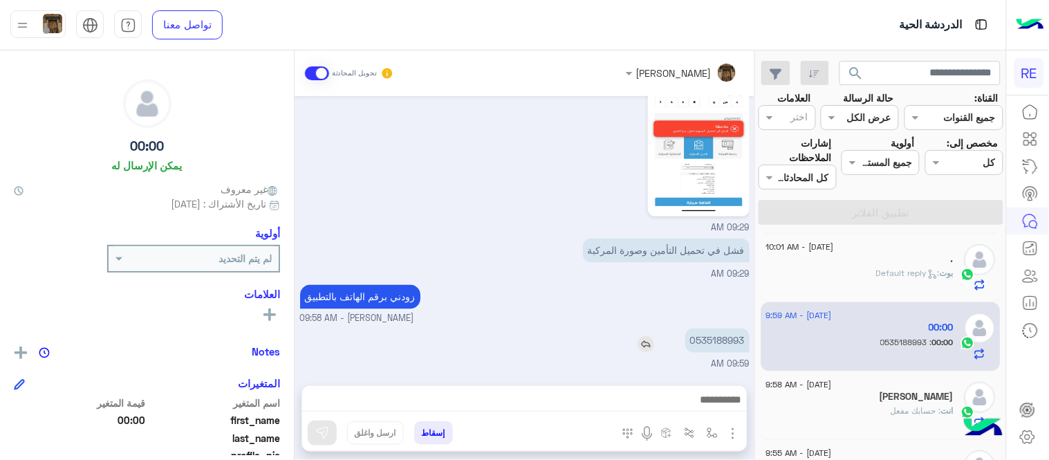
click at [714, 350] on p "0535188993" at bounding box center [717, 340] width 64 height 24
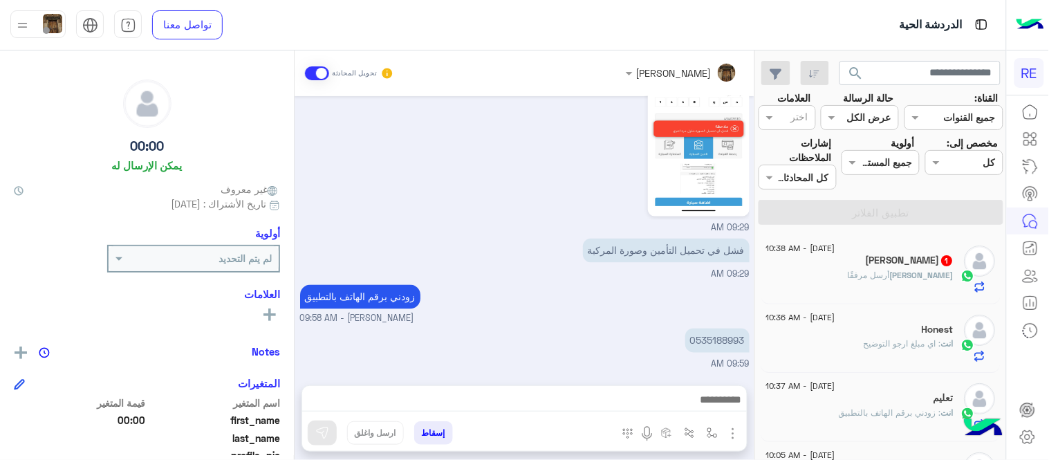
click at [821, 264] on div "[PERSON_NAME] 1" at bounding box center [860, 261] width 188 height 15
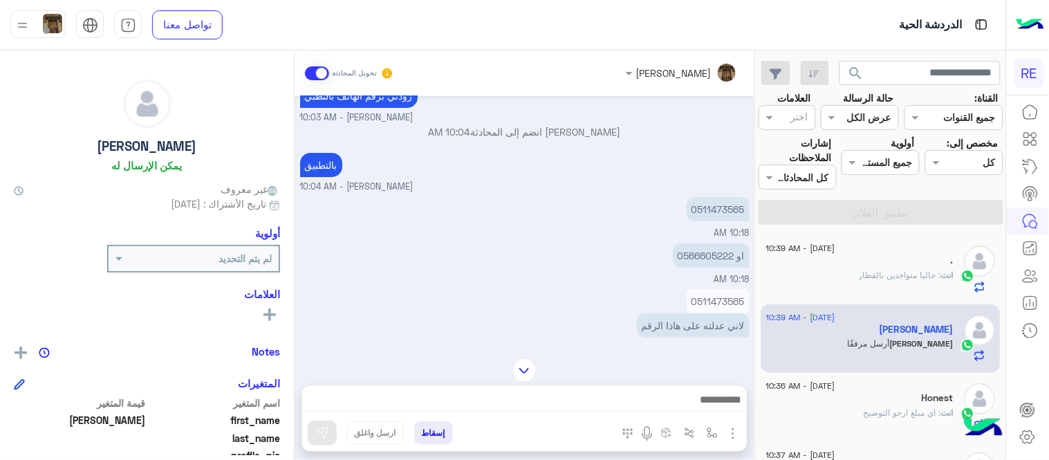
scroll to position [2756, 0]
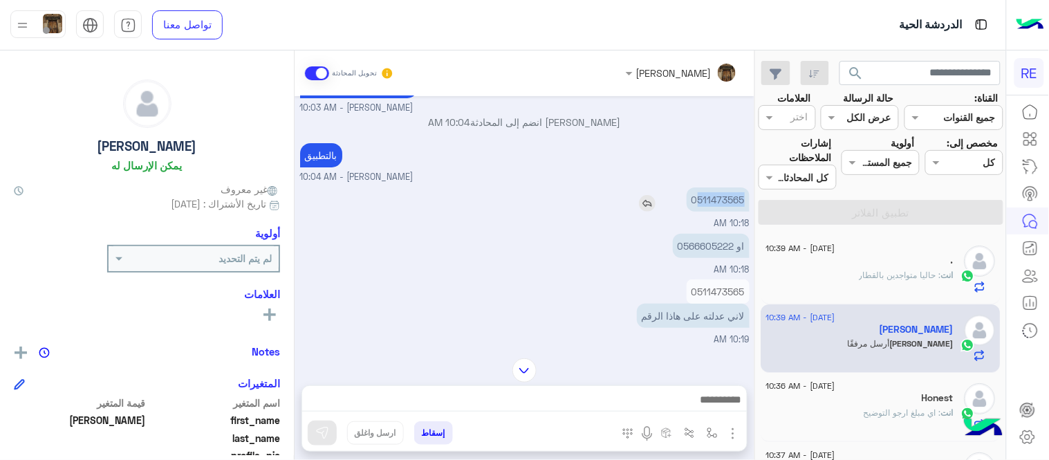
drag, startPoint x: 697, startPoint y: 209, endPoint x: 744, endPoint y: 219, distance: 48.1
click at [744, 212] on p "0511473565" at bounding box center [718, 199] width 63 height 24
copy p "511473565"
click at [646, 212] on img at bounding box center [647, 203] width 17 height 17
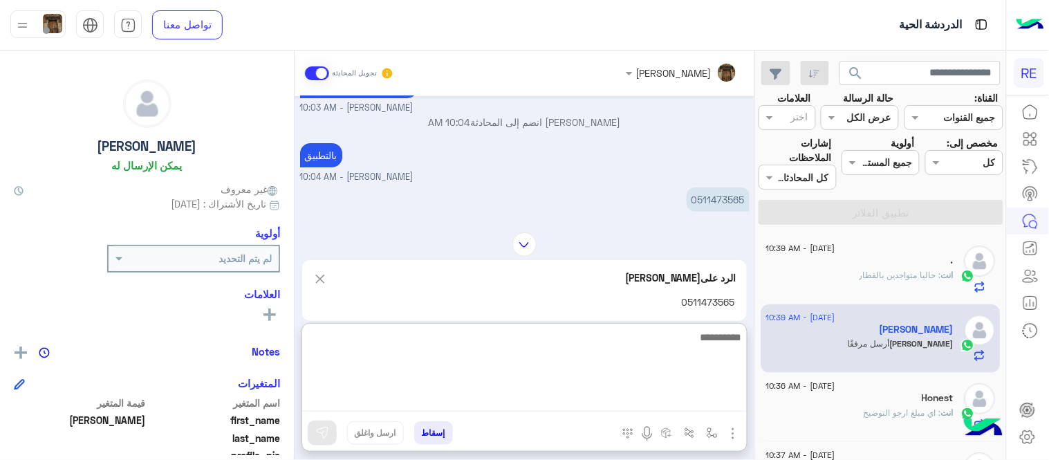
click at [606, 400] on textarea at bounding box center [524, 369] width 445 height 83
type textarea "**********"
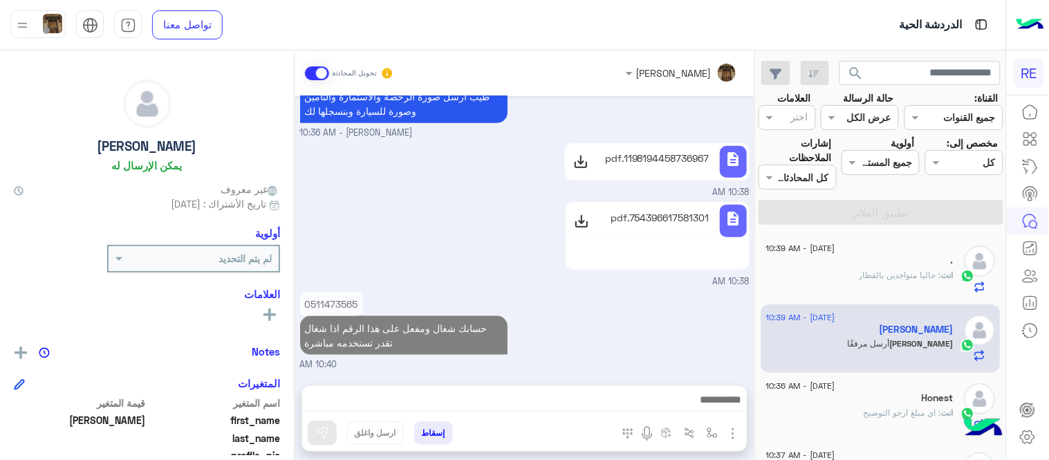
scroll to position [3032, 0]
click at [702, 291] on div "0511473565 حسابك شغال ومفعل على هذا الرقم اذا شغال تقدر تستخدمه مباشرة 10:40 AM" at bounding box center [524, 329] width 449 height 83
click at [339, 114] on p "طيب ارسل صورة الرخصة والاستمارة والتأمين وصورة للسيارة وبنسجلها لك" at bounding box center [403, 103] width 207 height 39
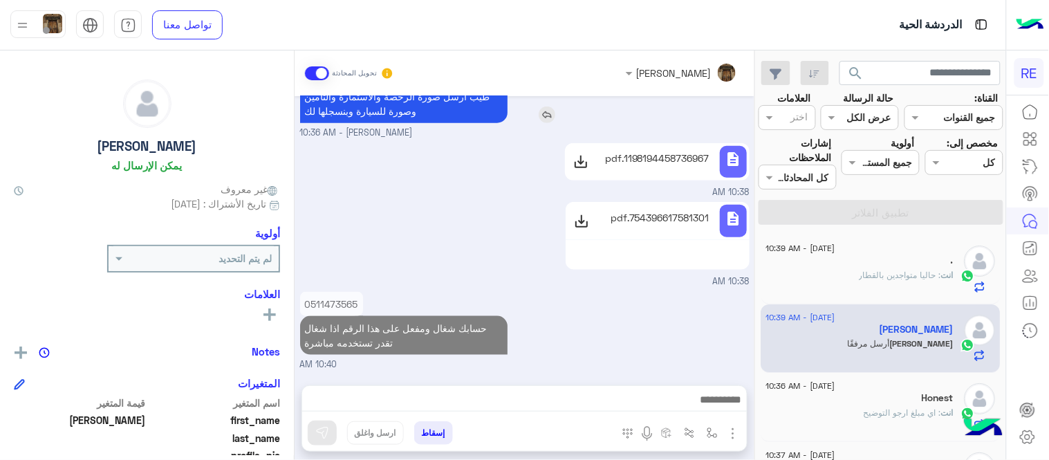
copy app-msgs-text
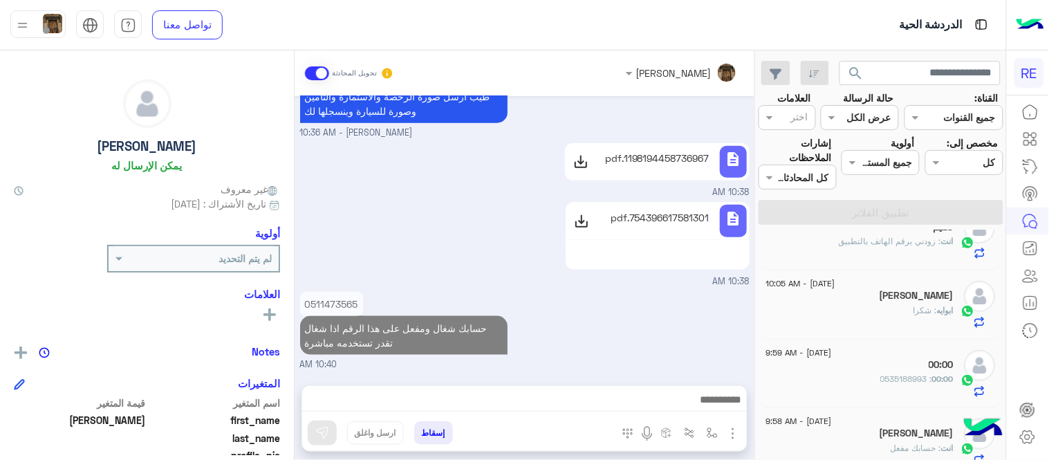
scroll to position [245, 0]
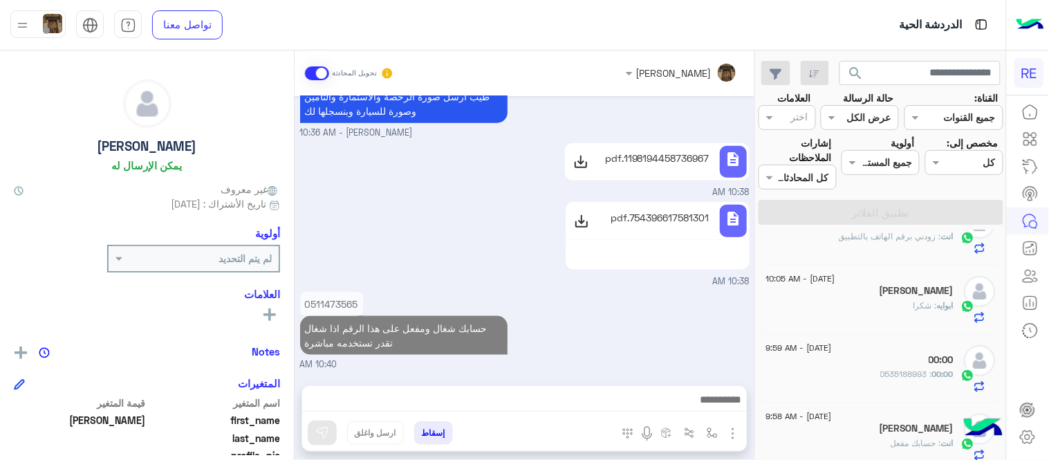
click at [861, 358] on div "00:00" at bounding box center [860, 361] width 188 height 15
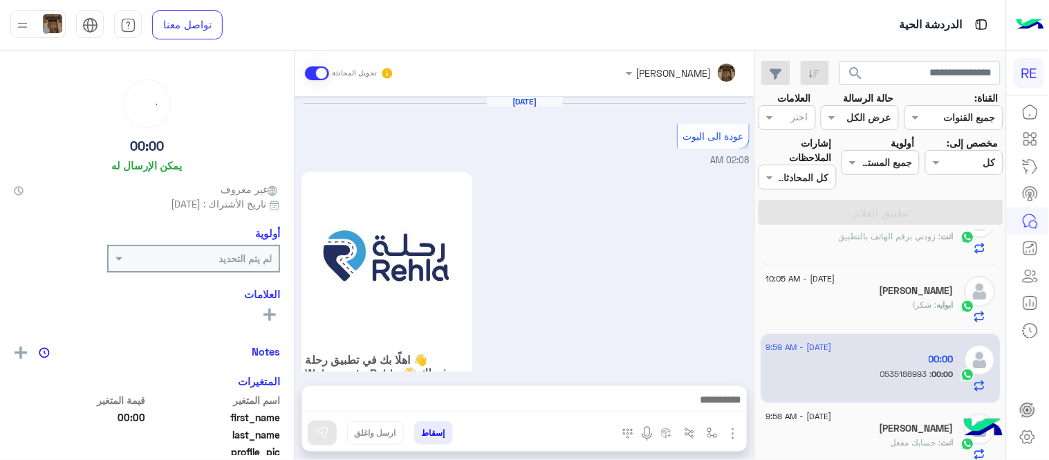
scroll to position [588, 0]
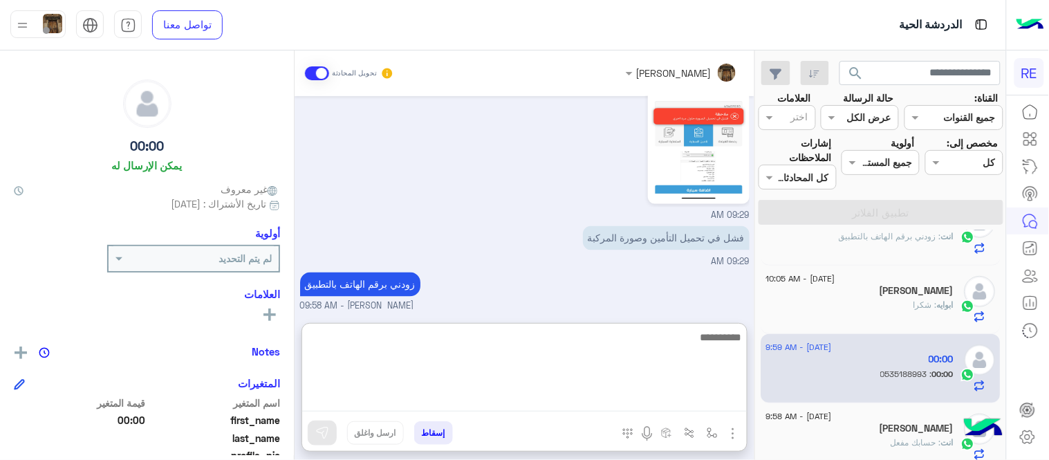
click at [498, 397] on textarea at bounding box center [524, 369] width 445 height 83
paste textarea "**********"
type textarea "**********"
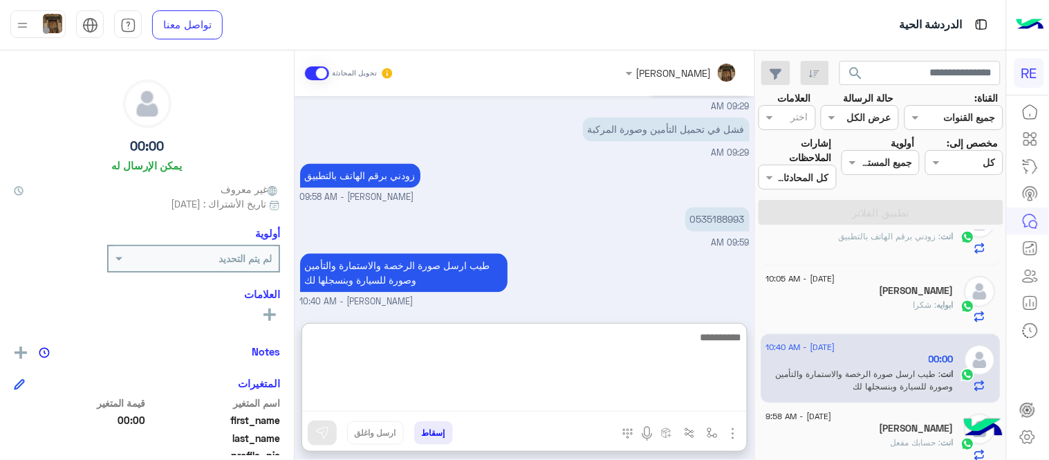
scroll to position [0, 0]
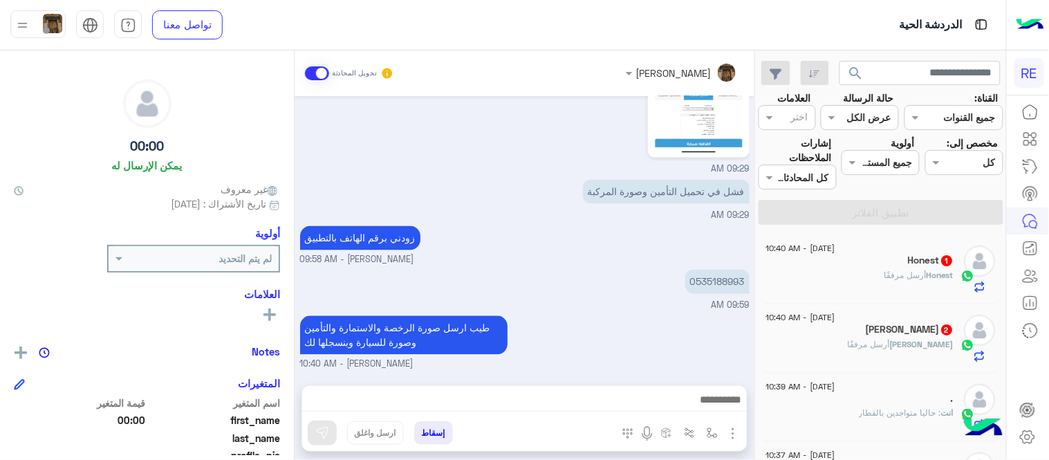
click at [641, 256] on div "[DATE] عودة الى البوت 02:08 AM اهلًا بك في تطبيق رحلة 👋 Welcome to [GEOGRAPHIC_…" at bounding box center [525, 233] width 460 height 275
click at [886, 281] on div "[PERSON_NAME] : وين لازم اكون" at bounding box center [860, 281] width 188 height 24
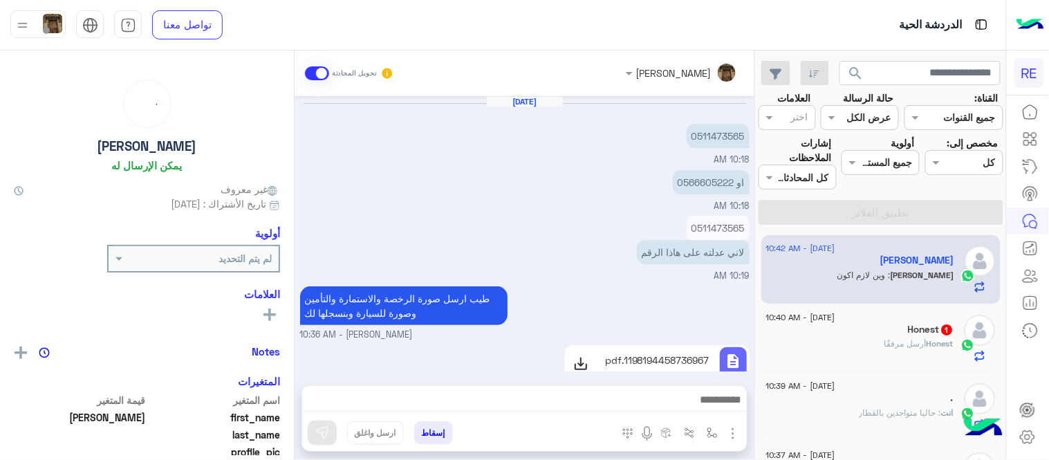
scroll to position [382, 0]
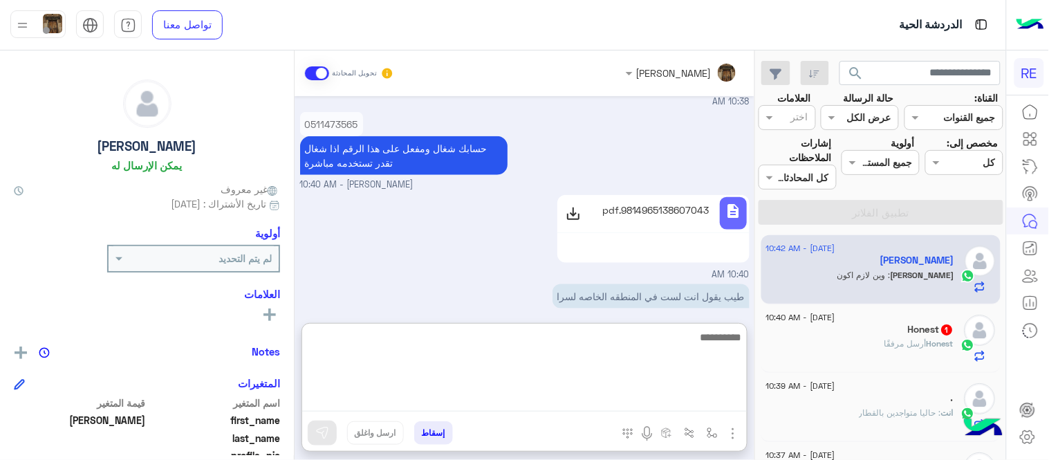
click at [637, 401] on textarea at bounding box center [524, 369] width 445 height 83
type textarea "**********"
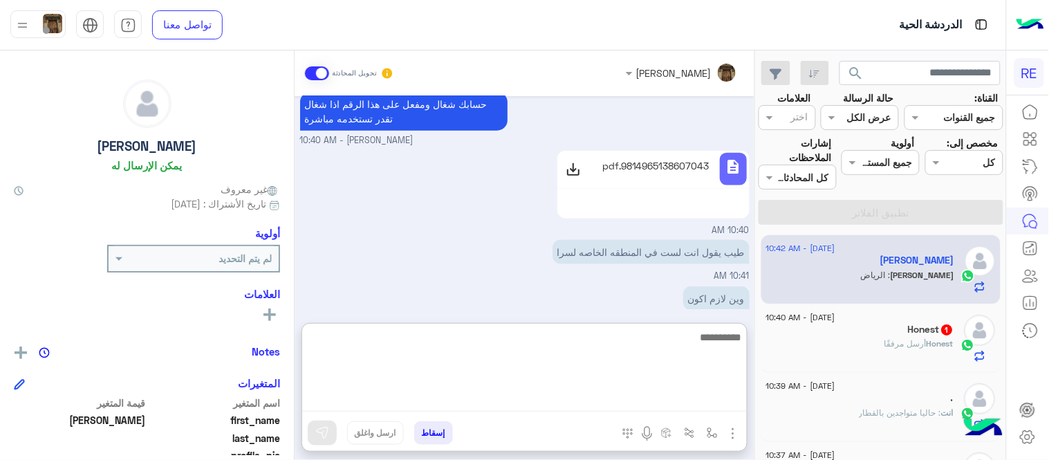
scroll to position [488, 0]
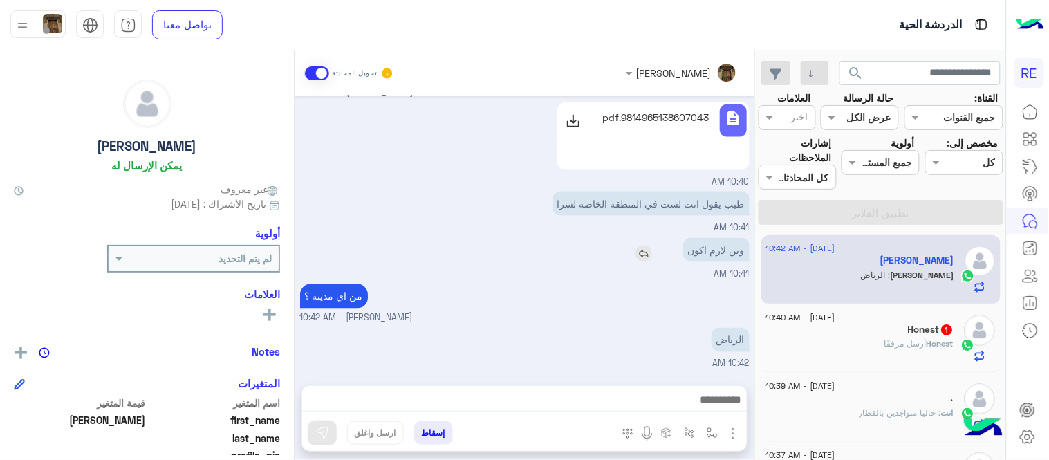
click at [637, 234] on div "[DATE] 0511473565 10:18 AM او 0566605222 10:18 AM 0511473565 لاني عدلته على هاذ…" at bounding box center [525, 233] width 460 height 275
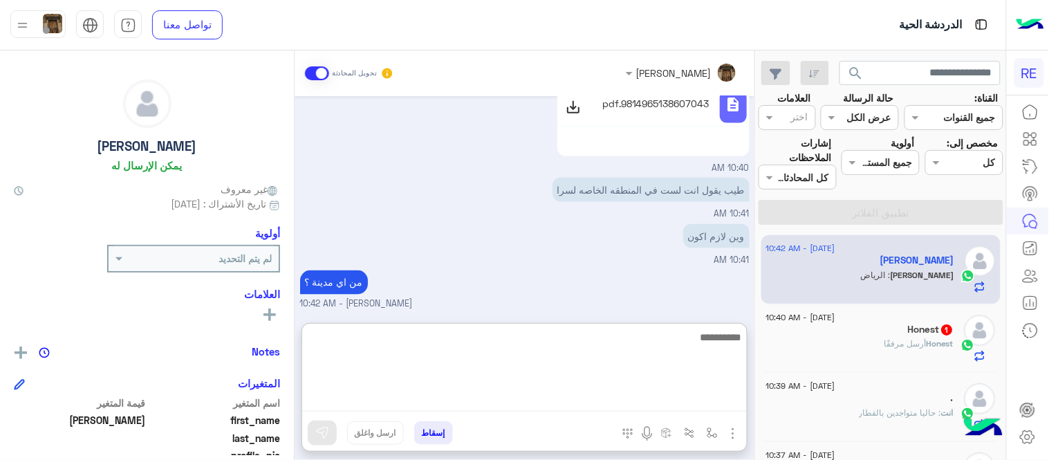
click at [623, 409] on textarea at bounding box center [524, 369] width 445 height 83
type textarea "**********"
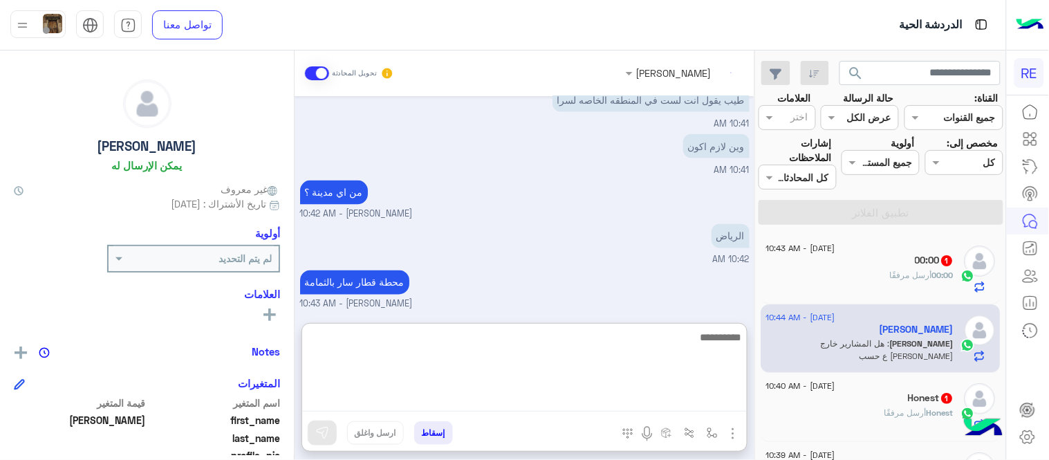
scroll to position [624, 0]
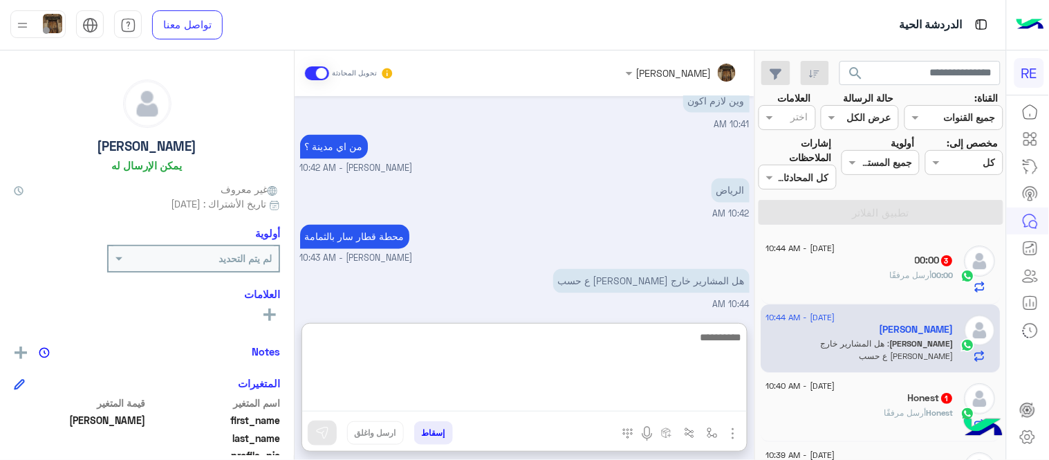
click at [623, 409] on textarea at bounding box center [524, 369] width 445 height 83
type textarea "**********"
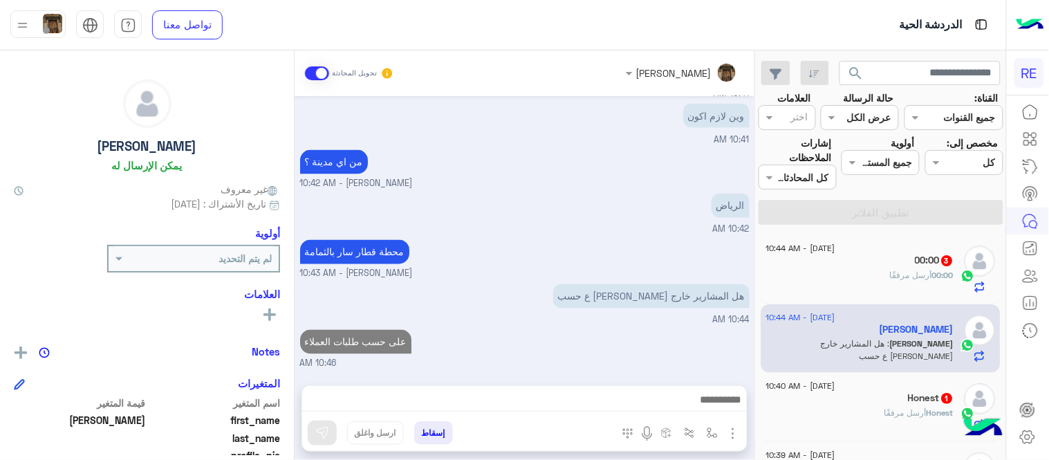
click at [699, 313] on div "[PERSON_NAME] تحويل المحادثة [DATE] 0511473565 10:18 AM او 0566605222 10:18 AM …" at bounding box center [525, 257] width 460 height 415
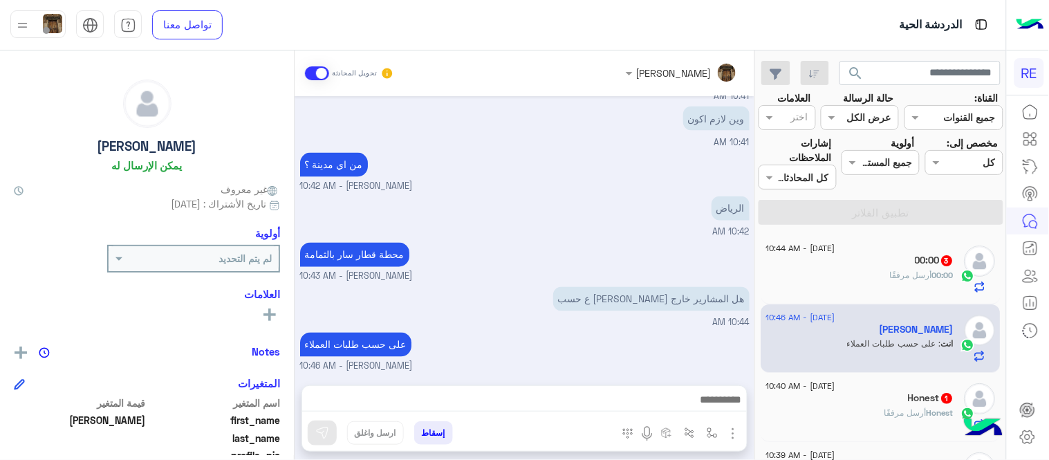
click at [601, 219] on div "الرياض 10:42 AM" at bounding box center [524, 216] width 449 height 46
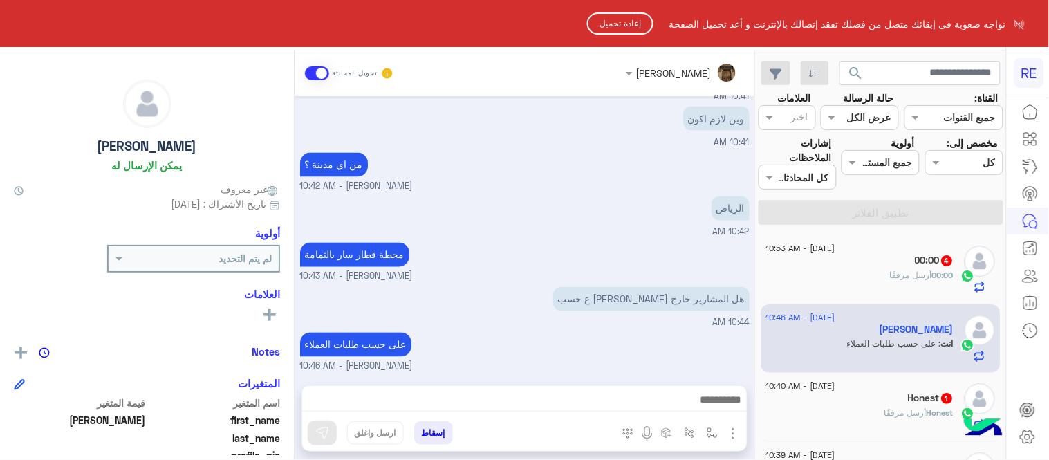
click at [618, 26] on button "إعادة تحميل" at bounding box center [620, 23] width 66 height 22
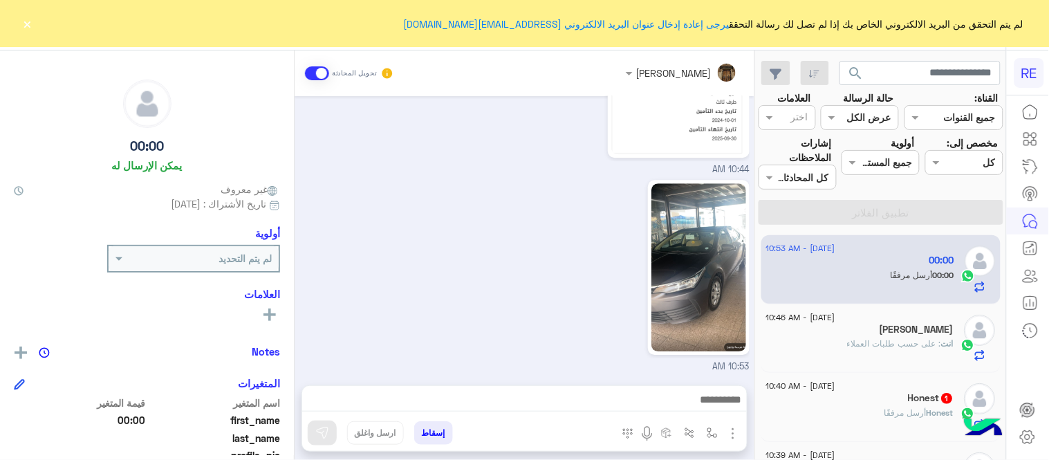
drag, startPoint x: 299, startPoint y: 340, endPoint x: 298, endPoint y: 302, distance: 38.0
click at [298, 302] on div "Sep 6, 2025 عبير زكريا انضم إلى المحادثة 09:10 AM 09:29 AM فشل في تحميل التأمين…" at bounding box center [525, 233] width 460 height 275
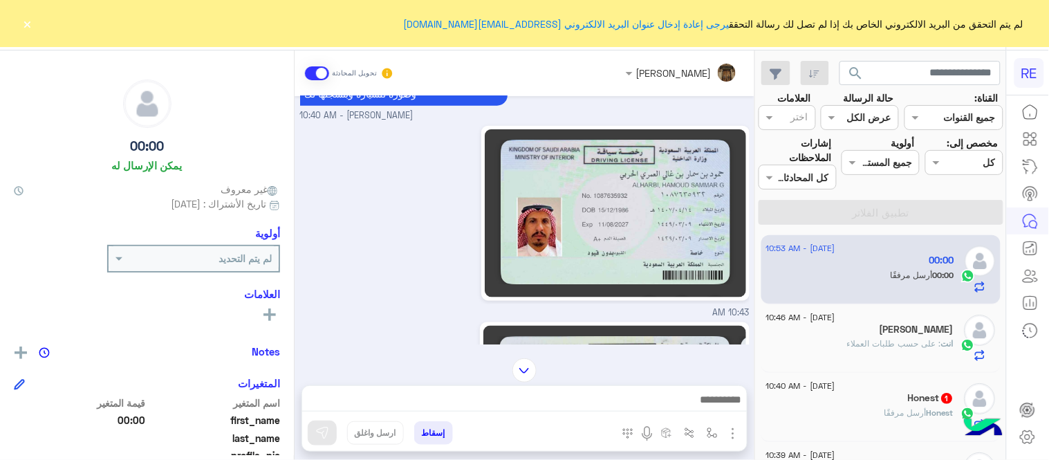
scroll to position [270, 0]
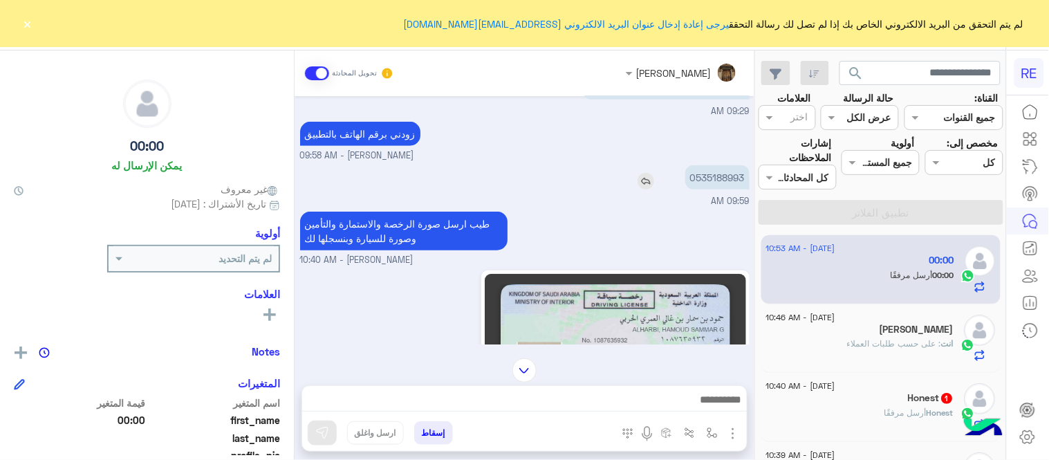
click at [717, 169] on p "0535188993" at bounding box center [717, 177] width 64 height 24
copy app-msgs-text
click at [678, 311] on img at bounding box center [615, 358] width 261 height 168
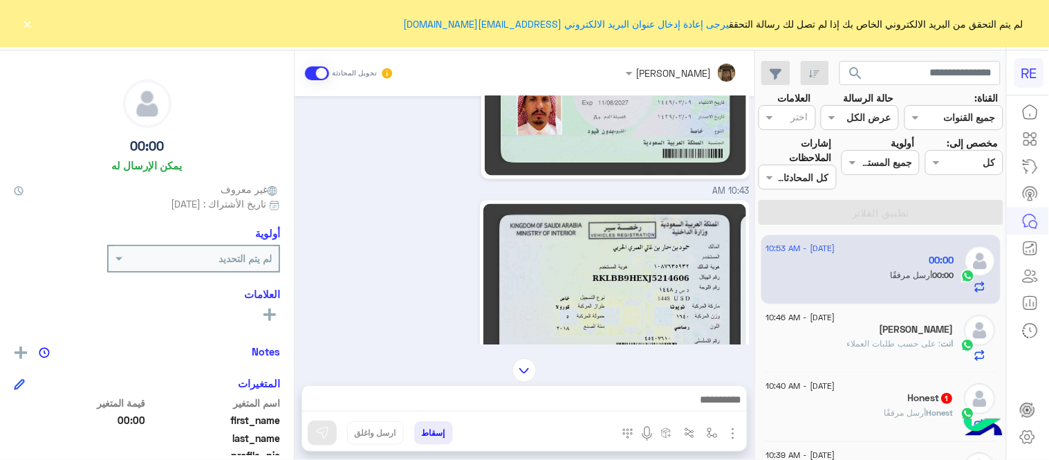
scroll to position [544, 0]
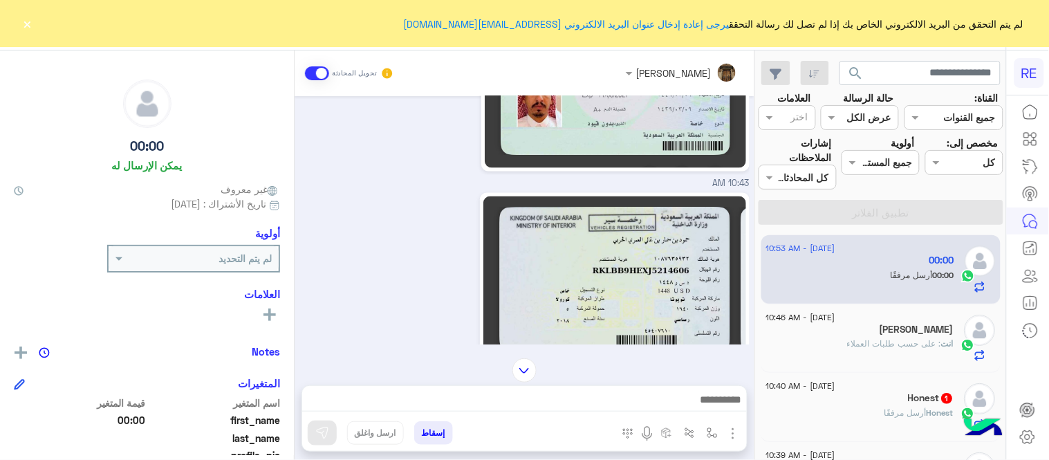
click at [563, 277] on img at bounding box center [614, 280] width 262 height 168
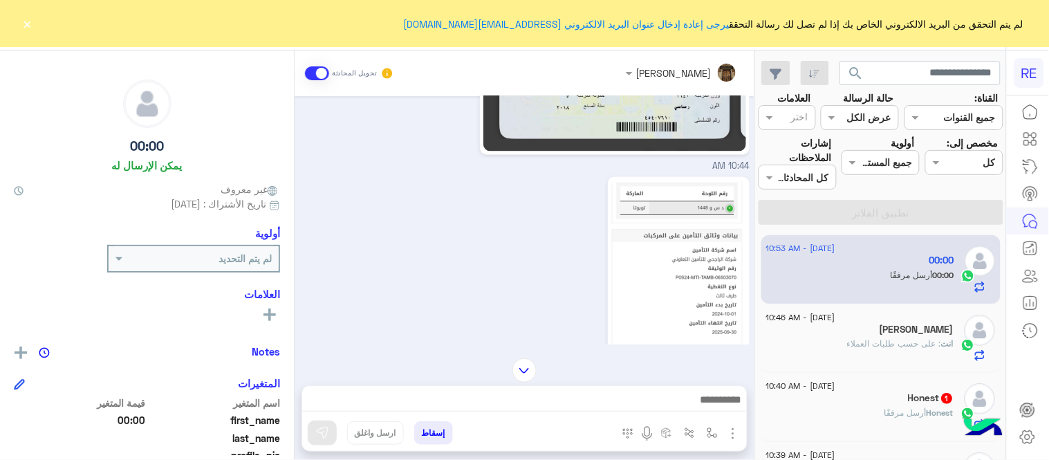
scroll to position [780, 0]
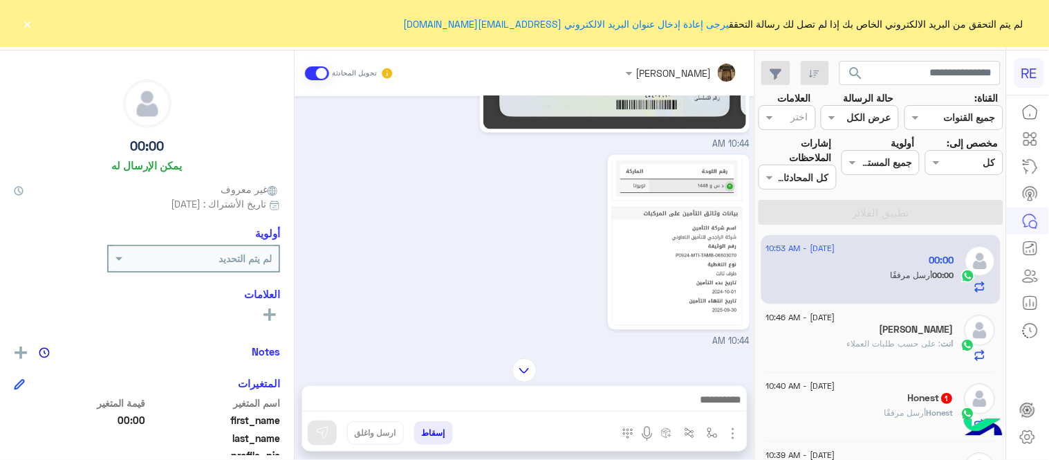
drag, startPoint x: 299, startPoint y: 274, endPoint x: 295, endPoint y: 286, distance: 11.6
click at [295, 286] on div "Sep 6, 2025 عبير زكريا انضم إلى المحادثة 09:10 AM 09:29 AM فشل في تحميل التأمين…" at bounding box center [525, 220] width 460 height 248
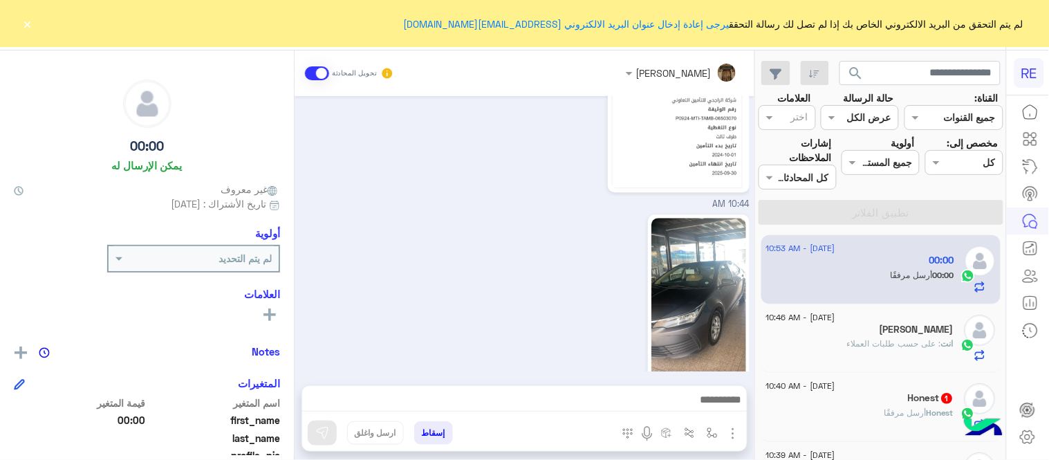
scroll to position [951, 0]
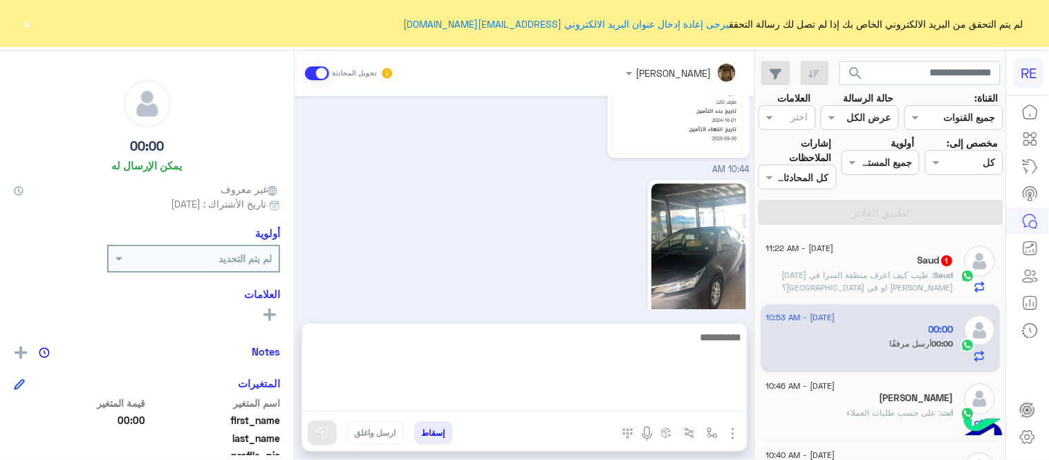
click at [591, 404] on textarea at bounding box center [524, 369] width 445 height 83
type textarea "**********"
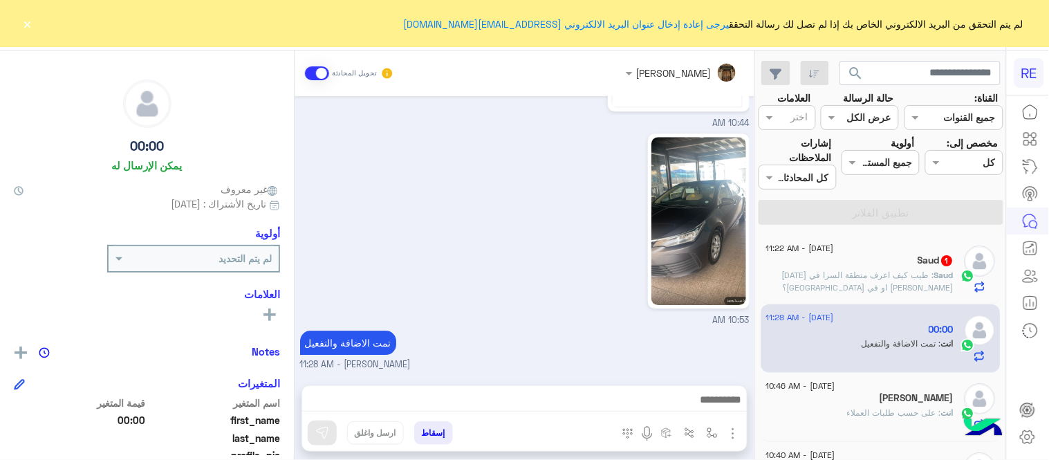
click at [536, 288] on div "Sep 6, 2025 عبير زكريا انضم إلى المحادثة 09:10 AM 09:29 AM فشل في تحميل التأمين…" at bounding box center [525, 233] width 460 height 275
click at [893, 273] on span ": طيب كيف اعرف منطقة السرا في خميس مشيط او في بيشة؟" at bounding box center [868, 281] width 171 height 23
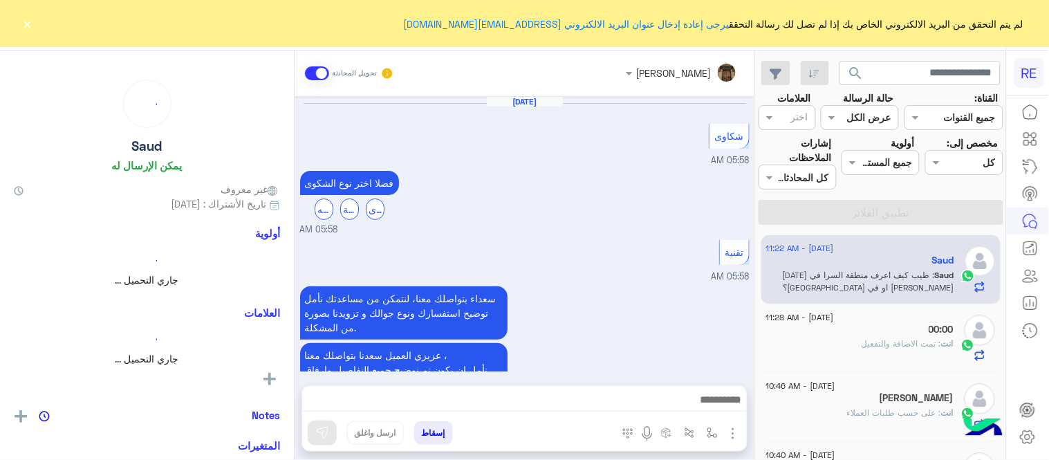
scroll to position [454, 0]
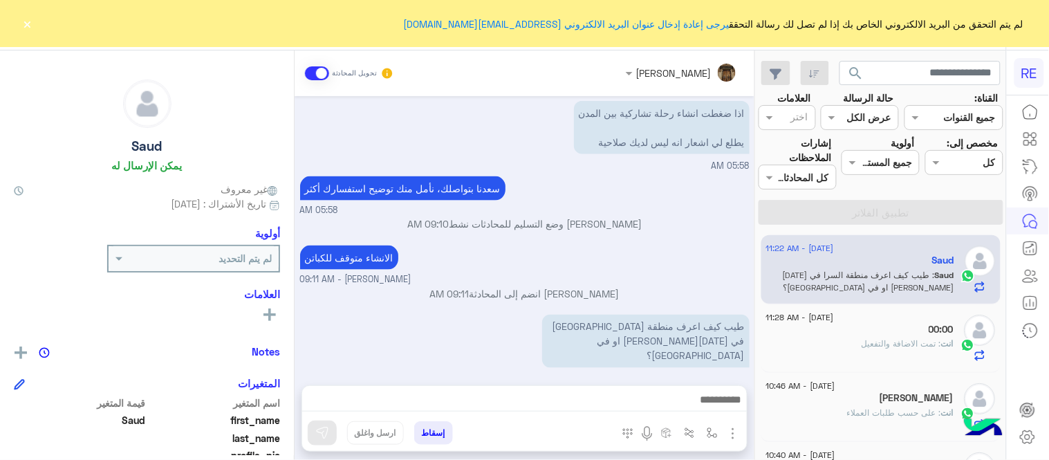
drag, startPoint x: 576, startPoint y: 389, endPoint x: 589, endPoint y: 410, distance: 24.6
click at [589, 410] on div at bounding box center [524, 403] width 445 height 35
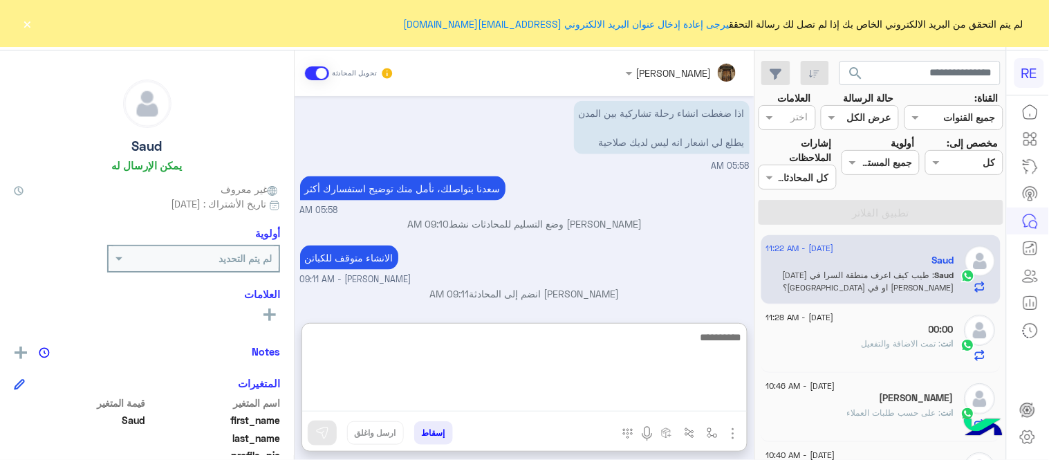
click at [589, 410] on textarea at bounding box center [524, 369] width 445 height 83
type textarea "**********"
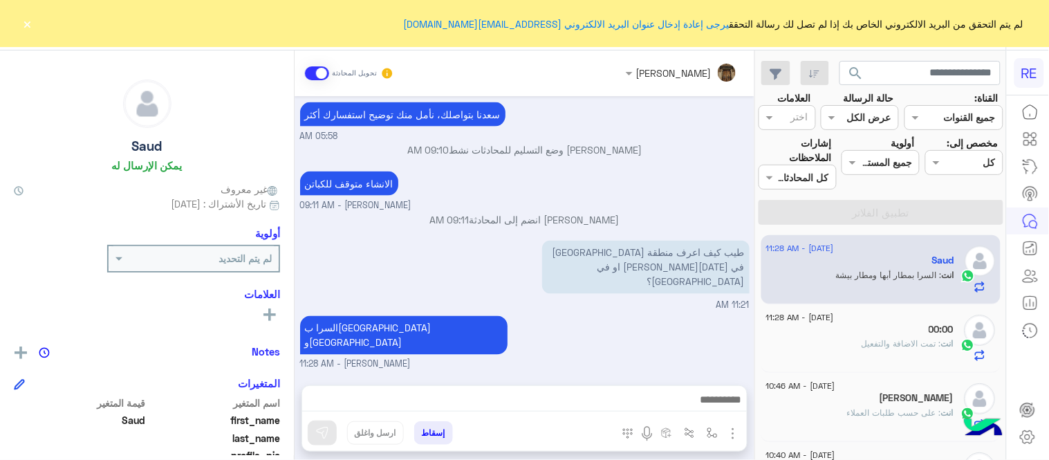
click at [26, 24] on button "×" at bounding box center [28, 24] width 14 height 14
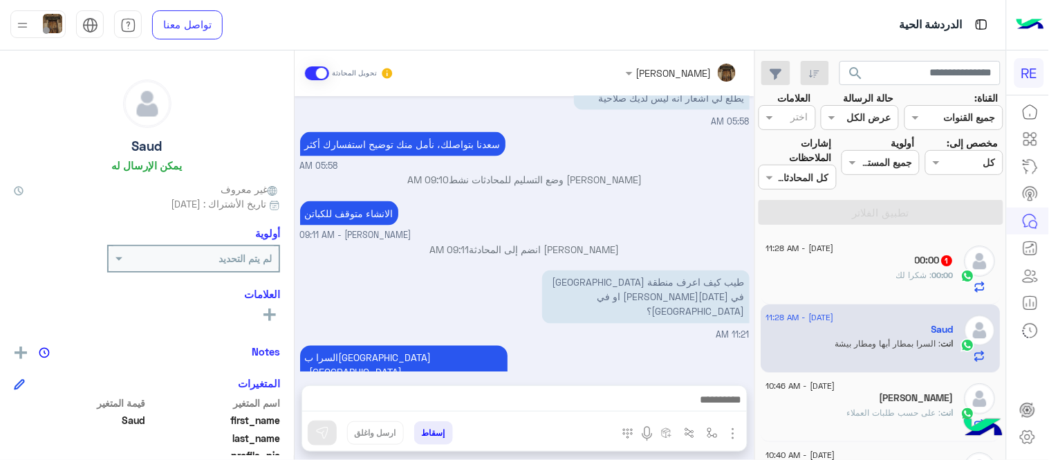
click at [805, 277] on div "00:00 : شكرا لك" at bounding box center [860, 281] width 188 height 24
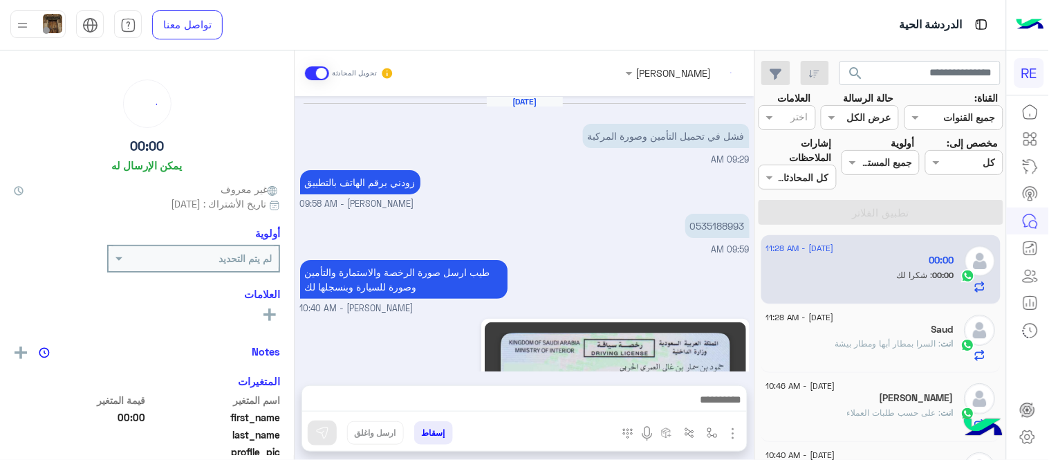
scroll to position [820, 0]
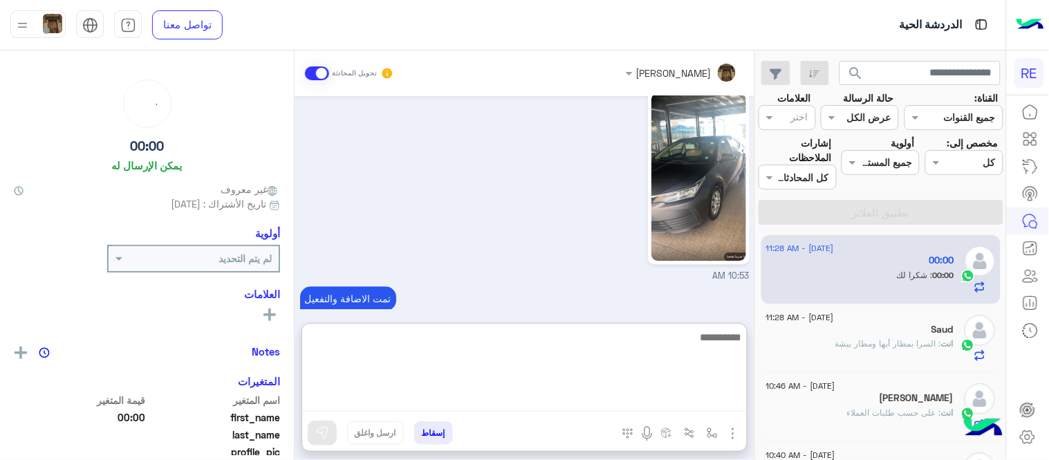
click at [653, 393] on textarea at bounding box center [524, 369] width 445 height 83
type textarea "**********"
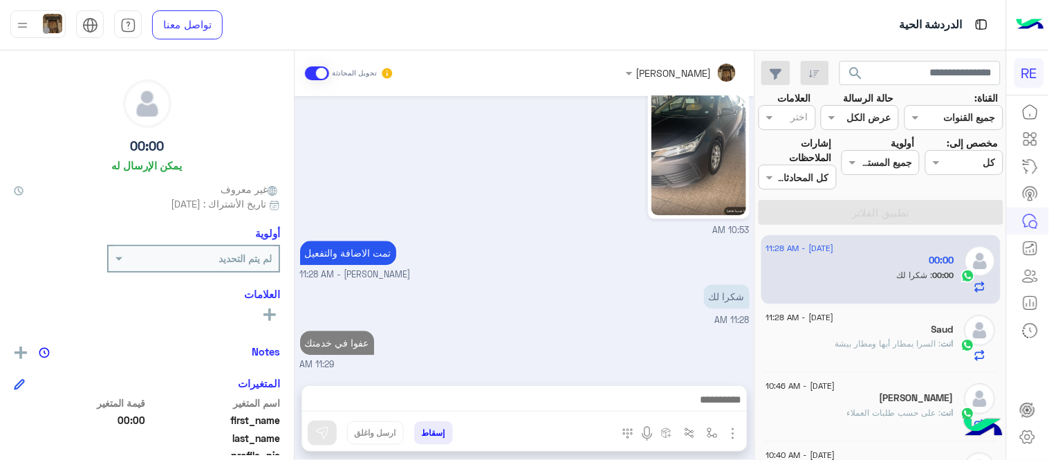
click at [630, 250] on div "Sep 6, 2025 فشل في تحميل التأمين وصورة المركبة 09:29 AM زودني برقم الهاتف بالتط…" at bounding box center [525, 233] width 460 height 275
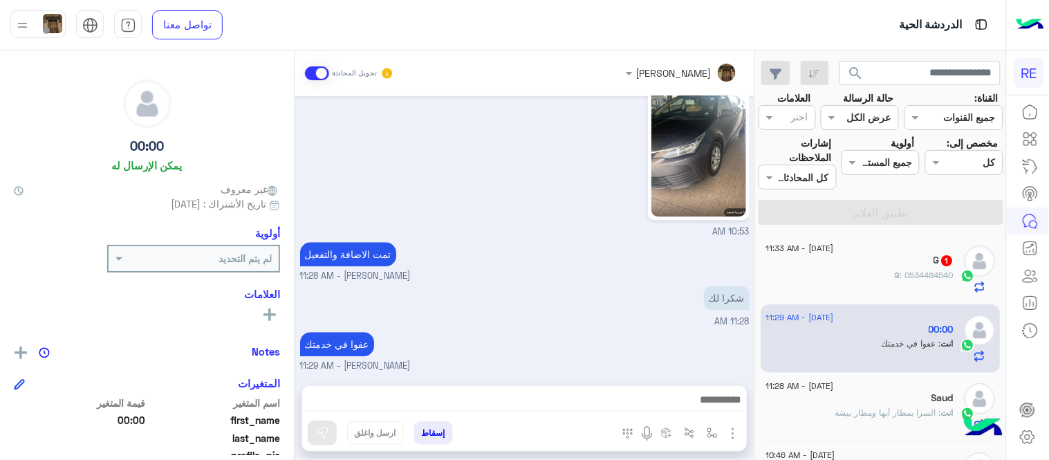
click at [562, 299] on div "شكرا لك 11:28 AM" at bounding box center [524, 305] width 449 height 46
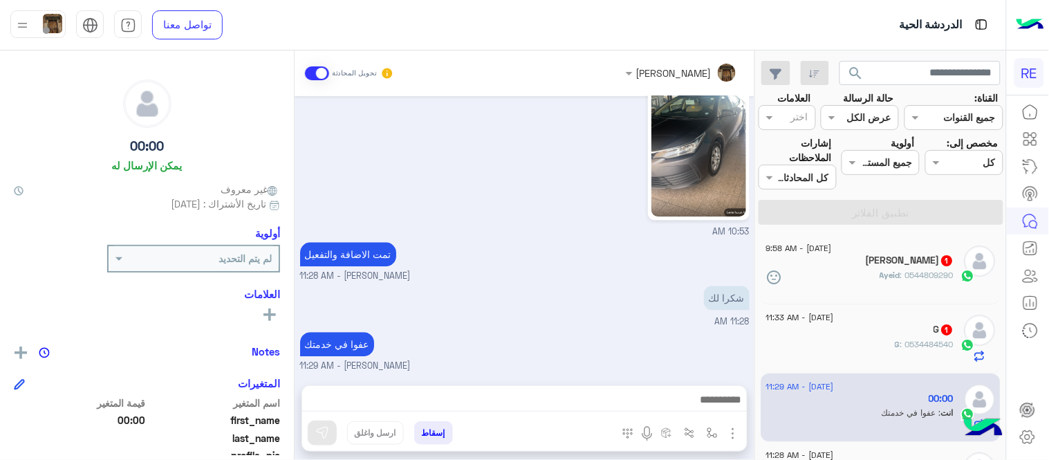
click at [834, 322] on span "6 September - 11:33 AM" at bounding box center [800, 317] width 68 height 12
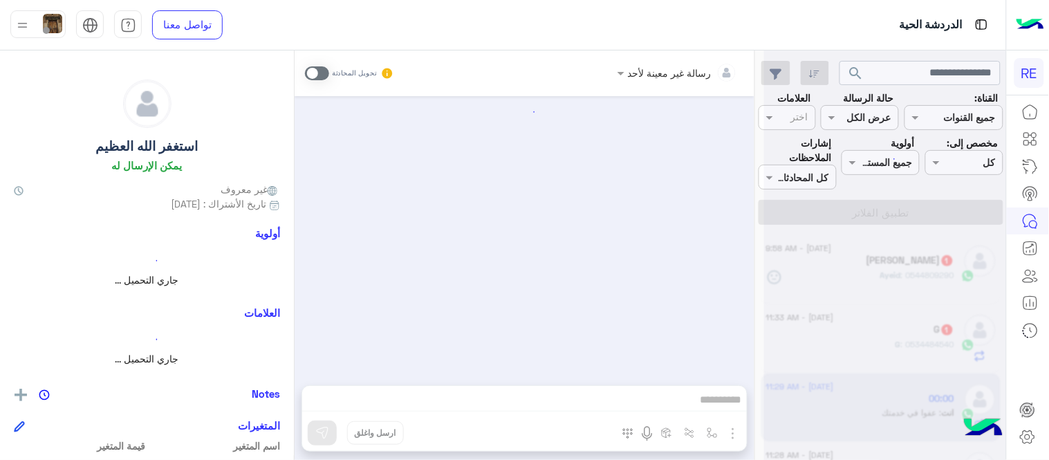
scroll to position [645, 0]
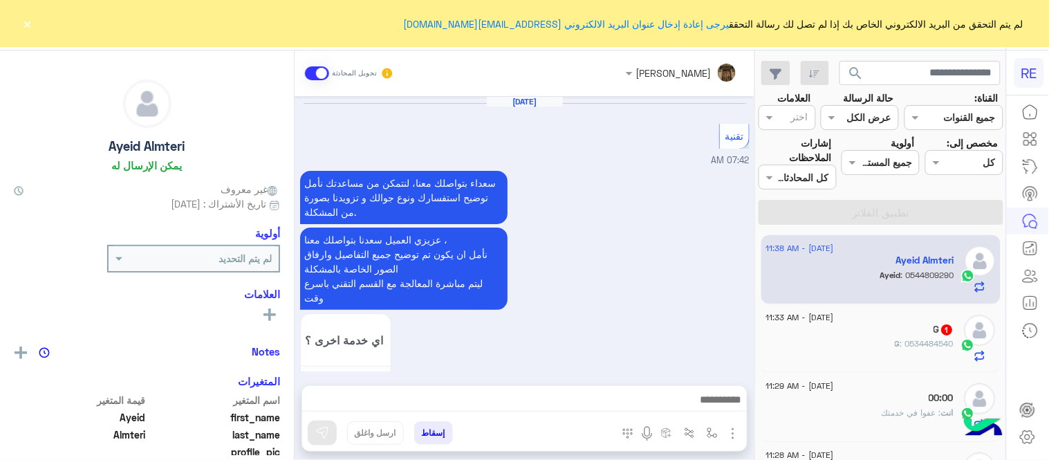
scroll to position [535, 0]
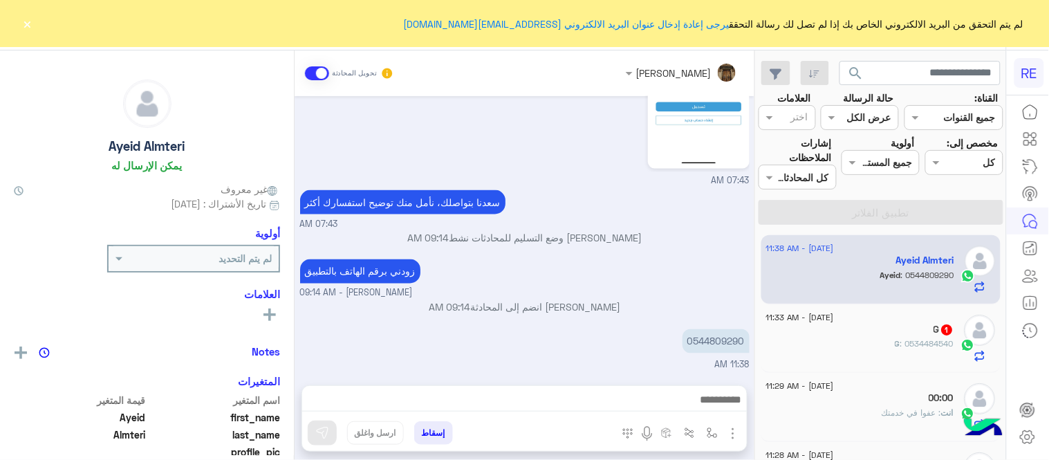
click at [31, 23] on button "×" at bounding box center [28, 24] width 14 height 14
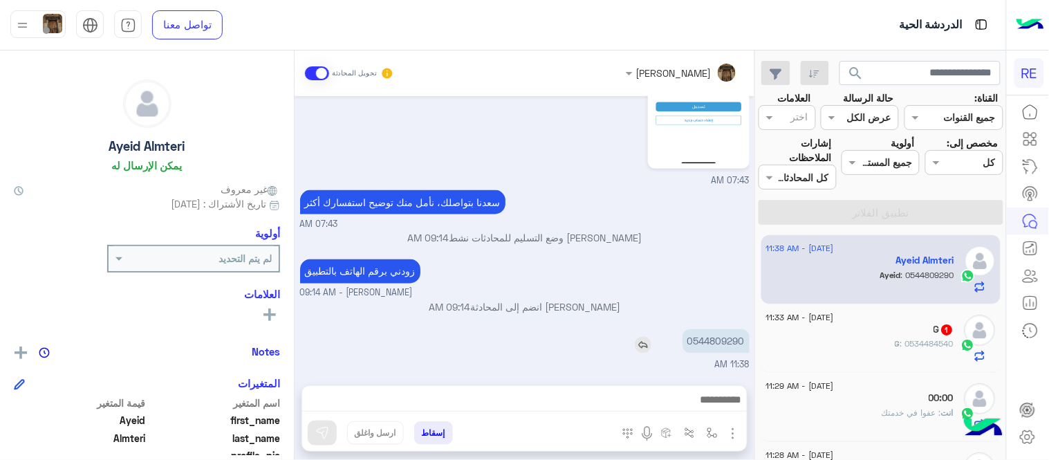
click at [713, 329] on p "0544809290" at bounding box center [715, 341] width 67 height 24
click at [717, 343] on p "0544809290" at bounding box center [715, 341] width 67 height 24
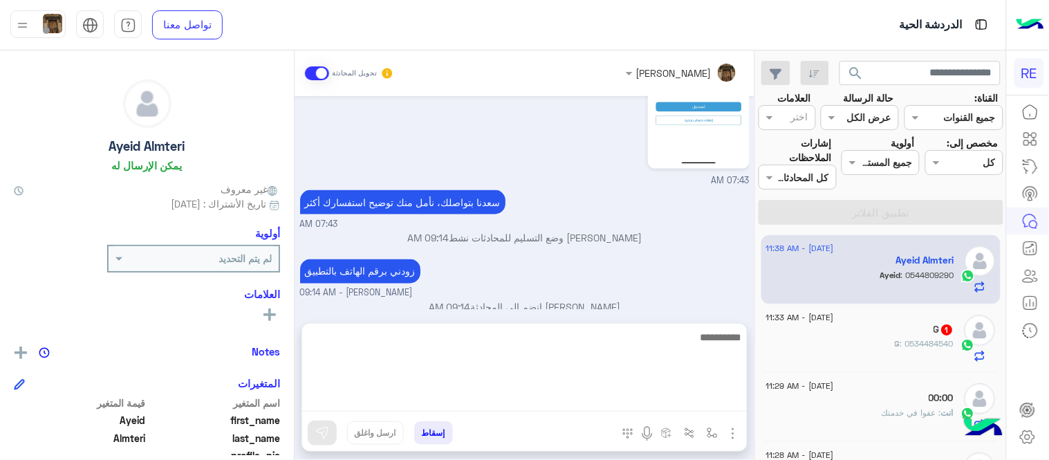
click at [561, 407] on textarea at bounding box center [524, 369] width 445 height 83
type textarea "**********"
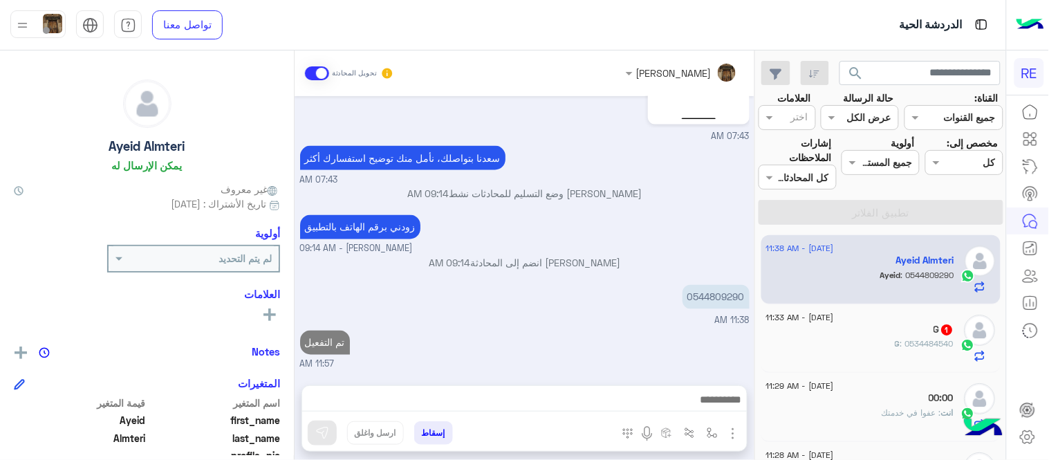
scroll to position [579, 0]
click at [876, 363] on div "6 September - 11:33 AM G 1 G : 0534484540" at bounding box center [881, 338] width 240 height 69
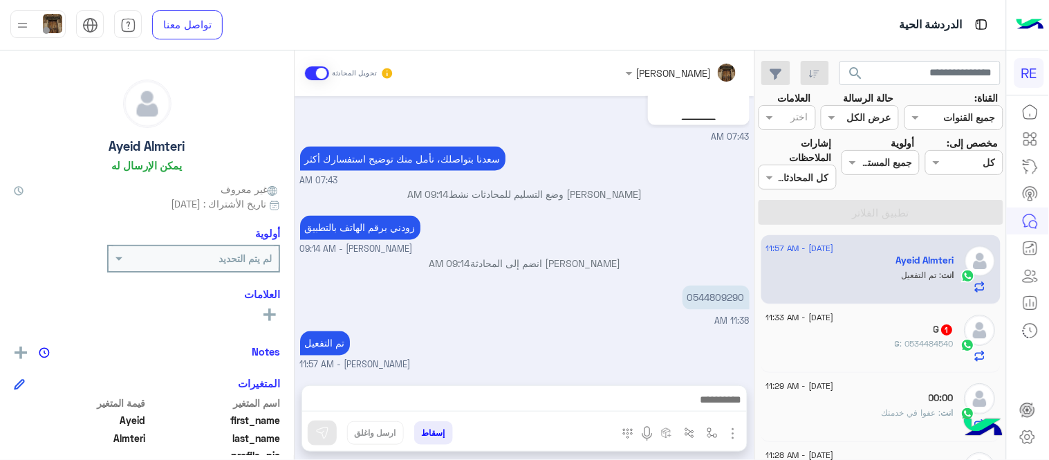
click at [917, 328] on div "G 1" at bounding box center [860, 331] width 188 height 15
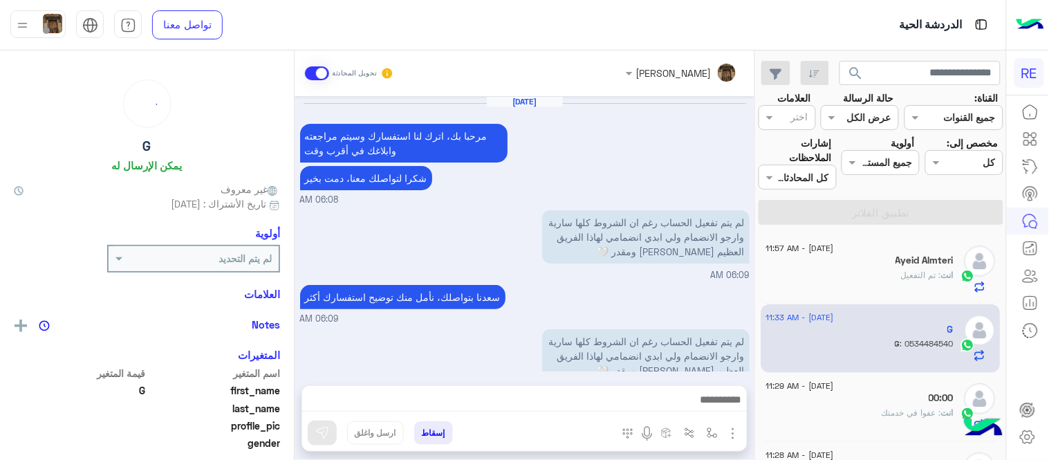
scroll to position [278, 0]
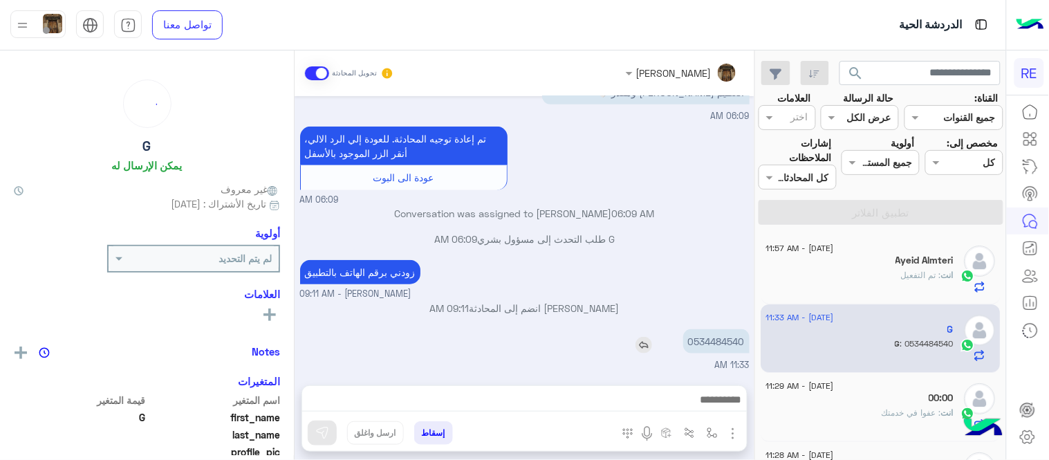
click at [715, 332] on p "0534484540" at bounding box center [716, 341] width 66 height 24
copy p "0534484540"
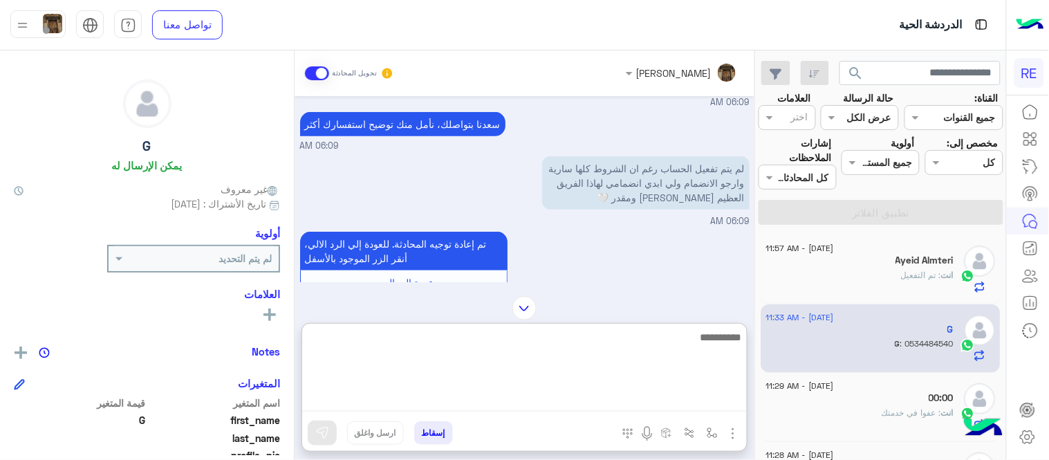
click at [562, 391] on textarea at bounding box center [524, 369] width 445 height 83
type textarea "**********"
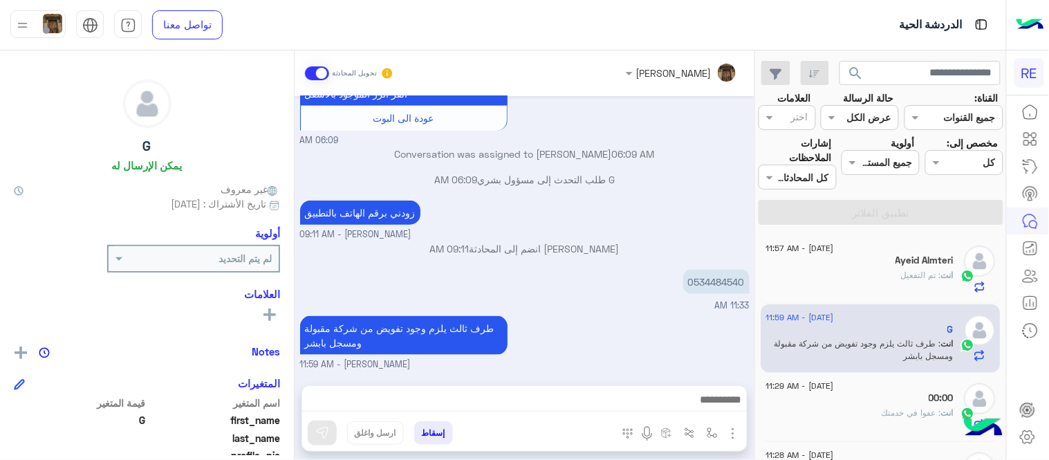
scroll to position [336, 0]
click at [630, 256] on div "Sep 6, 2025 مرحبا بك، اترك لنا استفسارك وسيتم مراجعته وابلاغك في أقرب وقت شكرا …" at bounding box center [525, 233] width 460 height 275
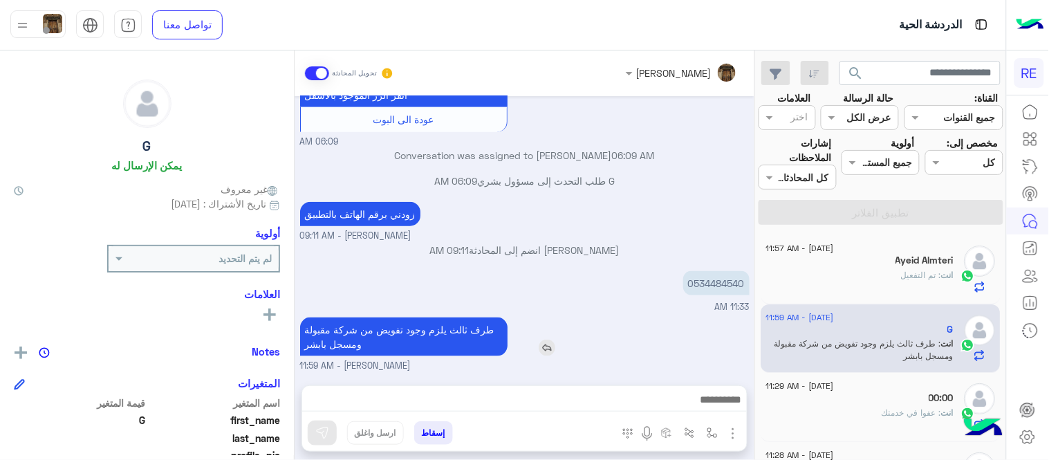
click at [566, 317] on div "طرف ثالث يلزم وجود تفويض من شركة مقبولة ومسجل بابشر" at bounding box center [443, 336] width 286 height 39
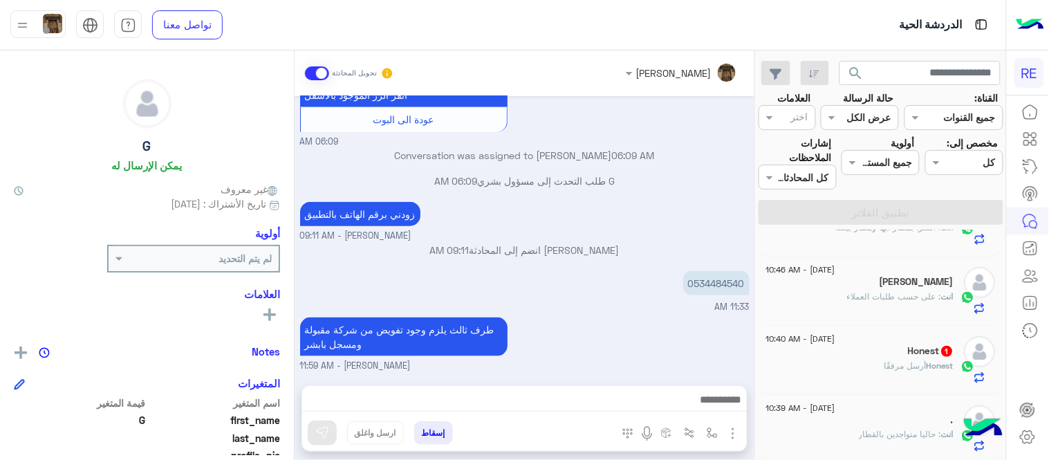
scroll to position [354, 0]
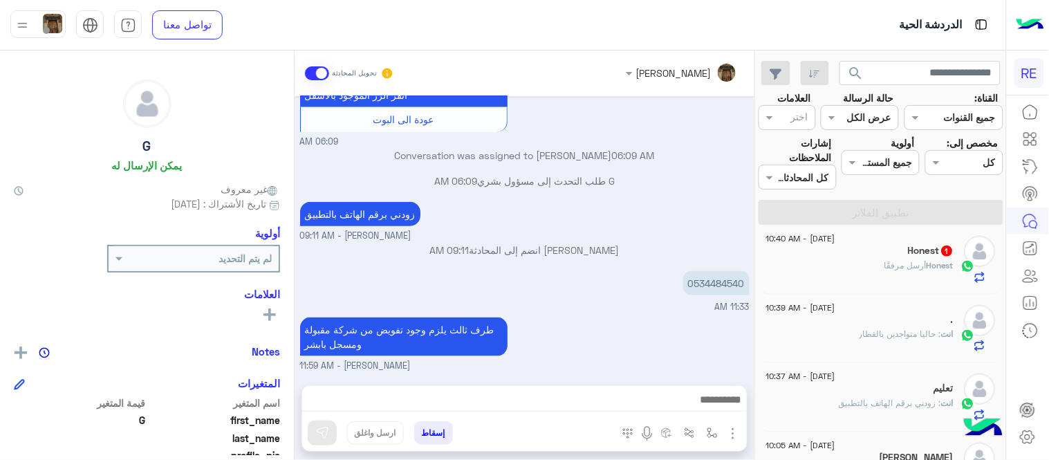
click at [875, 252] on div "Honest 1" at bounding box center [860, 252] width 188 height 15
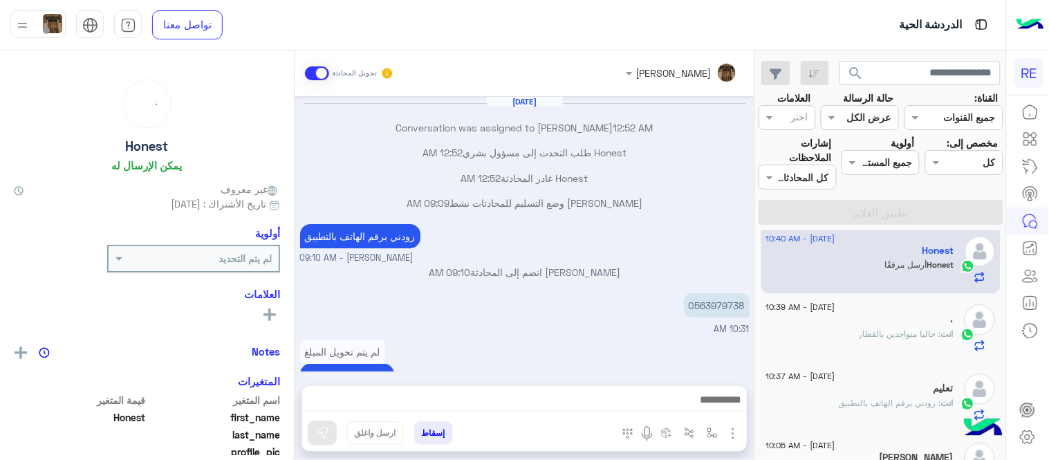
scroll to position [275, 0]
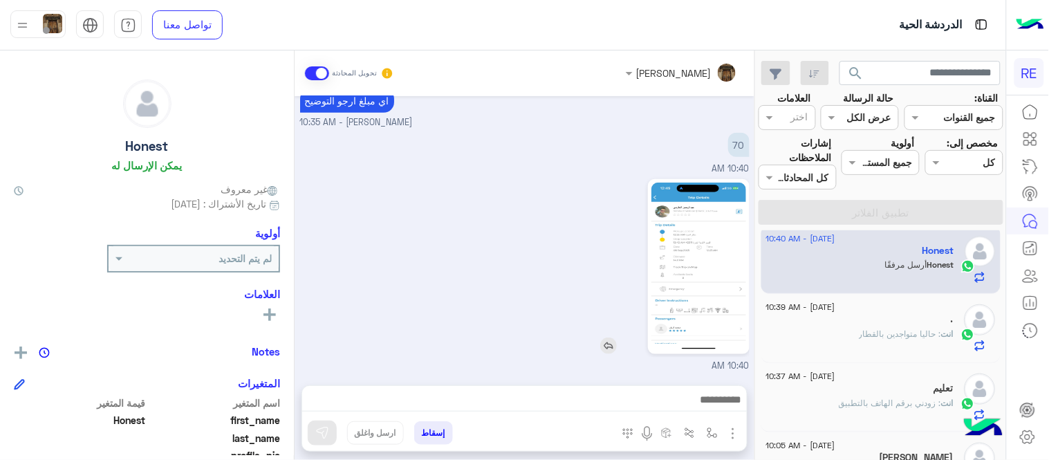
click at [689, 272] on img at bounding box center [698, 267] width 95 height 168
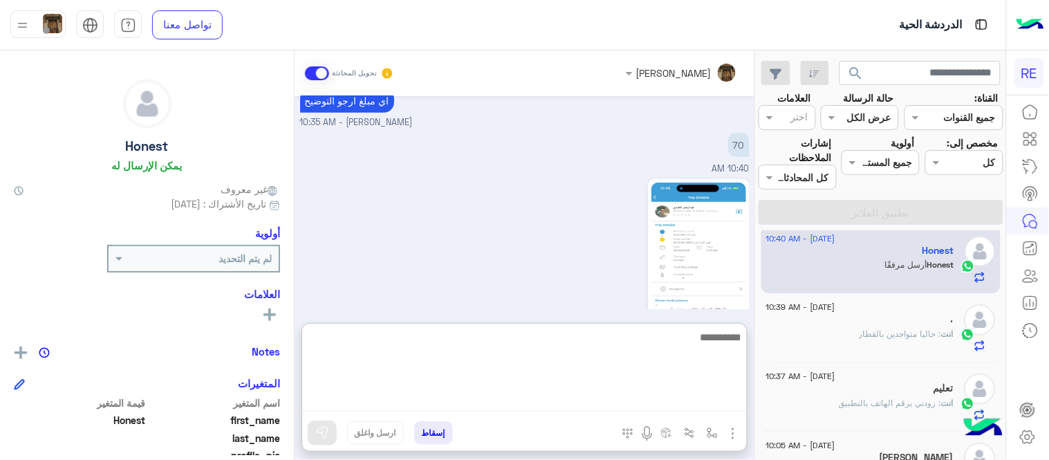
click at [667, 392] on textarea at bounding box center [524, 369] width 445 height 83
type textarea "**********"
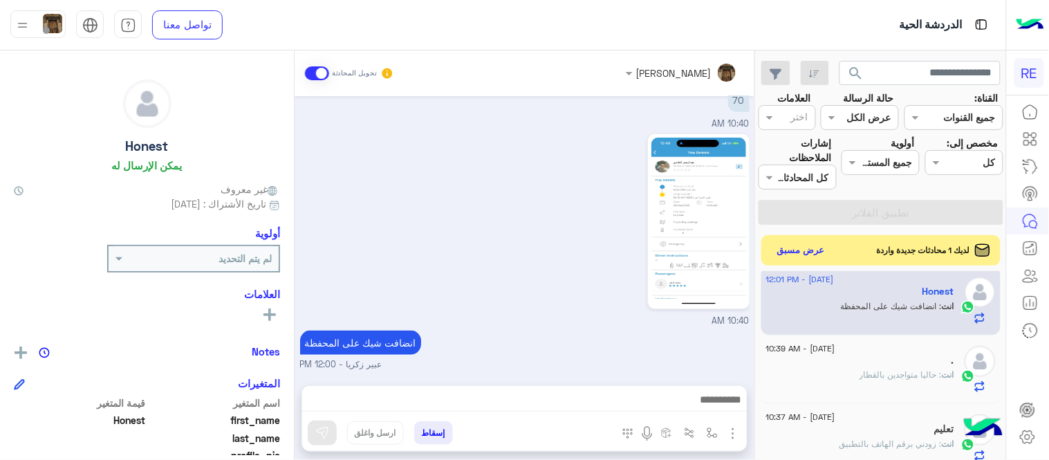
click at [546, 247] on div "10:40 AM" at bounding box center [524, 229] width 449 height 197
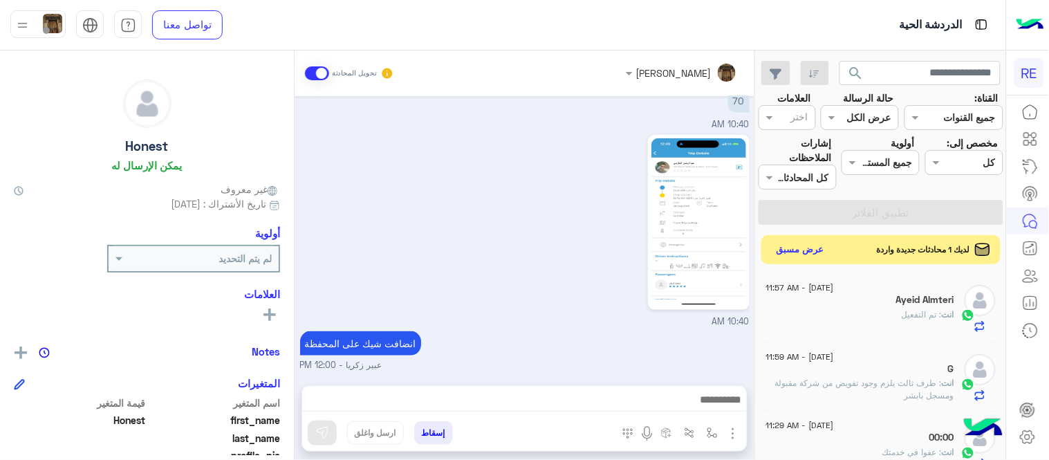
click at [796, 245] on button "عرض مسبق" at bounding box center [801, 250] width 58 height 19
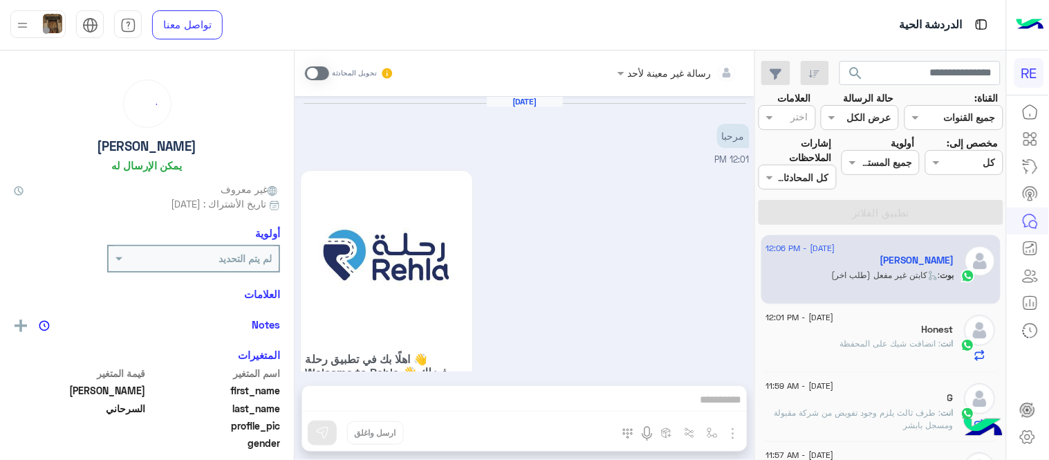
scroll to position [1243, 0]
